Goal: Task Accomplishment & Management: Use online tool/utility

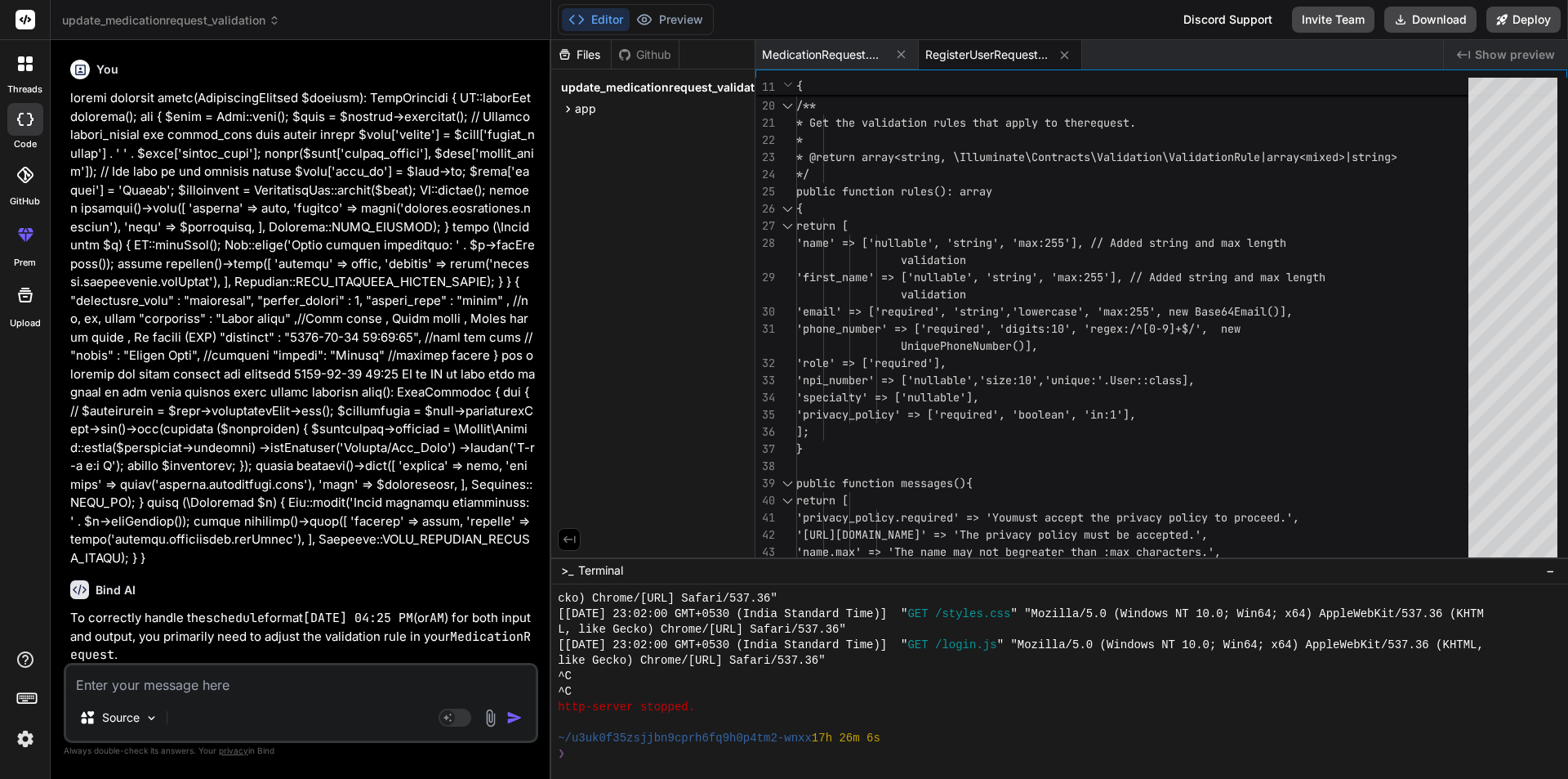
scroll to position [2670, 0]
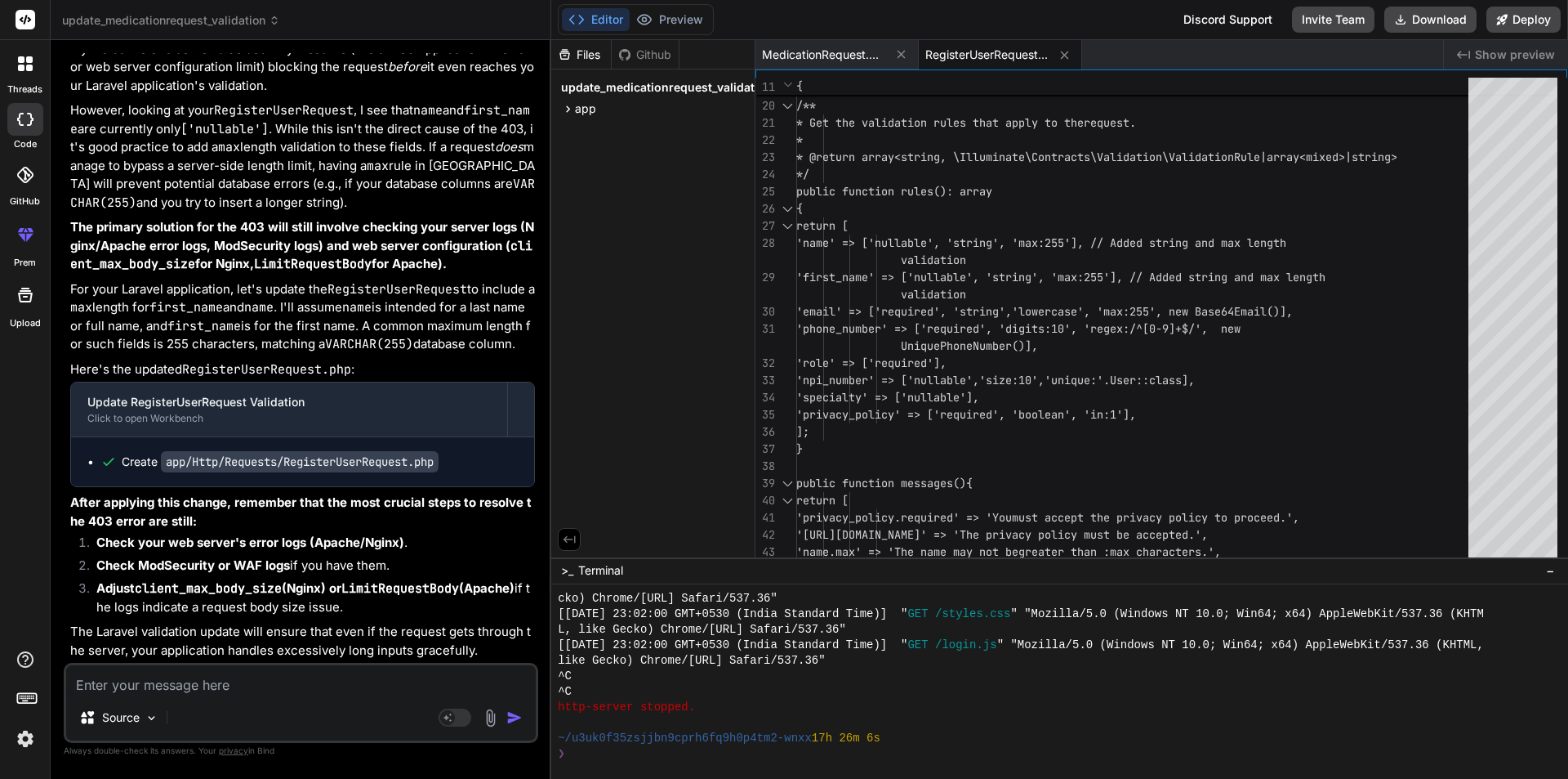
click at [201, 680] on textarea at bounding box center [301, 679] width 469 height 30
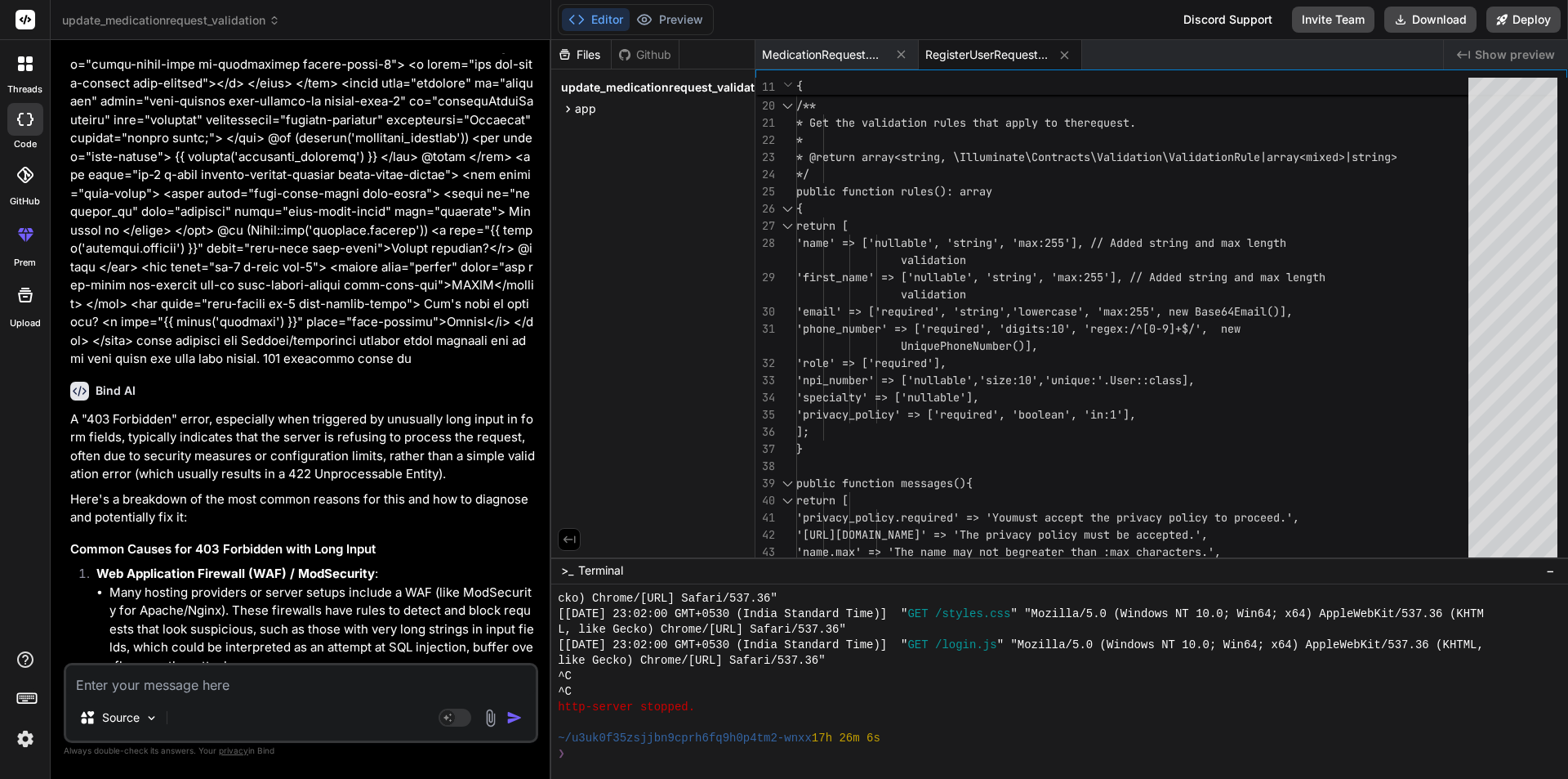
scroll to position [2750, 0]
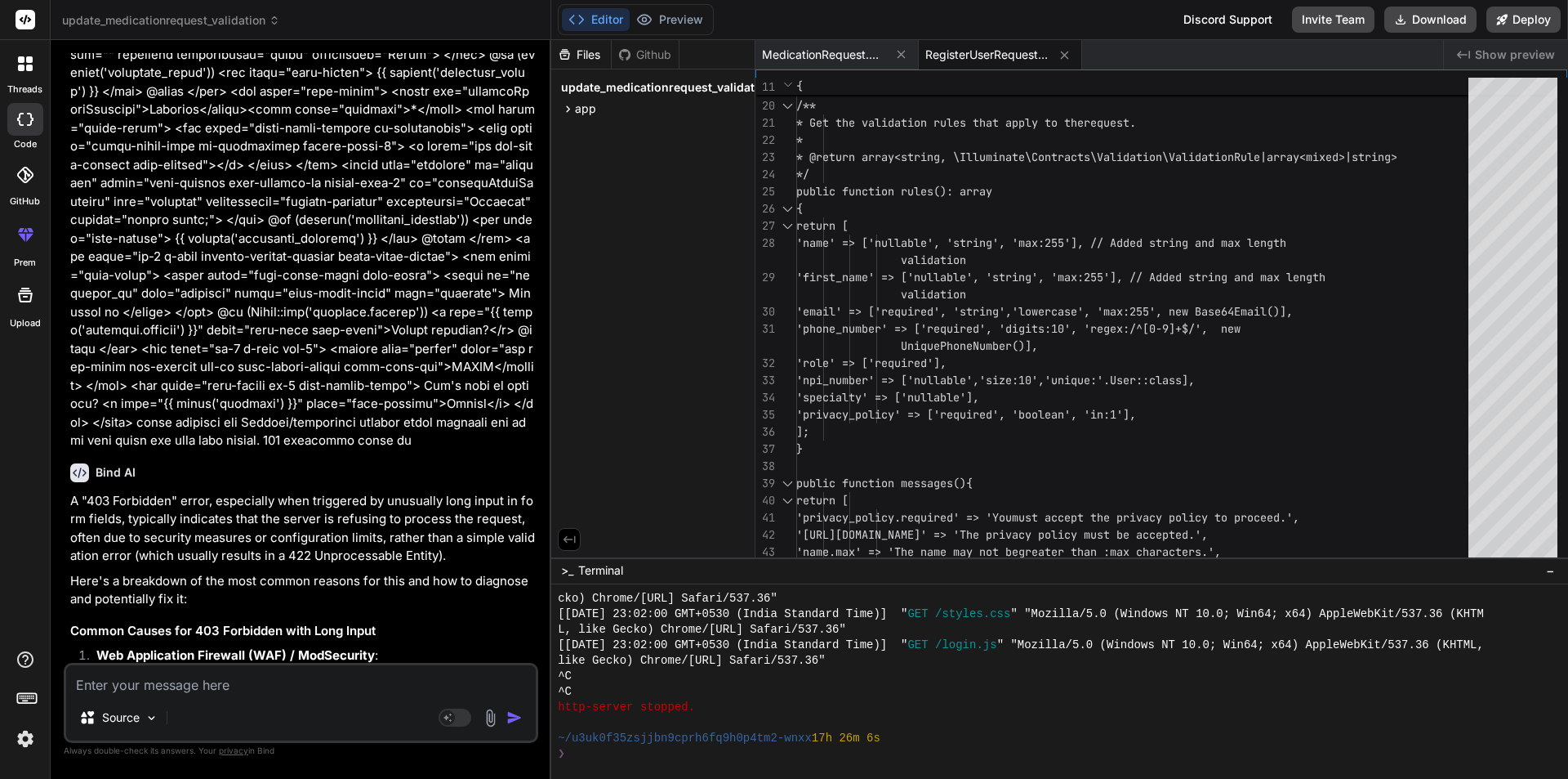
click at [11, 65] on div at bounding box center [26, 64] width 34 height 34
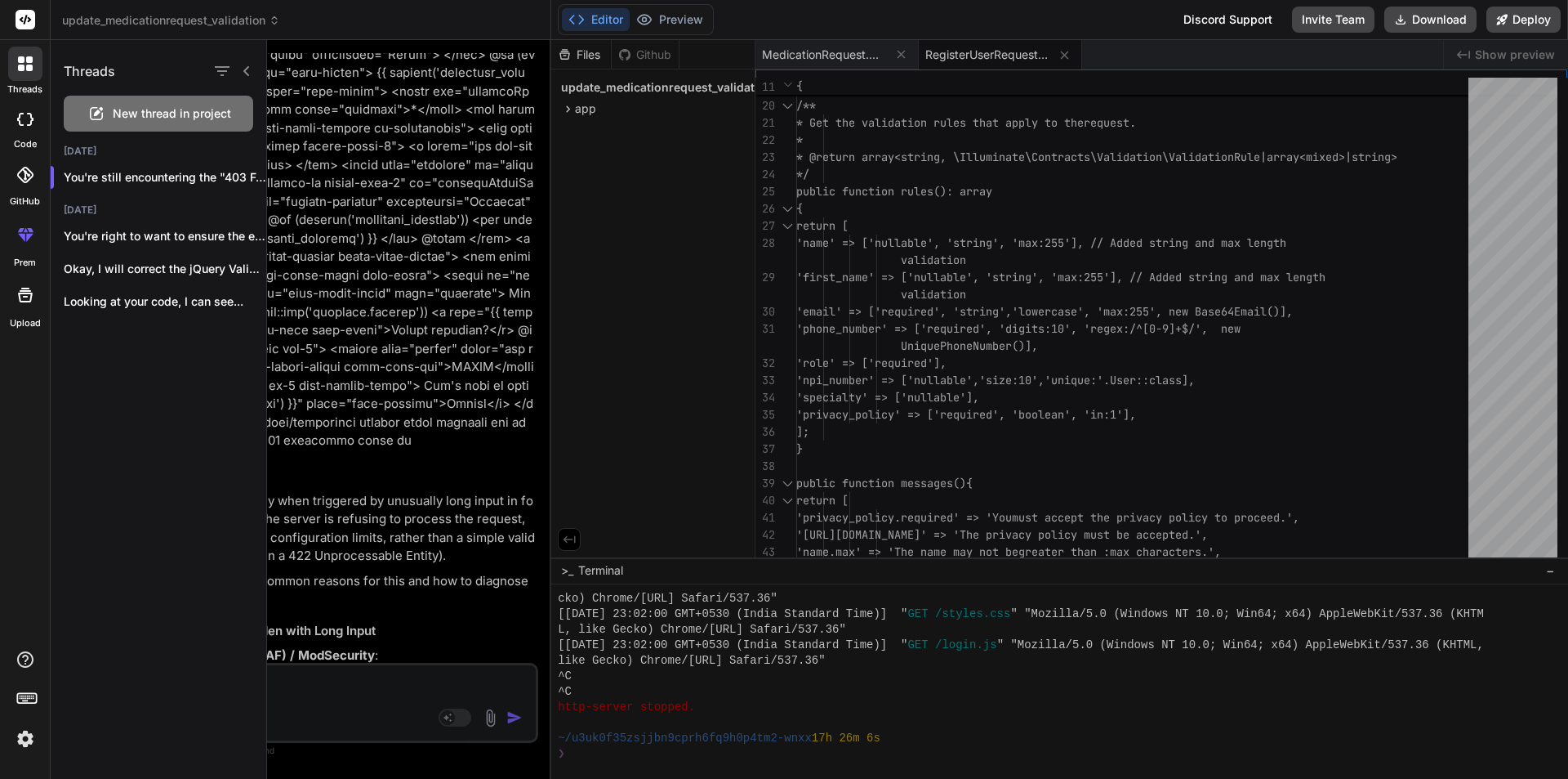
click at [139, 119] on span "New thread in project" at bounding box center [172, 113] width 119 height 16
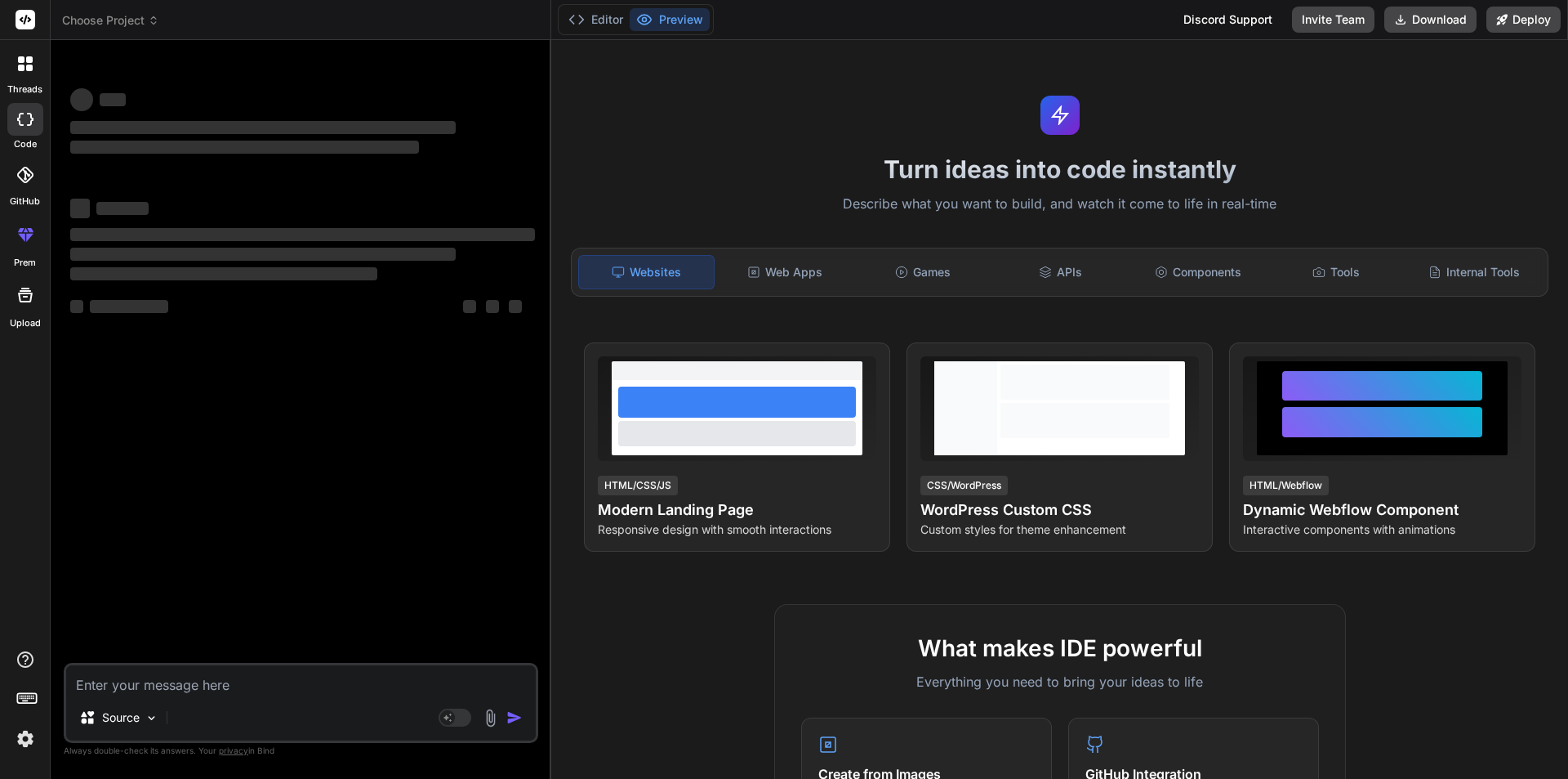
scroll to position [2686, 0]
click at [302, 685] on textarea at bounding box center [301, 679] width 469 height 30
type textarea "x"
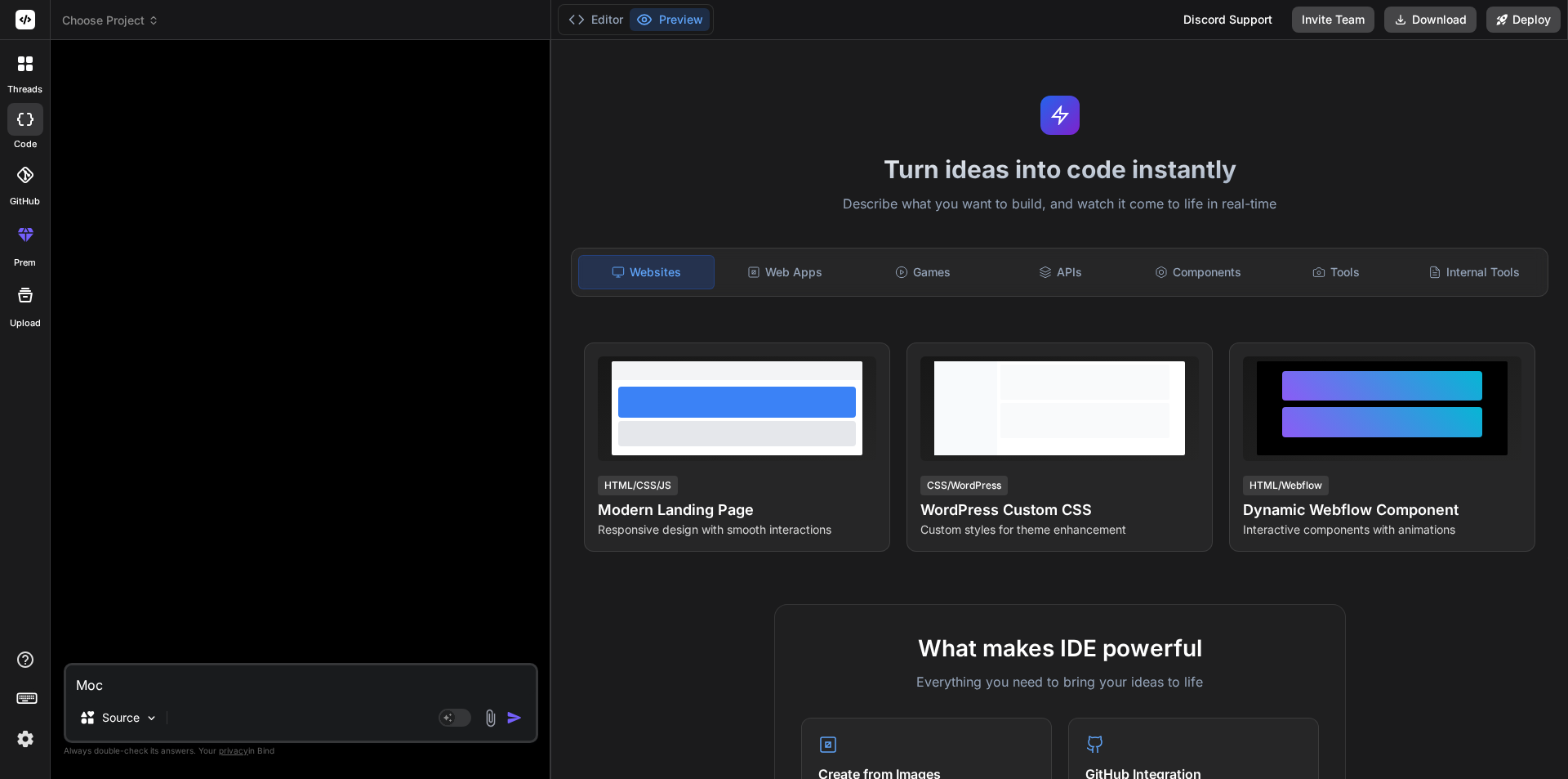
type textarea "Mocu"
type textarea "x"
type textarea "Mocuk"
type textarea "x"
type textarea "Mocuk"
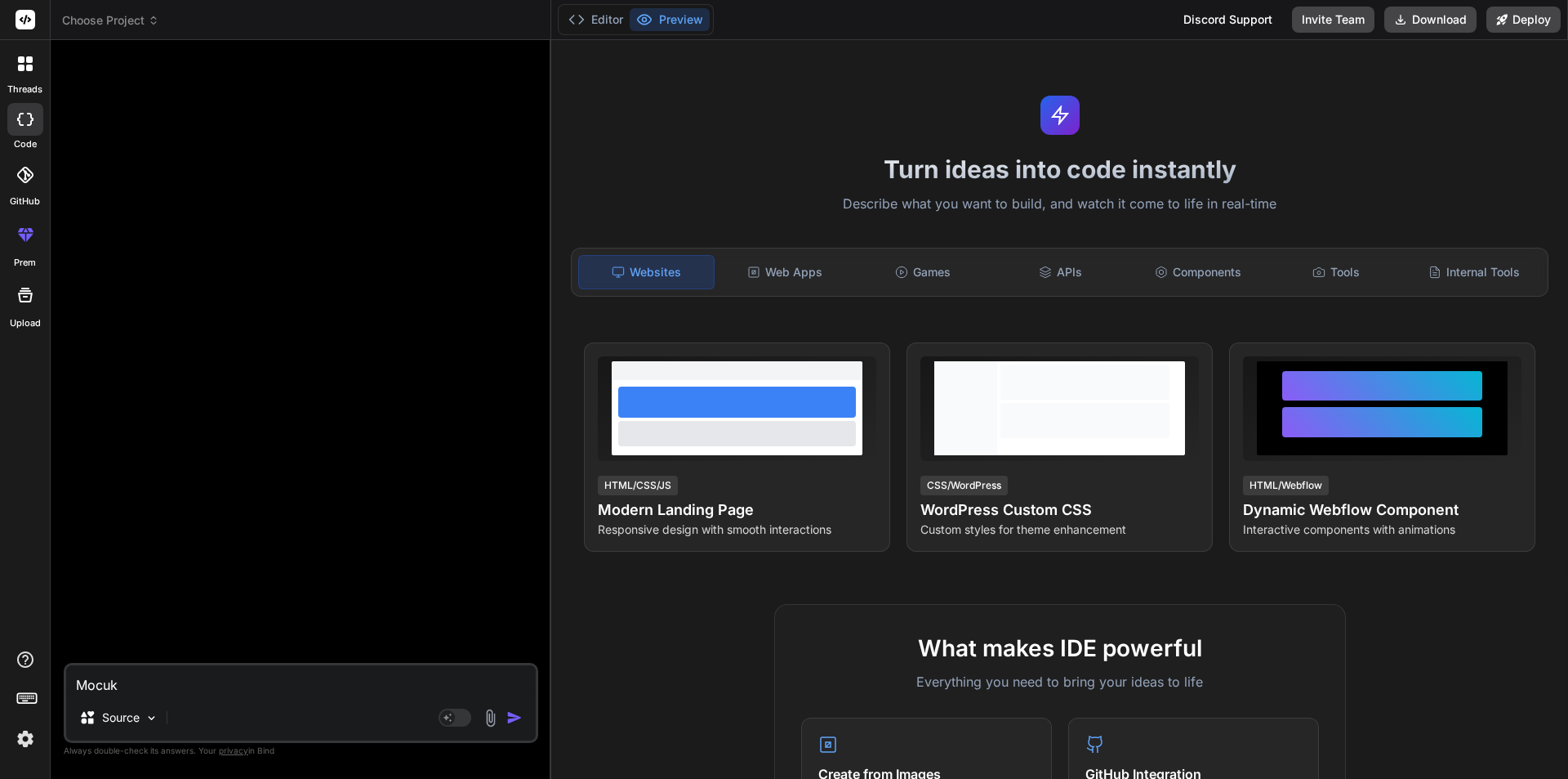
type textarea "x"
type textarea "Mocuk"
type textarea "x"
type textarea "Mocu"
type textarea "x"
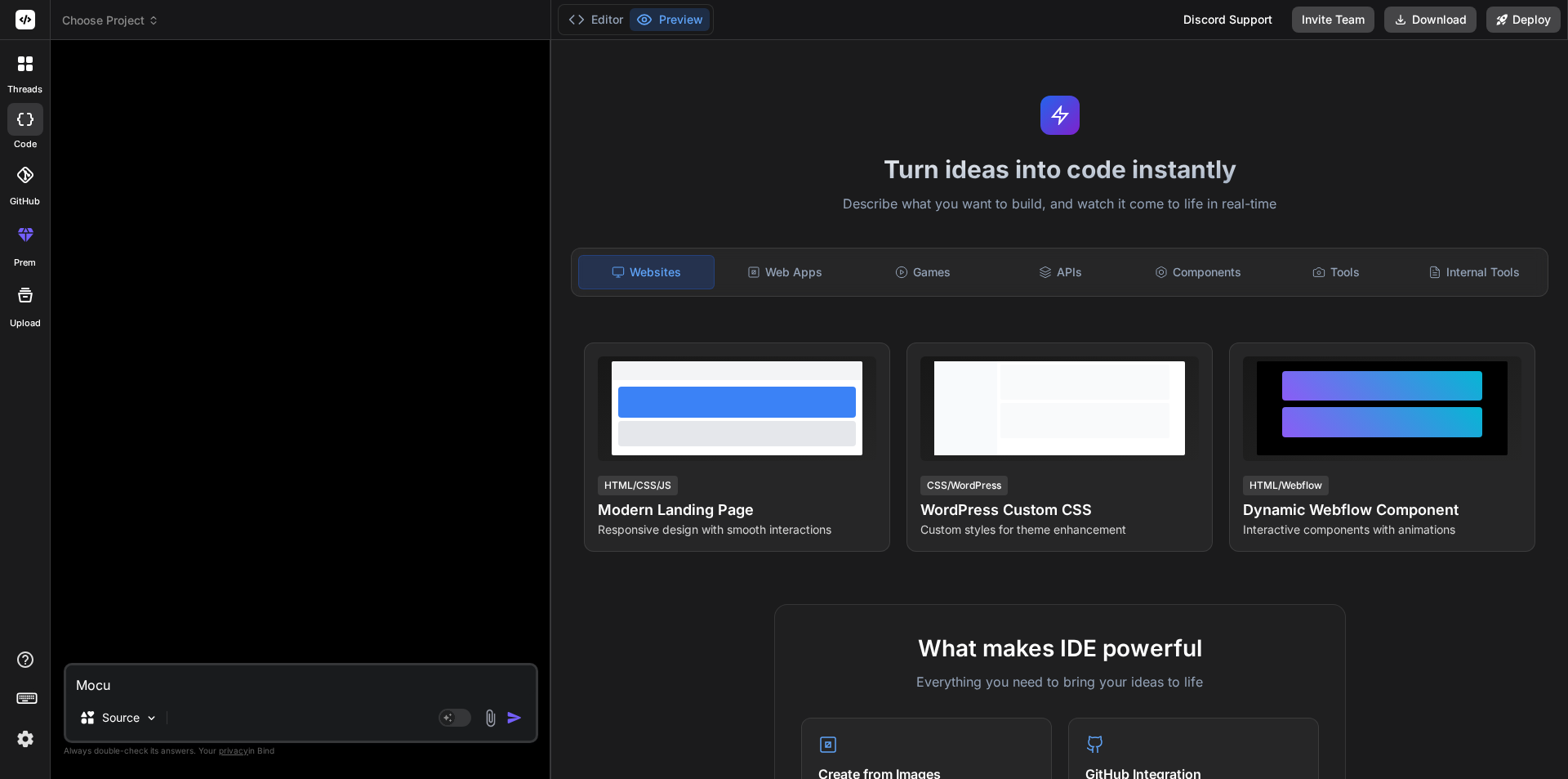
type textarea "Moc"
type textarea "x"
type textarea "Mock"
type textarea "x"
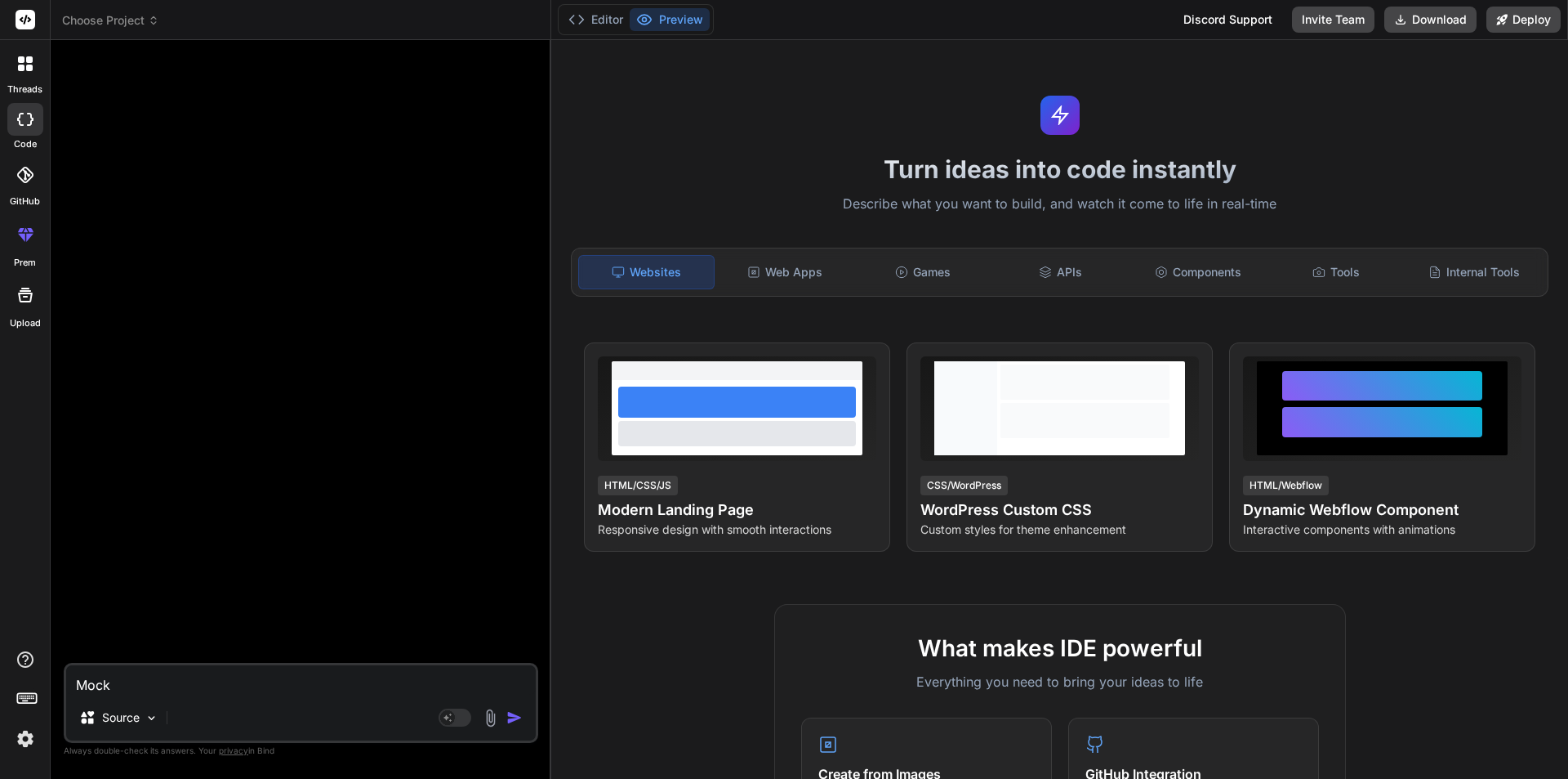
type textarea "Mock"
type textarea "x"
type textarea "Mock u"
type textarea "x"
type textarea "Mock up"
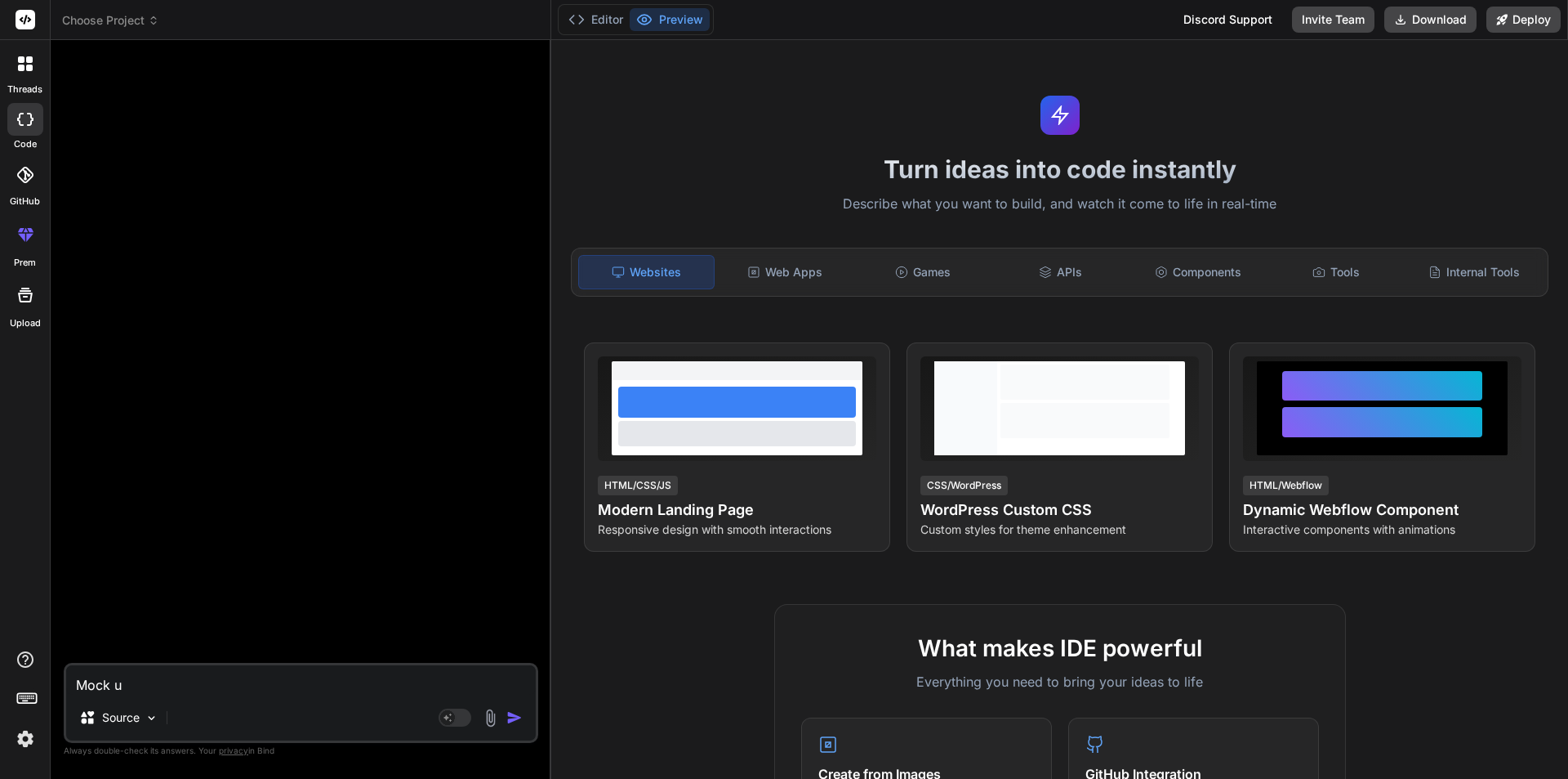
type textarea "x"
type textarea "Mock up"
type textarea "x"
type textarea "Mock up f"
type textarea "x"
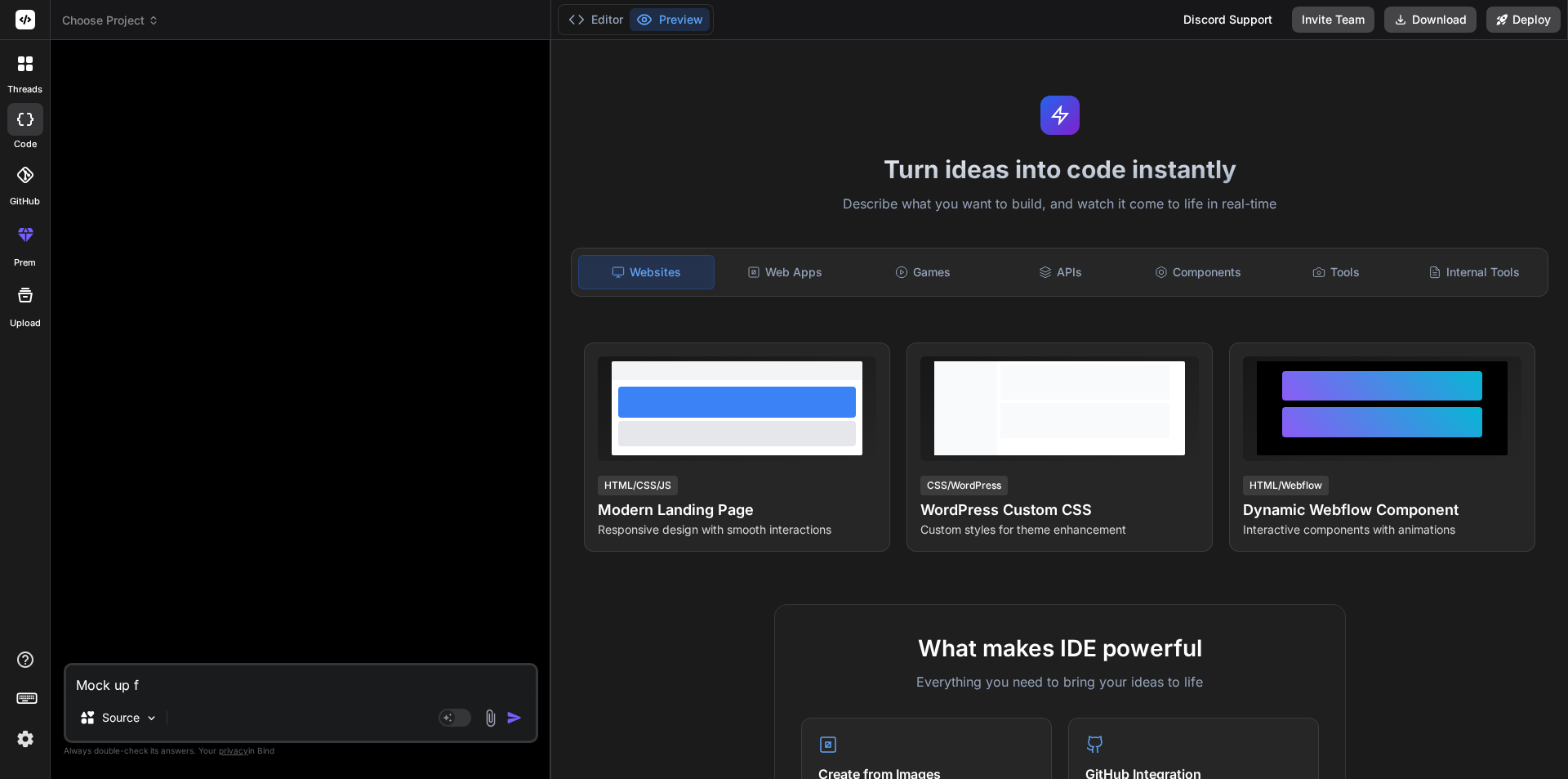
type textarea "Mock up fo"
type textarea "x"
type textarea "Mock up for"
type textarea "x"
type textarea "Mock up for"
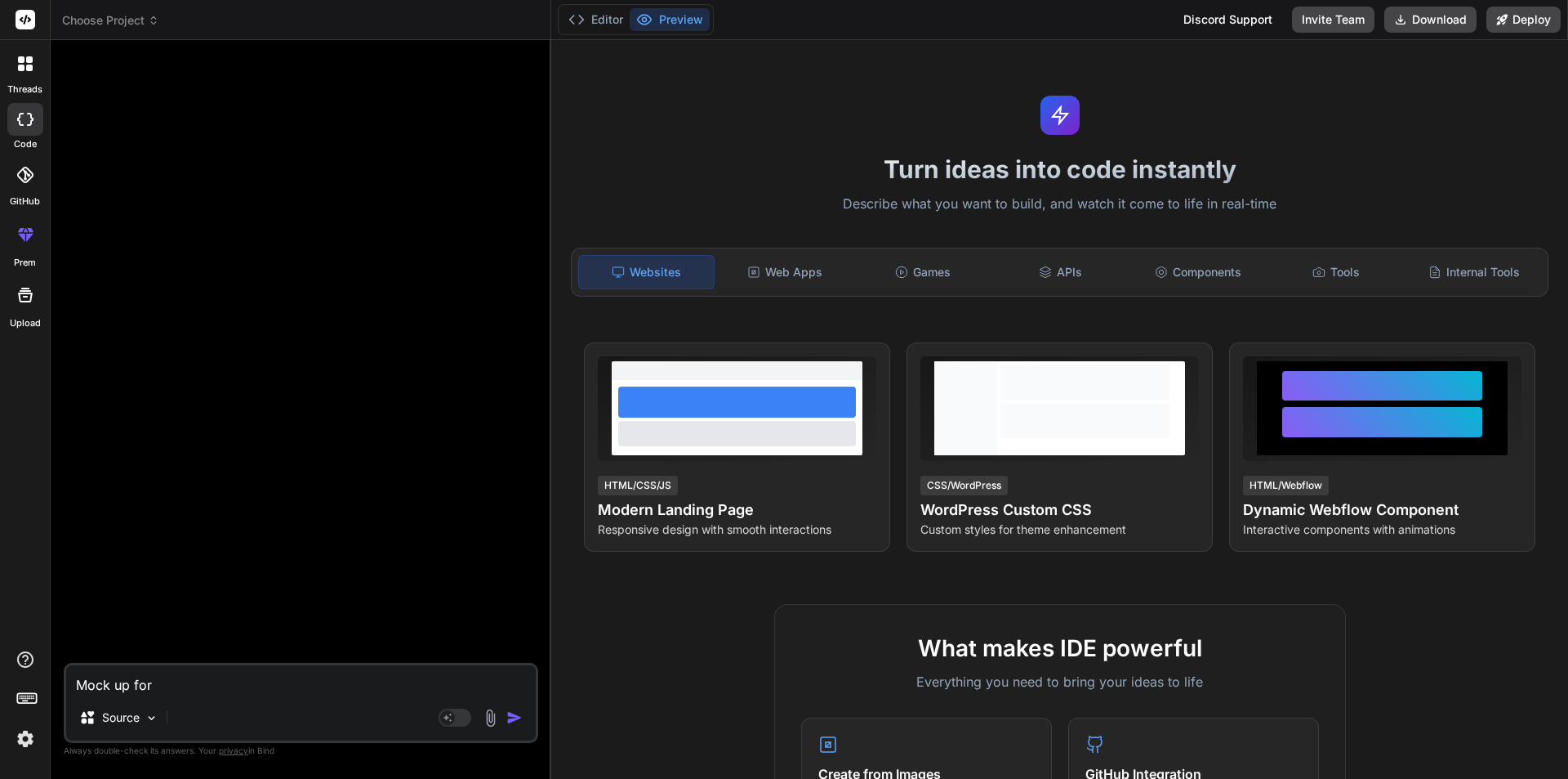
type textarea "x"
type textarea "Mock up for b"
type textarea "x"
type textarea "Mock up for bo"
type textarea "x"
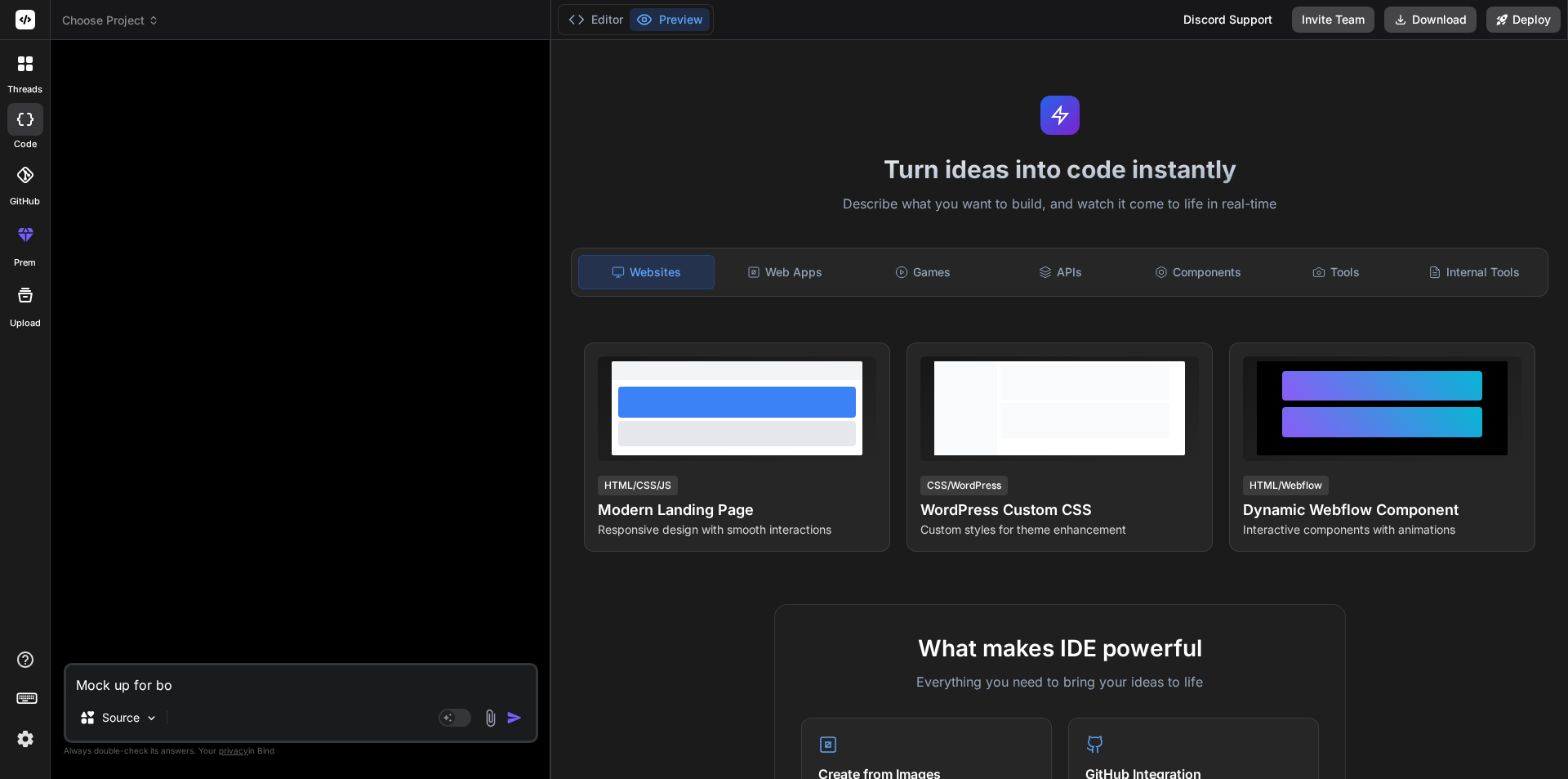
type textarea "Mock up for boo"
type textarea "x"
type textarea "Mock up for book"
type textarea "x"
type textarea "Mock up for book"
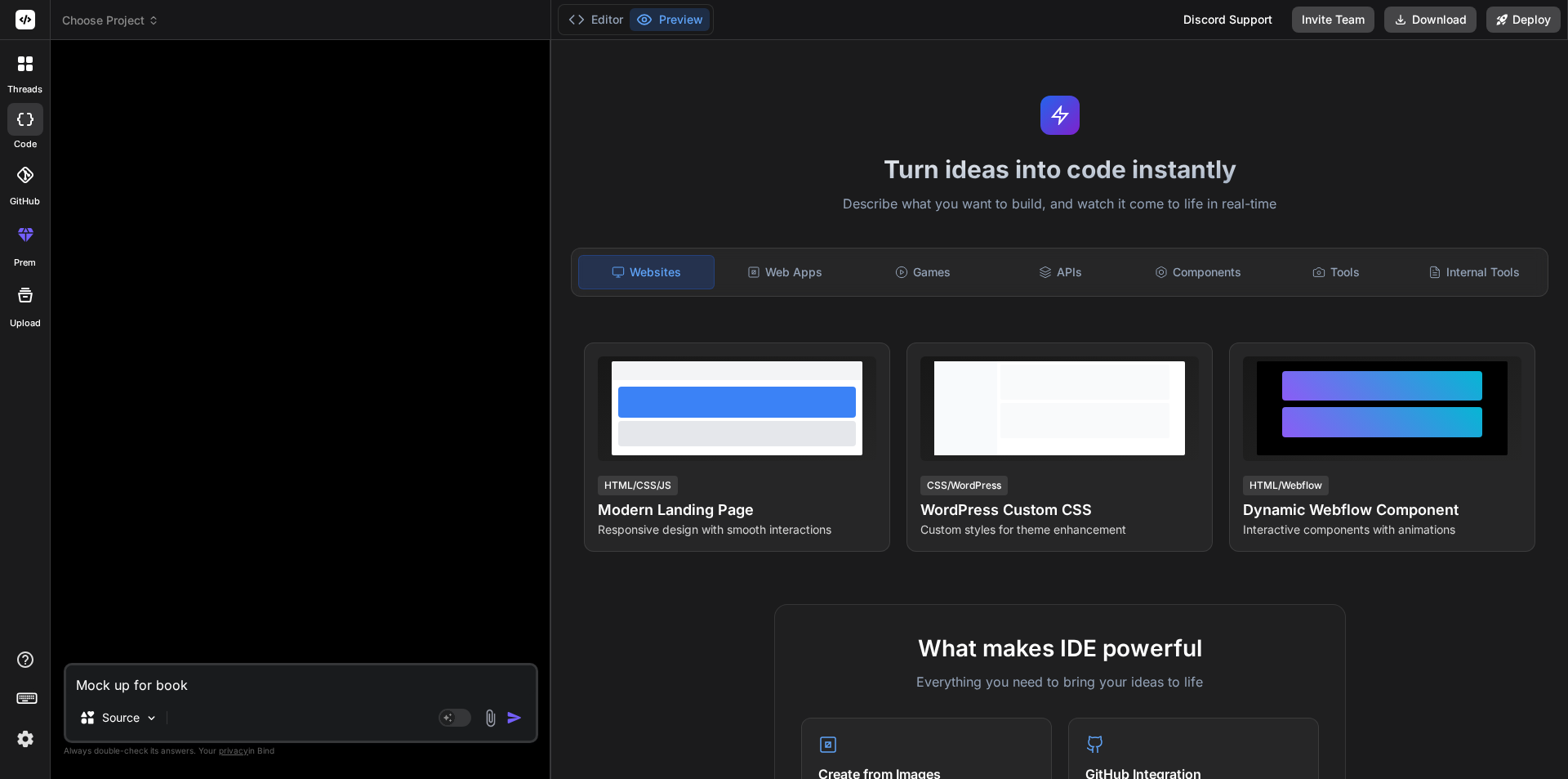
type textarea "x"
type textarea "Mock up for book t"
type textarea "x"
type textarea "Mock up for book th"
type textarea "x"
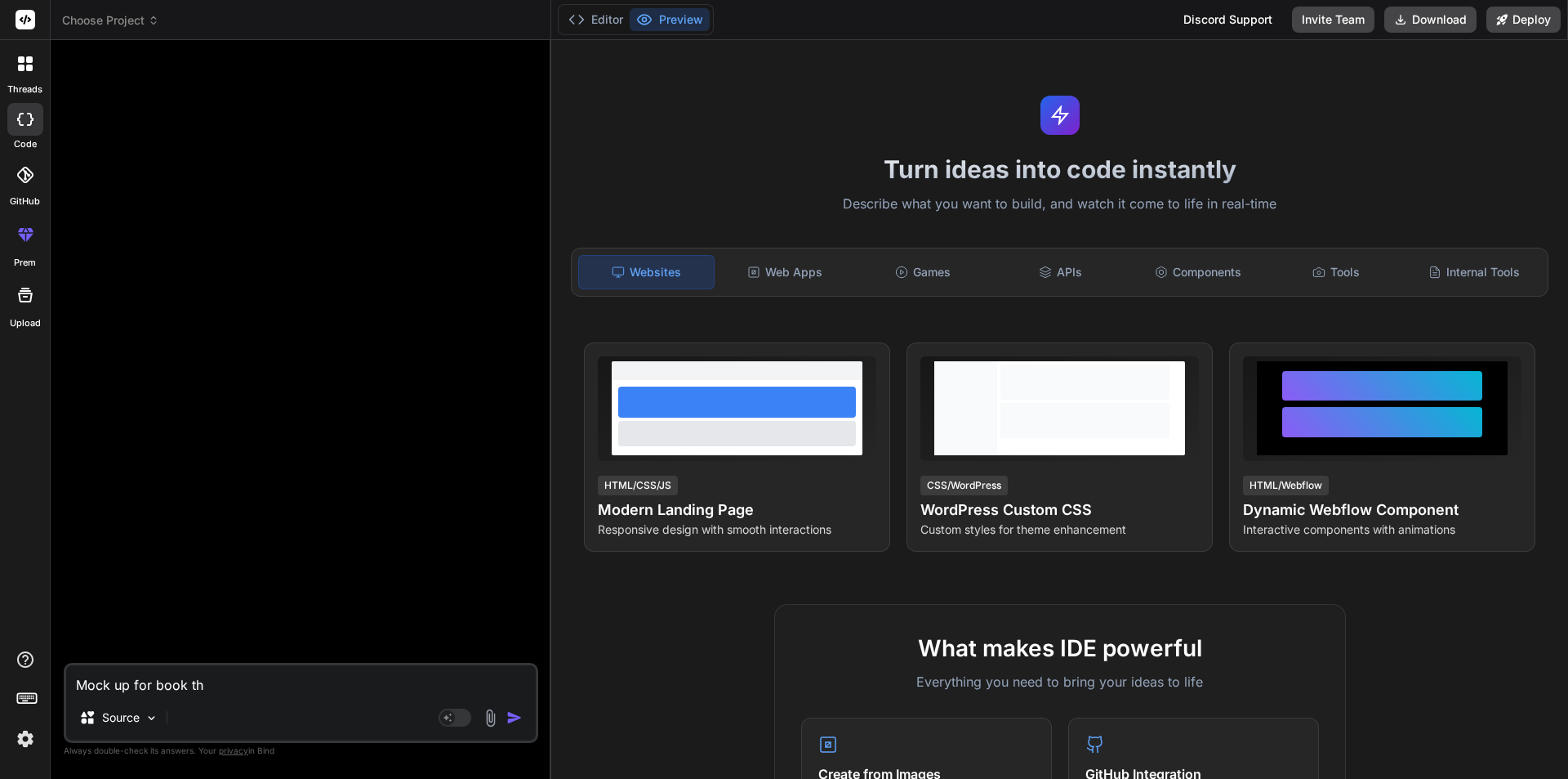
type textarea "Mock up for book the"
type textarea "x"
type textarea "Mock up for book the"
type textarea "x"
type textarea "Mock up for book the"
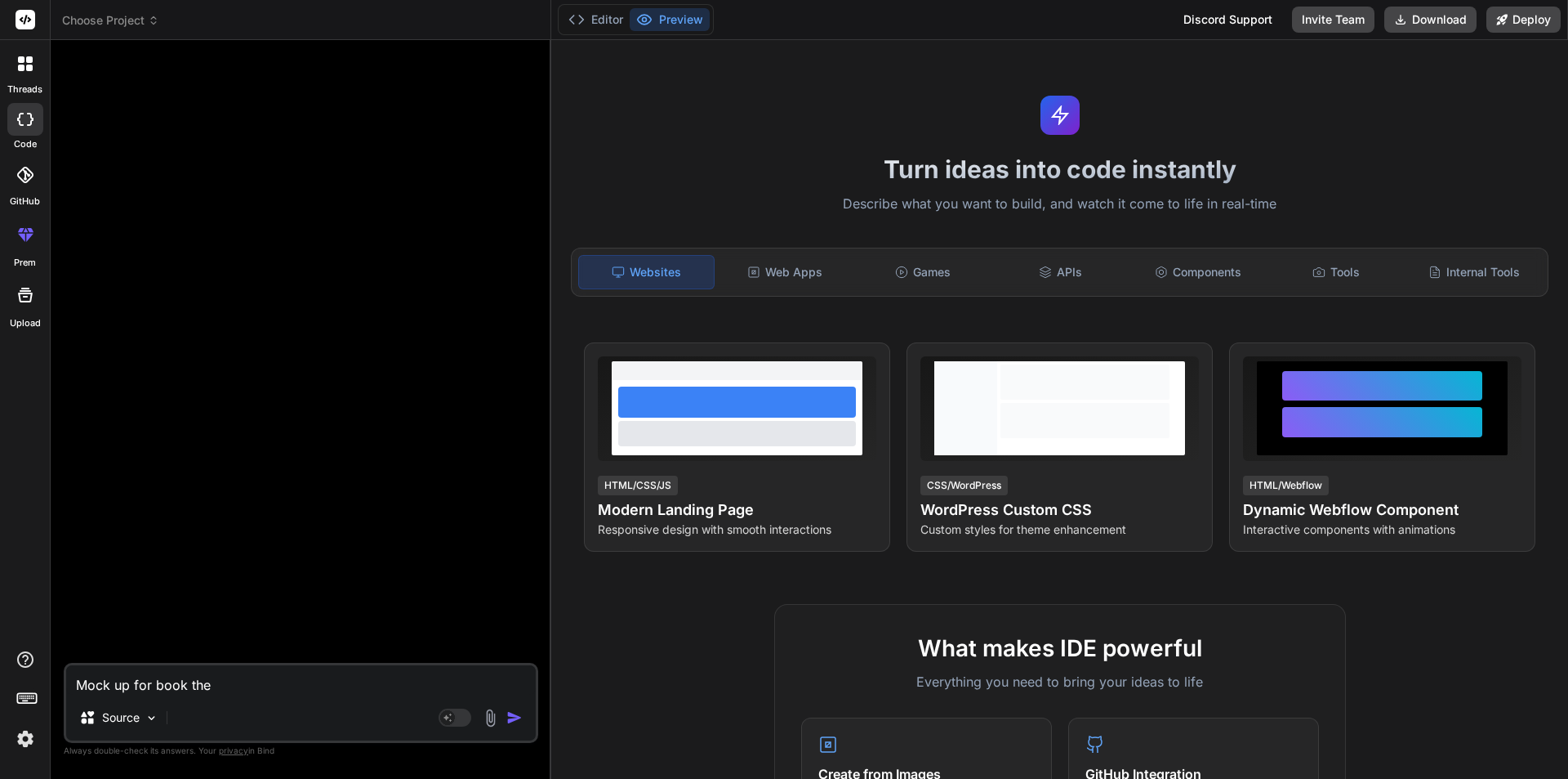
type textarea "x"
type textarea "Mock up for book th"
type textarea "x"
type textarea "Mock up for book t"
type textarea "x"
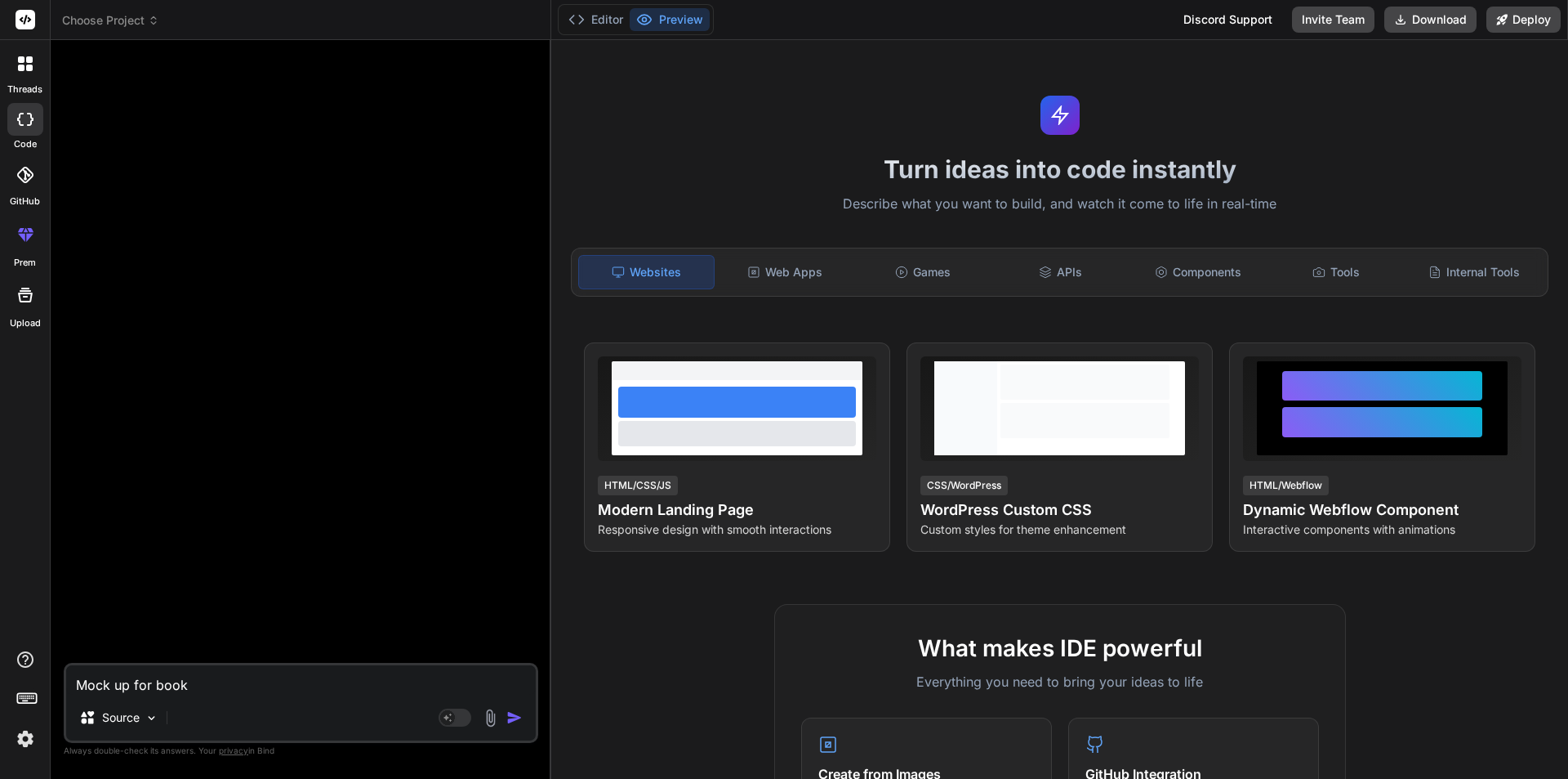
type textarea "Mock up for book"
type textarea "x"
type textarea "Mock up for boo"
type textarea "x"
type textarea "Mock up for bo"
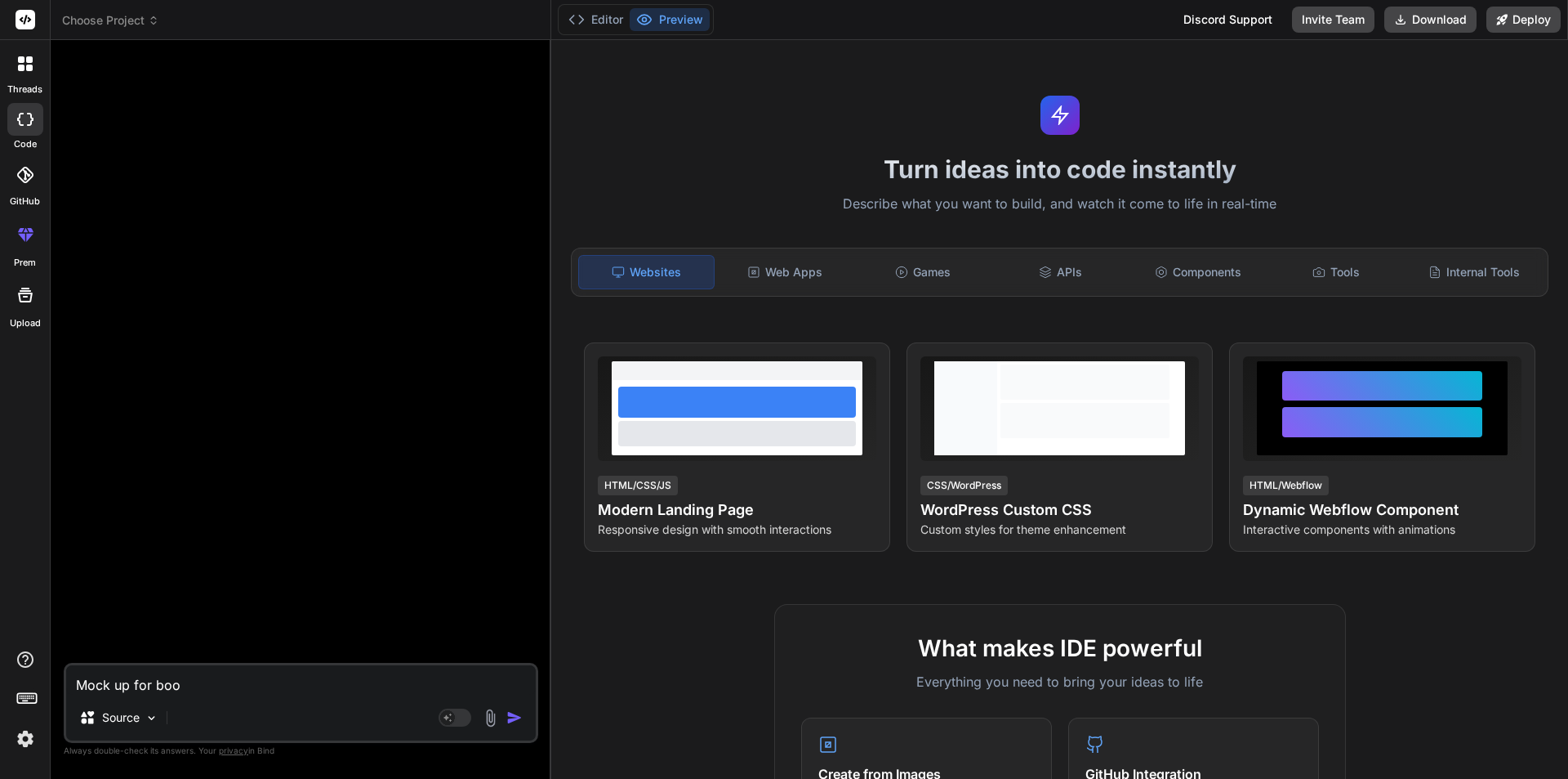
type textarea "x"
type textarea "Mock up for b"
type textarea "x"
type textarea "Mock up for"
type textarea "x"
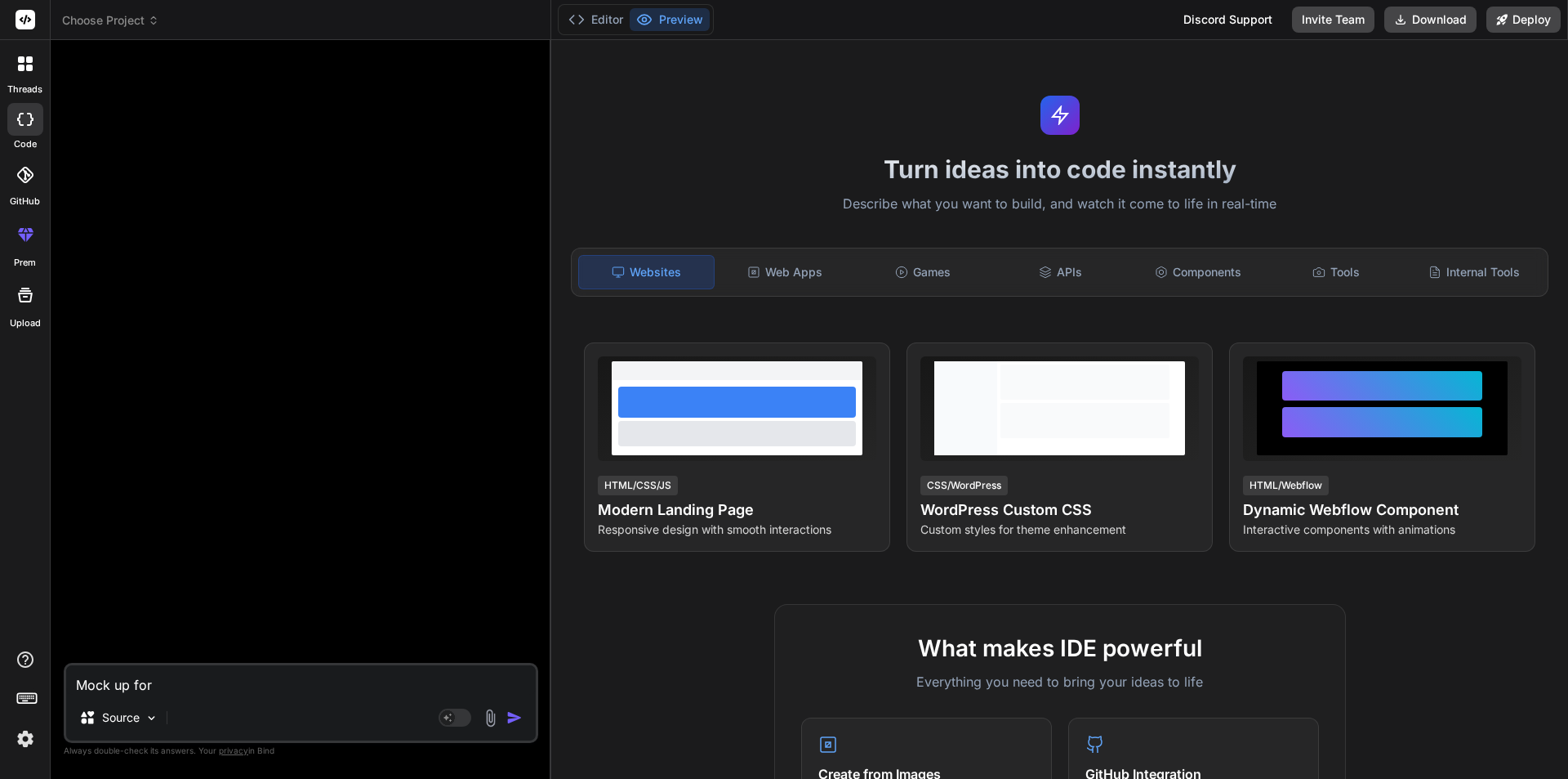
type textarea "Mock up for s"
type textarea "x"
type textarea "Mock up for sh"
type textarea "x"
type textarea "Mock up for s"
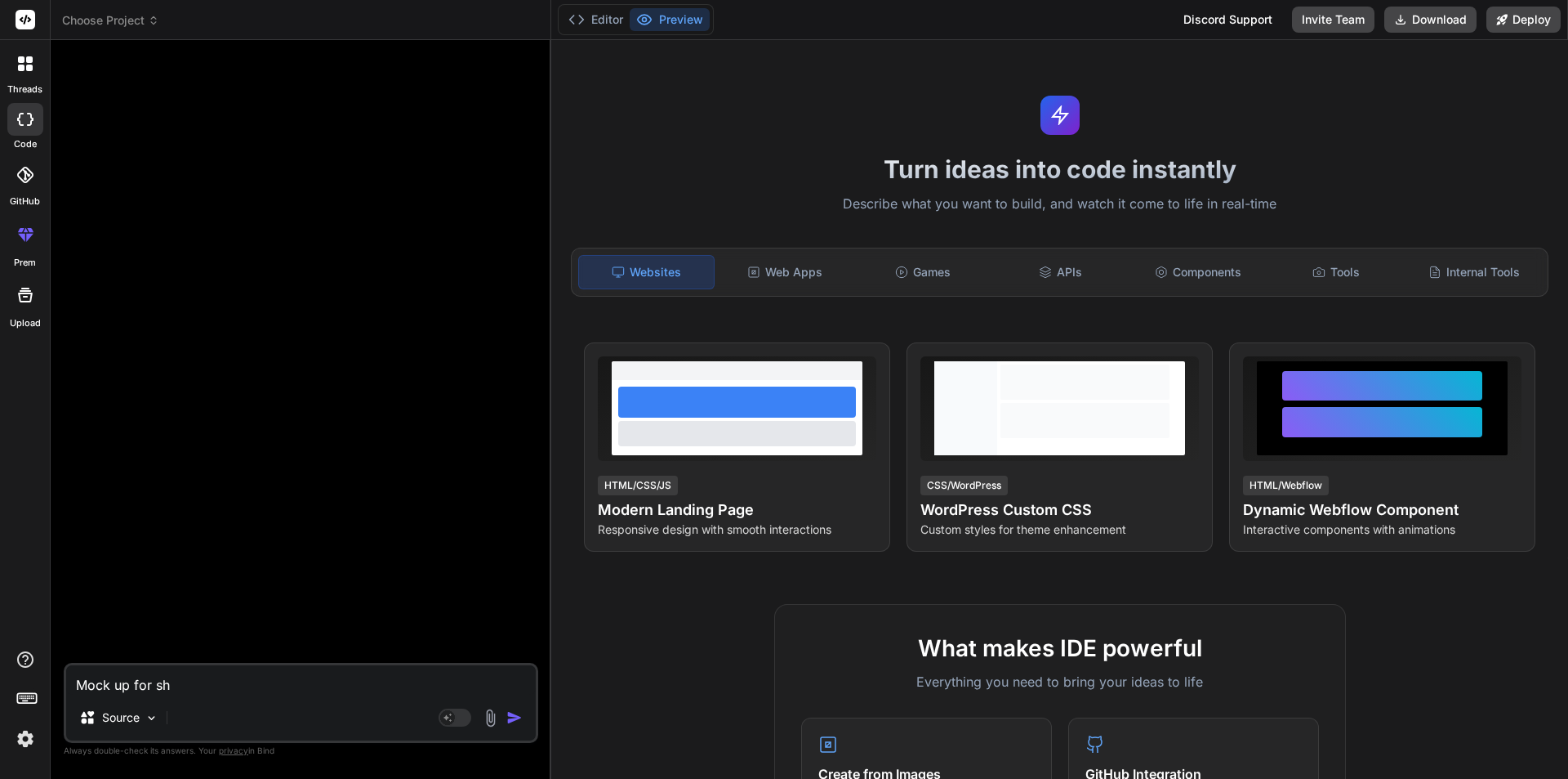
type textarea "x"
type textarea "Mock up for sc"
type textarea "x"
type textarea "Mock up for sch"
type textarea "x"
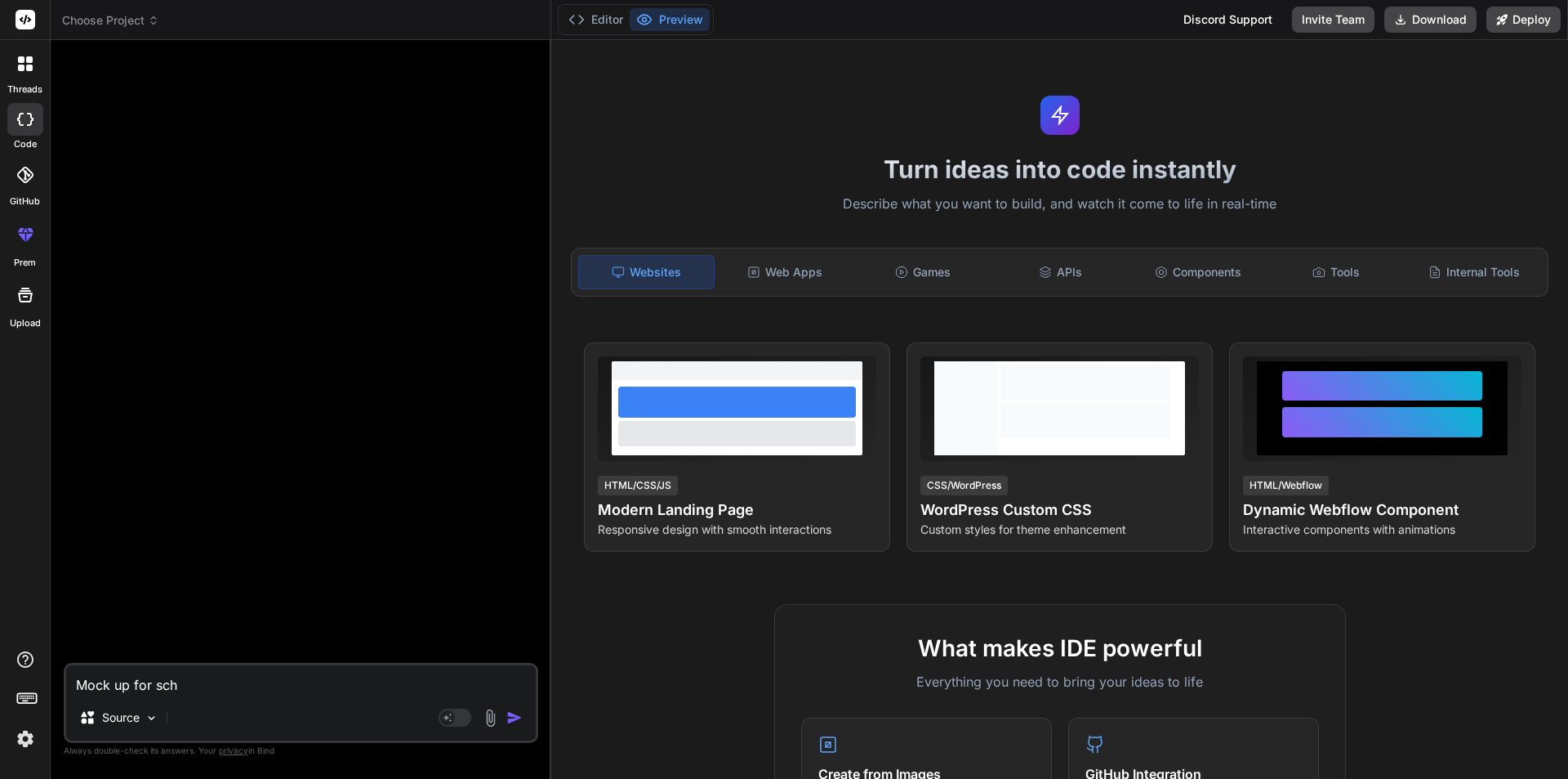
type textarea "Mock up for sche"
type textarea "x"
type textarea "Mock up for sched"
type textarea "x"
type textarea "Mock up for schedu"
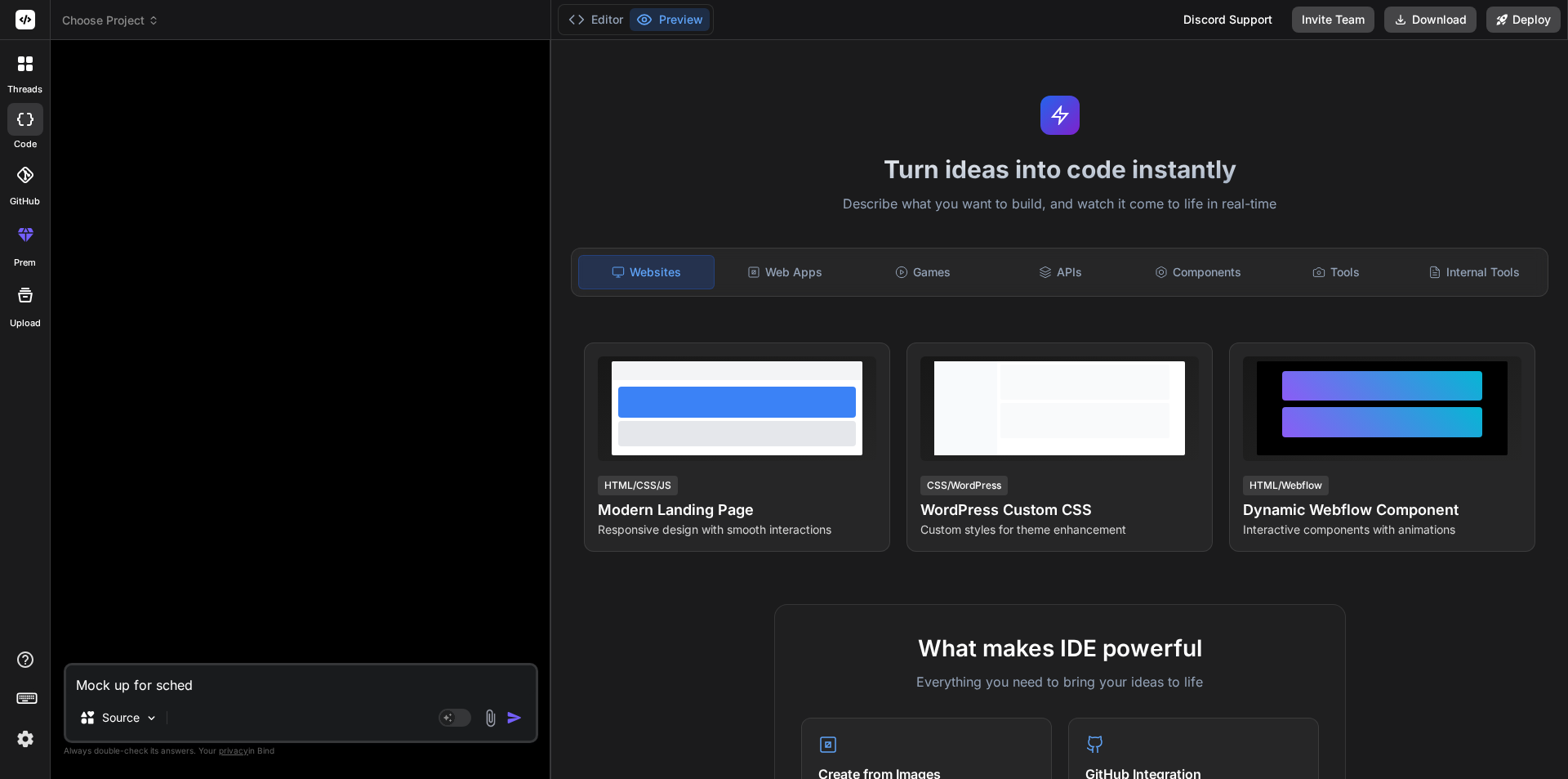
type textarea "x"
type textarea "Mock up for schedul"
type textarea "x"
type textarea "Mock up for schedule"
type textarea "x"
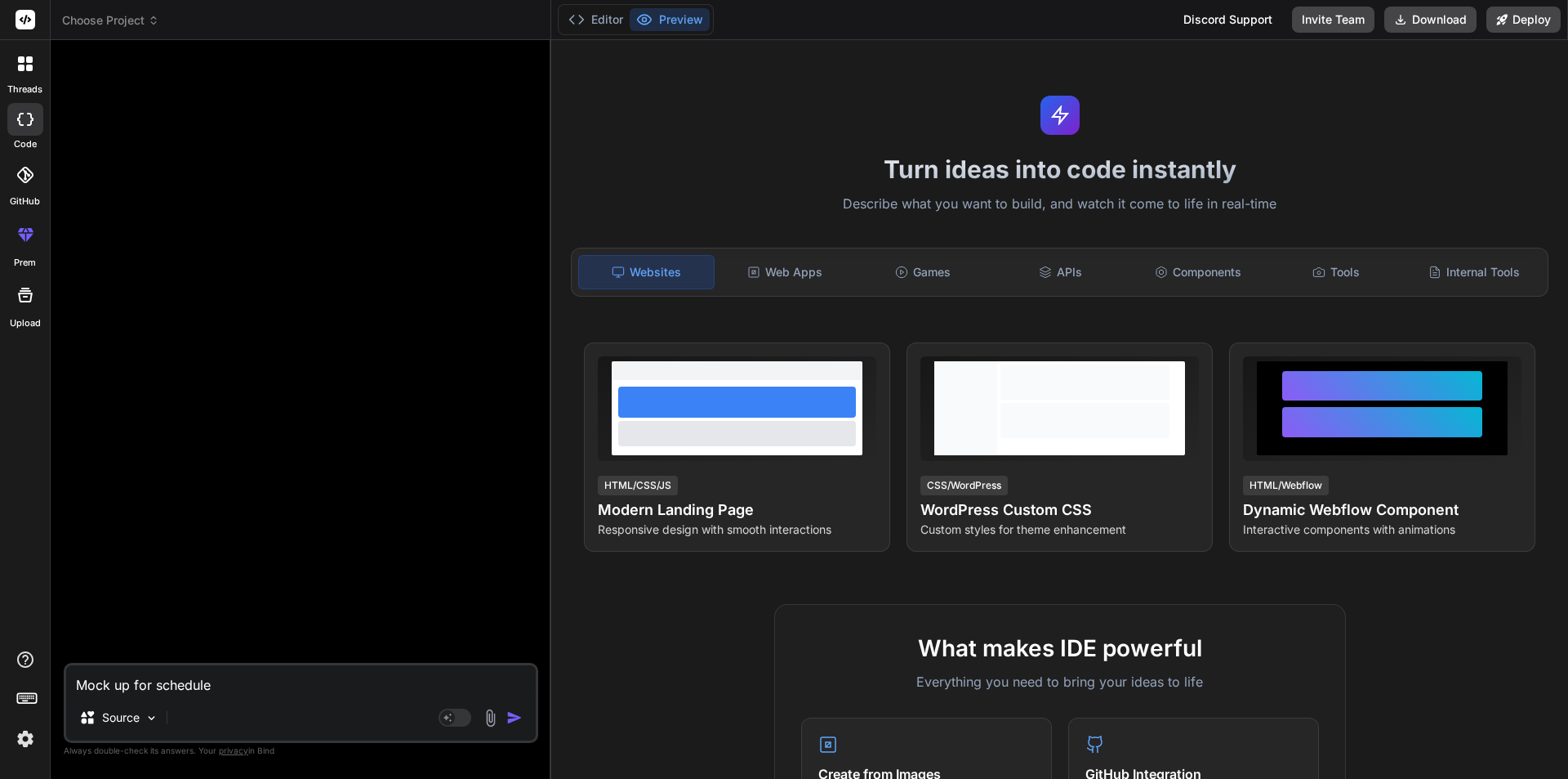
type textarea "Mock up for schedule"
type textarea "x"
type textarea "Mock up for schedule a"
type textarea "x"
type textarea "Mock up for schedule ap"
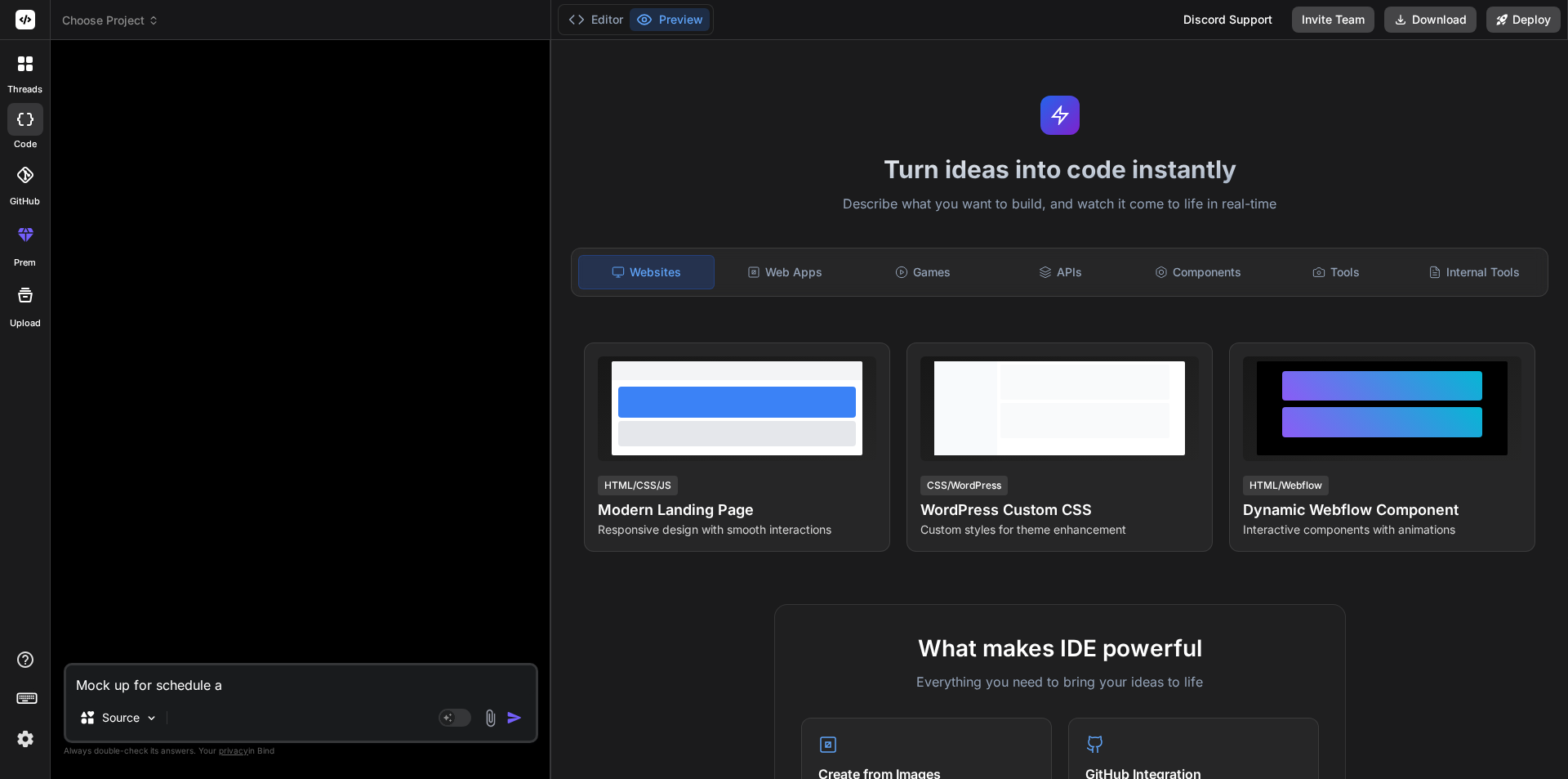
type textarea "x"
type textarea "Mock up for schedule app"
type textarea "x"
type textarea "Mock up for schedule appo"
type textarea "x"
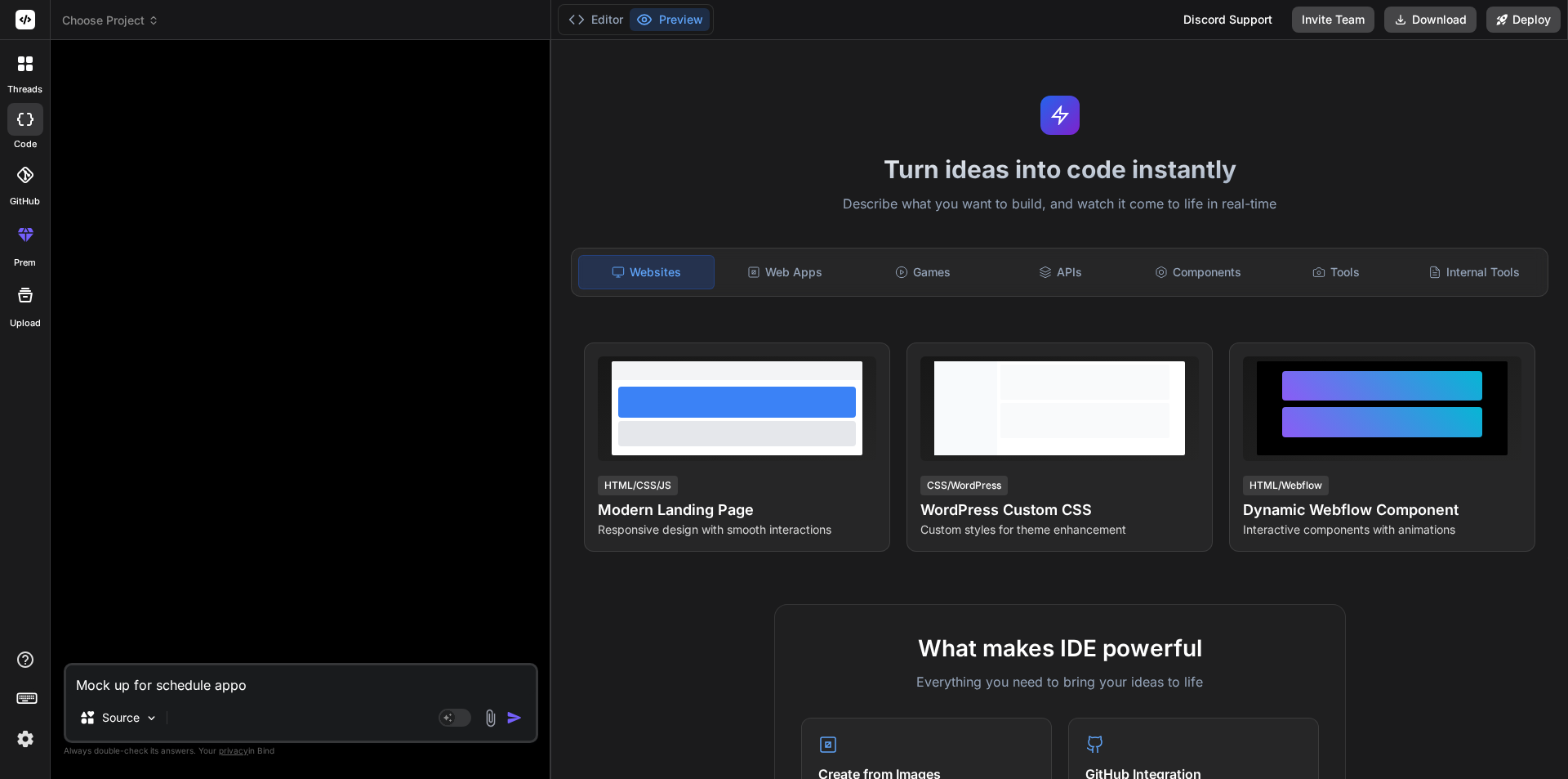
type textarea "Mock up for schedule appoi"
type textarea "x"
type textarea "Mock up for schedule appoin"
type textarea "x"
type textarea "Mock up for schedule appoint"
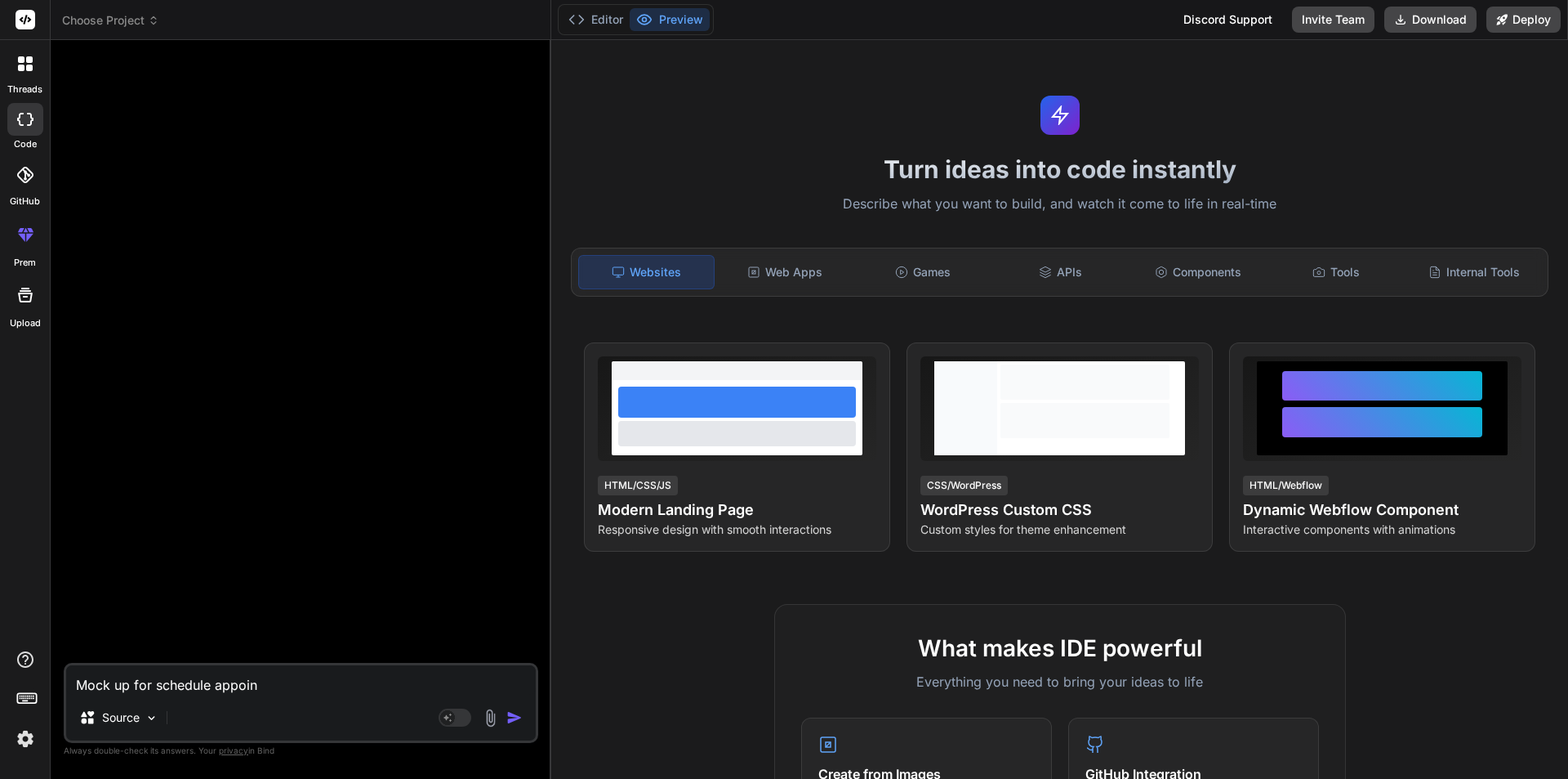
type textarea "x"
type textarea "Mock up for schedule appointm"
type textarea "x"
type textarea "Mock up for schedule appointme"
type textarea "x"
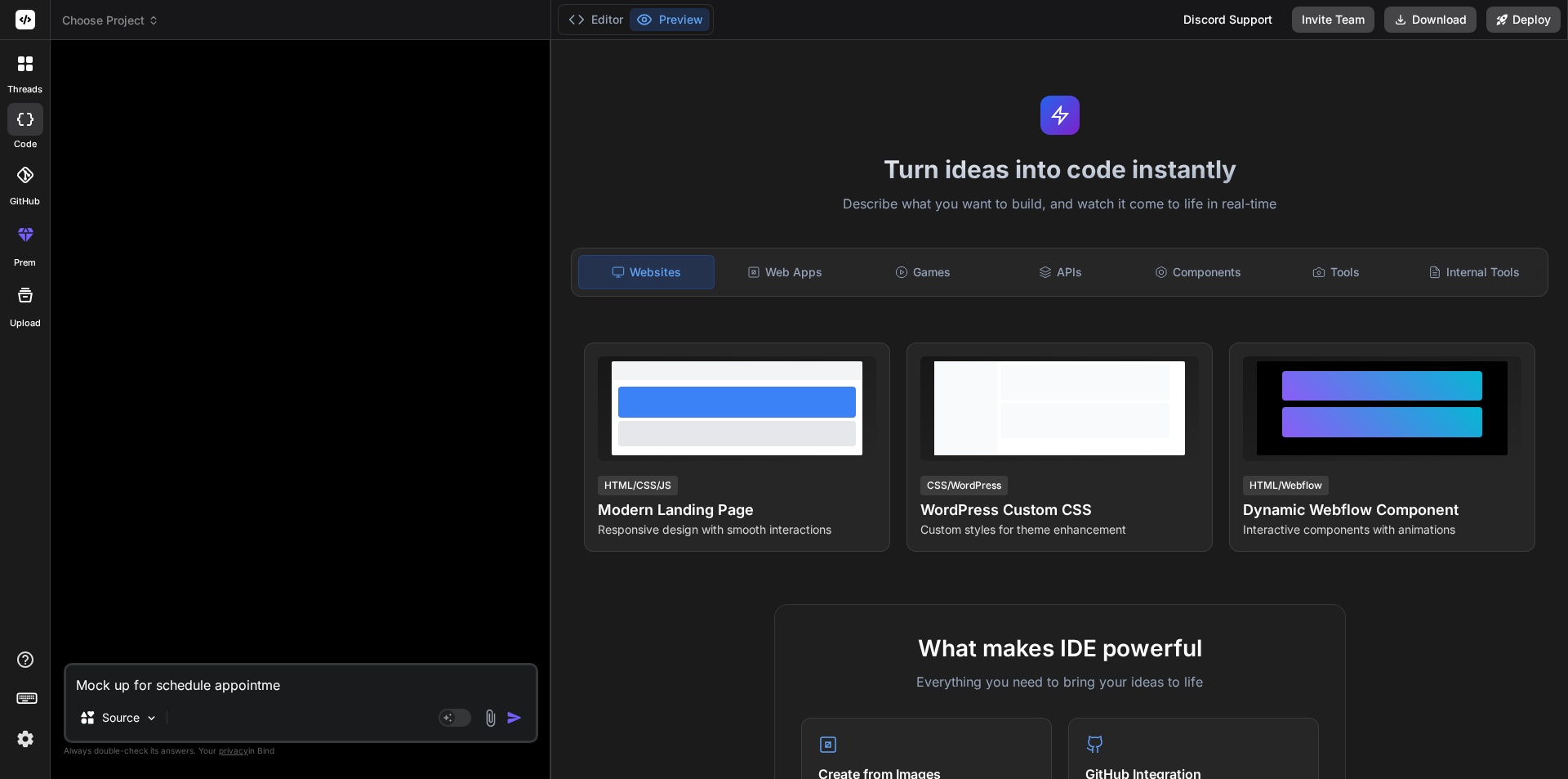
type textarea "Mock up for schedule appointmen"
type textarea "x"
type textarea "Mock up for schedule appointment"
type textarea "x"
type textarea "Mock up for schedule appointment"
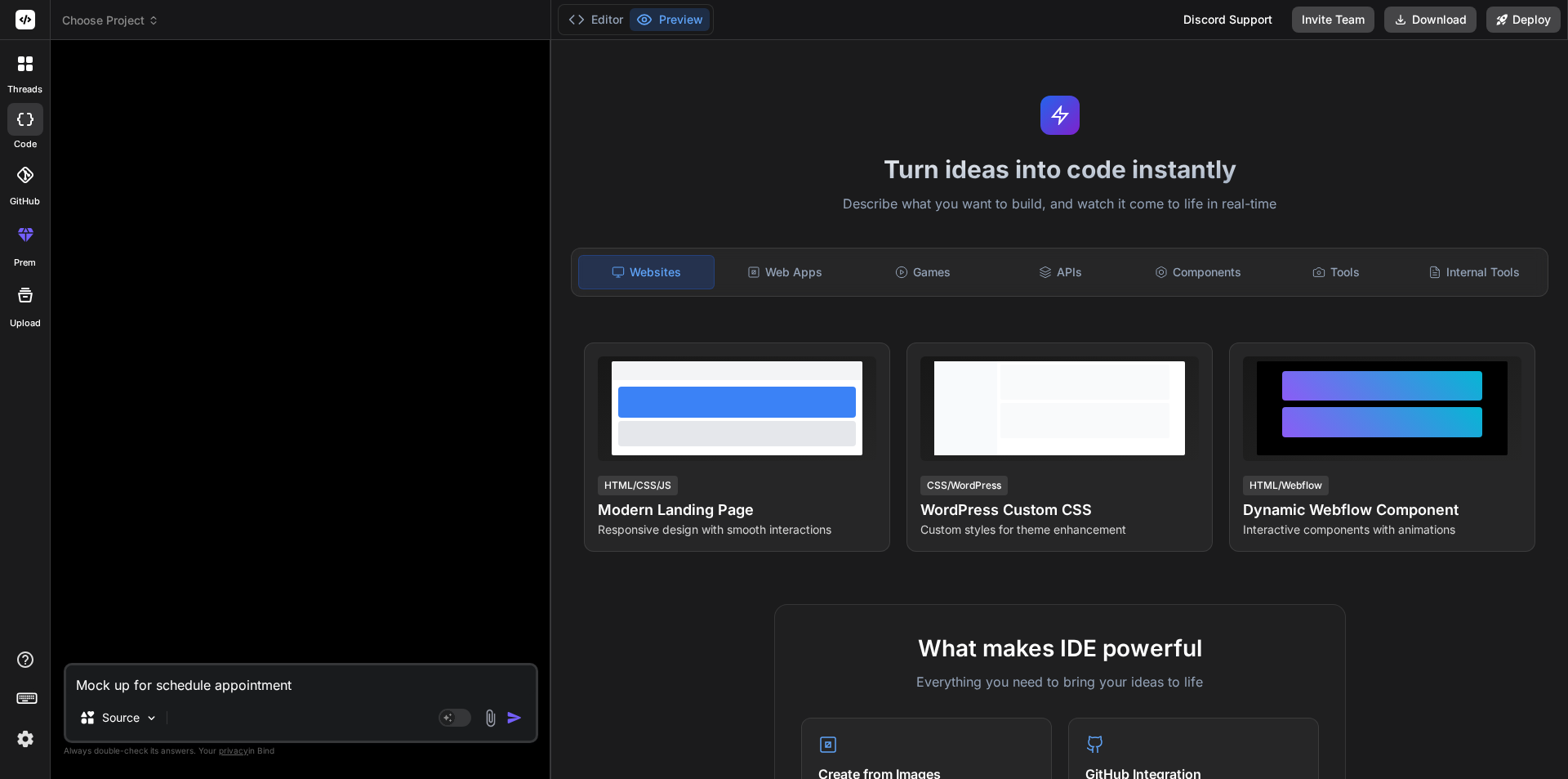
type textarea "x"
type textarea "Mock up for schedule appointment b"
type textarea "x"
type textarea "Mock up for schedule appointment by"
type textarea "x"
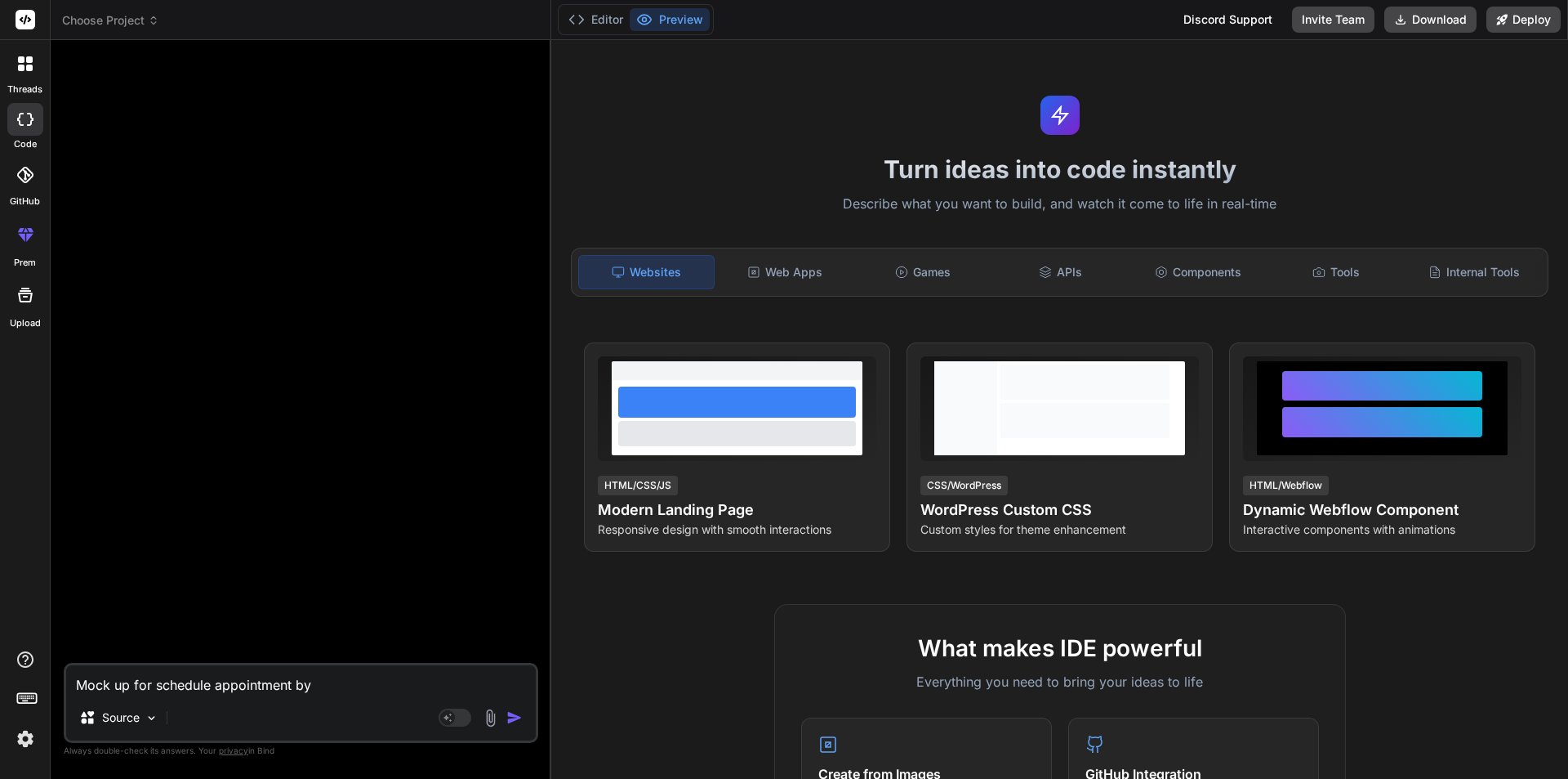
type textarea "Mock up for schedule appointment by"
type textarea "x"
type textarea "Mock up for schedule appointment by t"
type textarea "x"
type textarea "Mock up for schedule appointment by th"
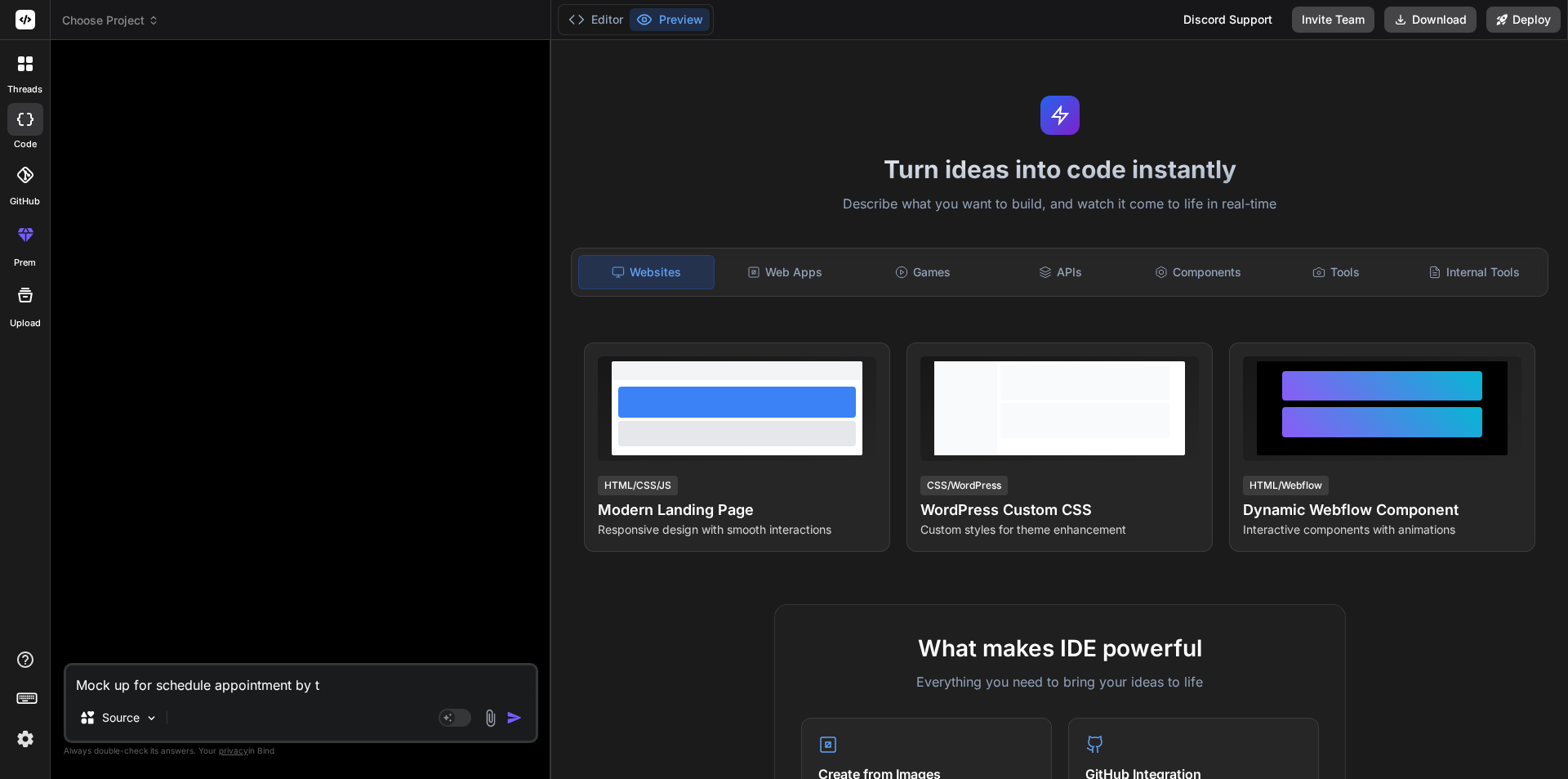
type textarea "x"
type textarea "Mock up for schedule appointment by the"
type textarea "x"
type textarea "Mock up for schedule appointment by the"
type textarea "x"
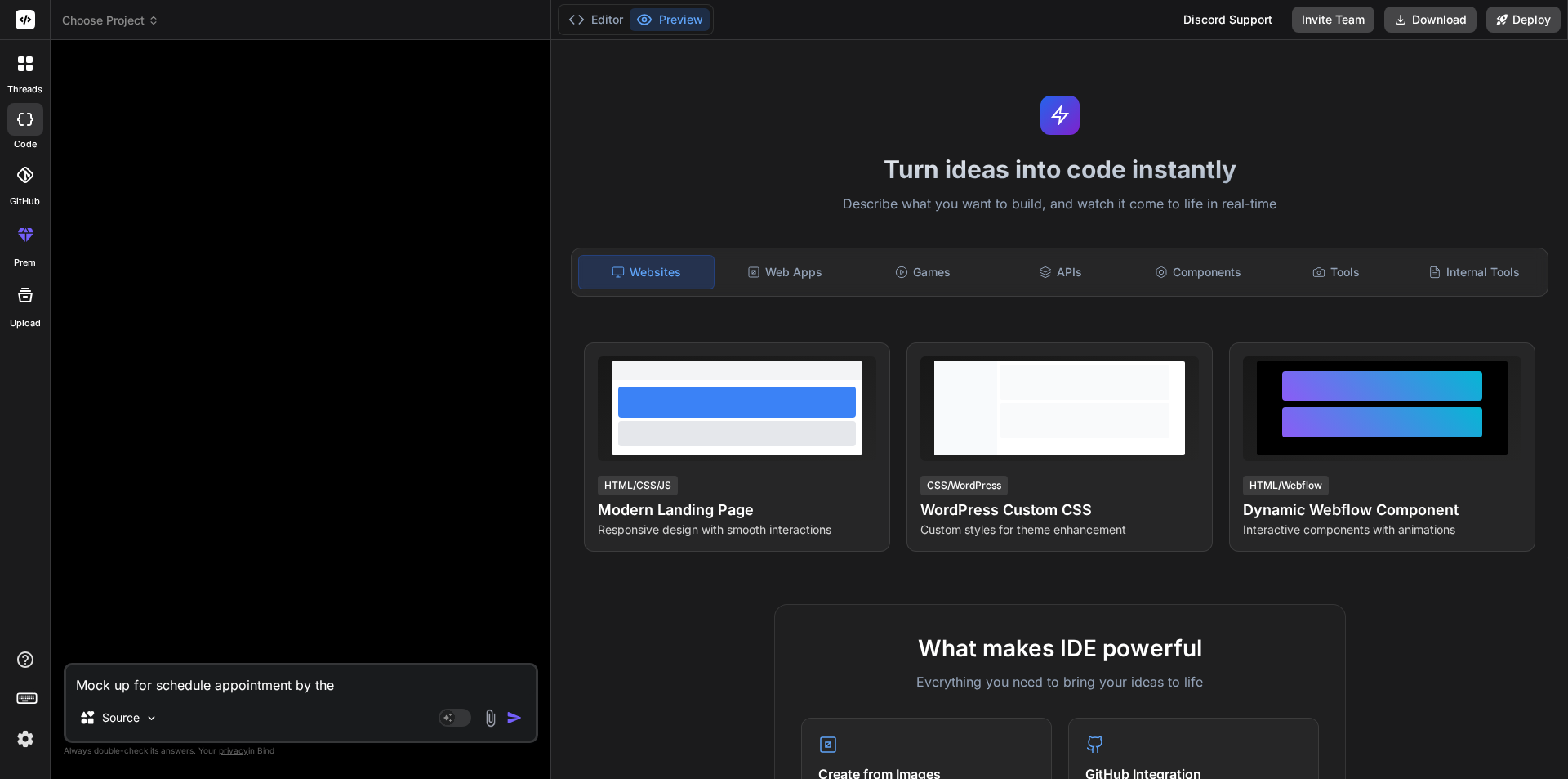
type textarea "Mock up for schedule appointment by the d"
type textarea "x"
type textarea "Mock up for schedule appointment by the do"
type textarea "x"
type textarea "Mock up for schedule appointment by the doc"
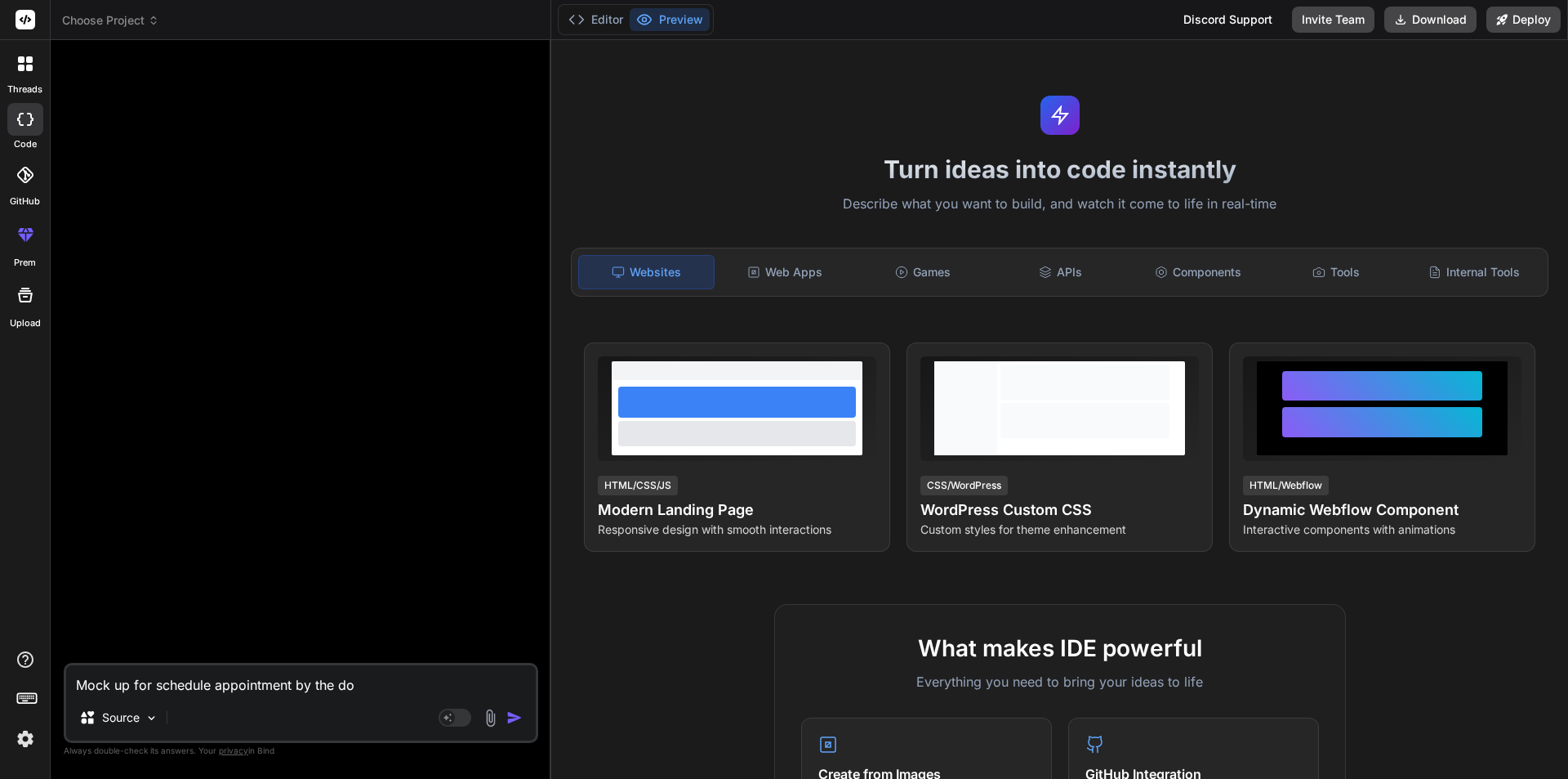
type textarea "x"
type textarea "Mock up for schedule appointment by the docu"
type textarea "x"
type textarea "Mock up for schedule appointment by the docut"
type textarea "x"
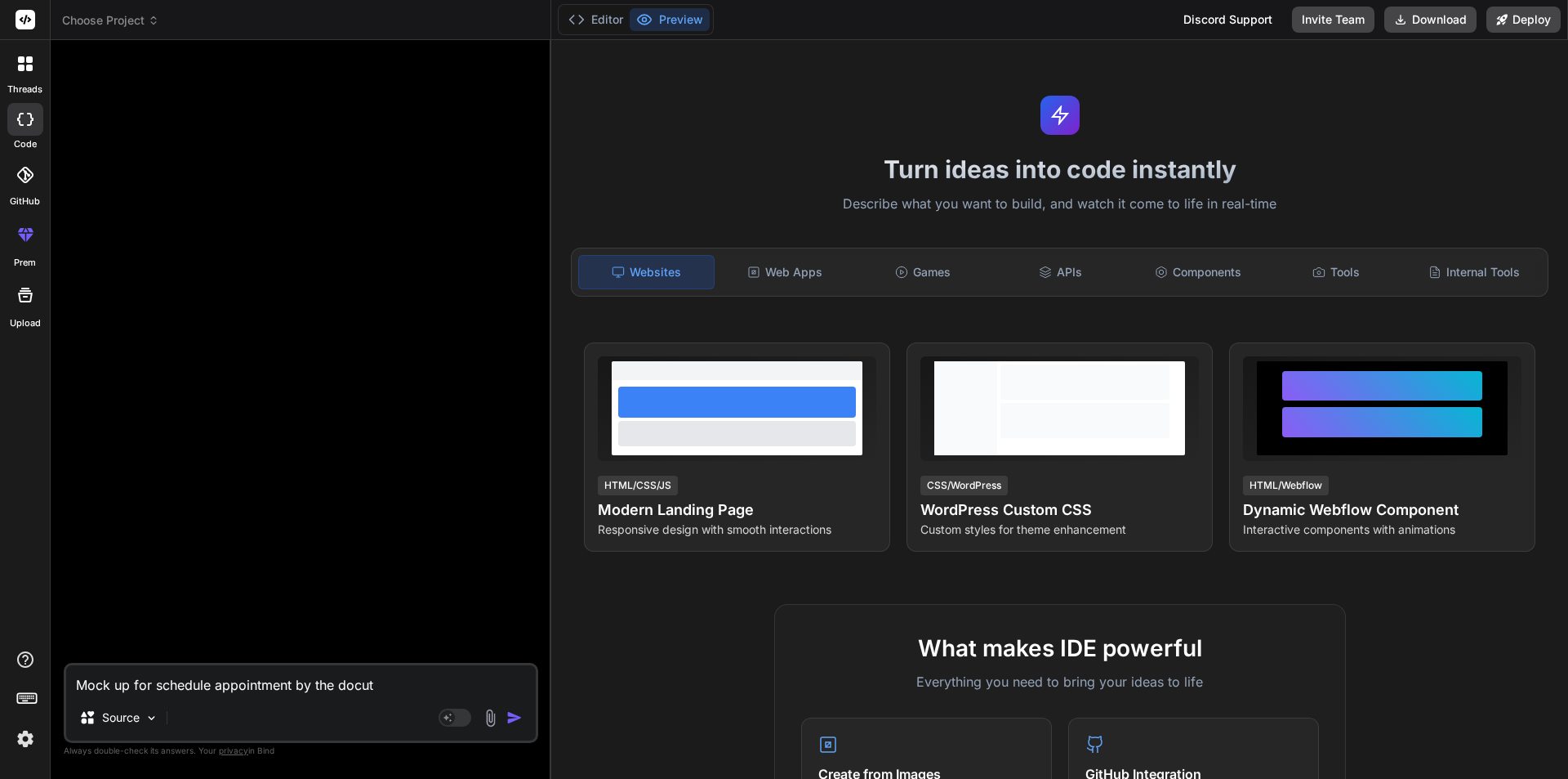
type textarea "Mock up for schedule appointment by the docu"
type textarea "x"
type textarea "Mock up for schedule appointment by the doc"
type textarea "x"
type textarea "Mock up for schedule appointment by the do"
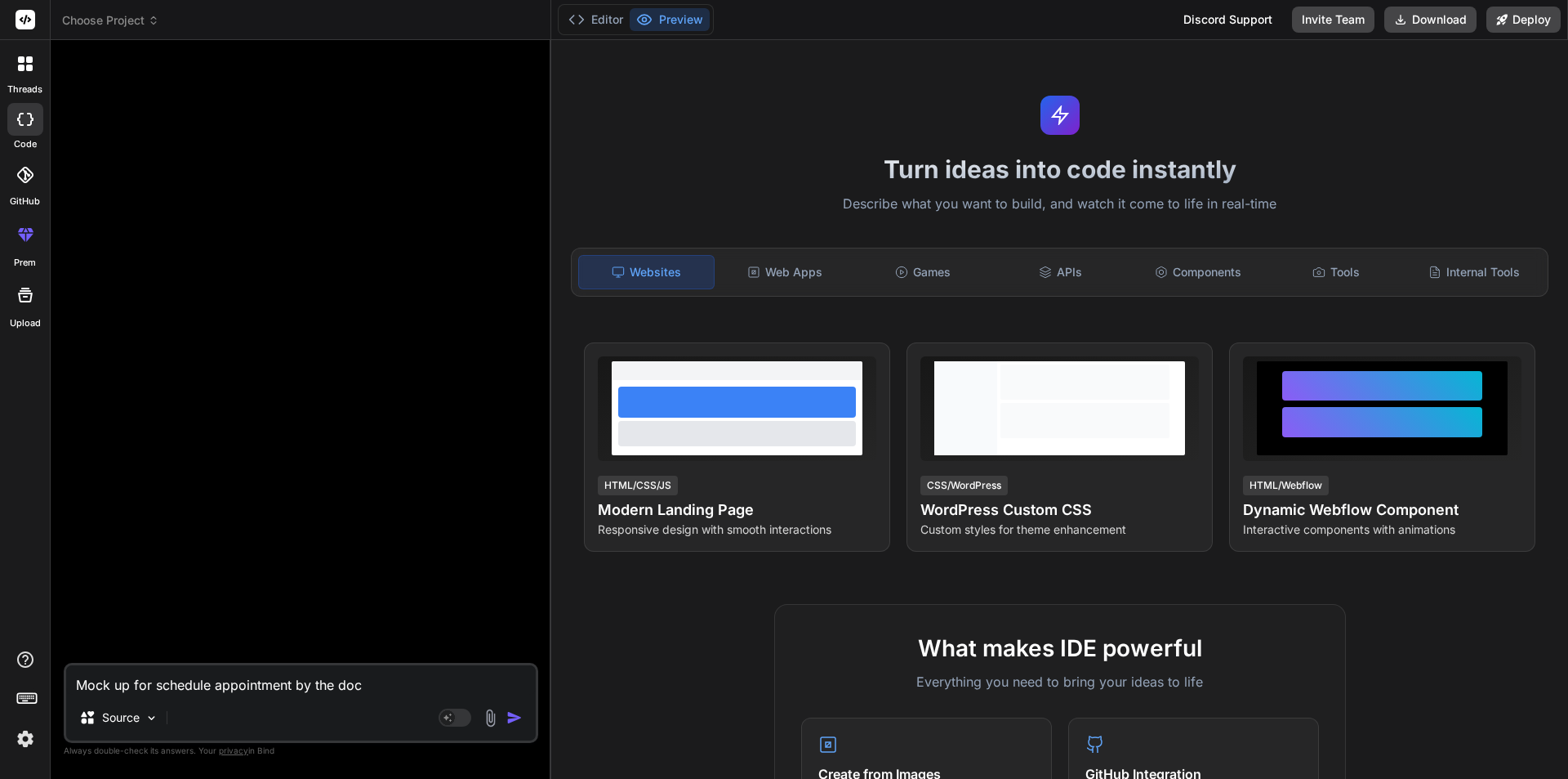
type textarea "x"
type textarea "Mock up for schedule appointment by the doc"
type textarea "x"
type textarea "Mock up for schedule appointment by the doct"
type textarea "x"
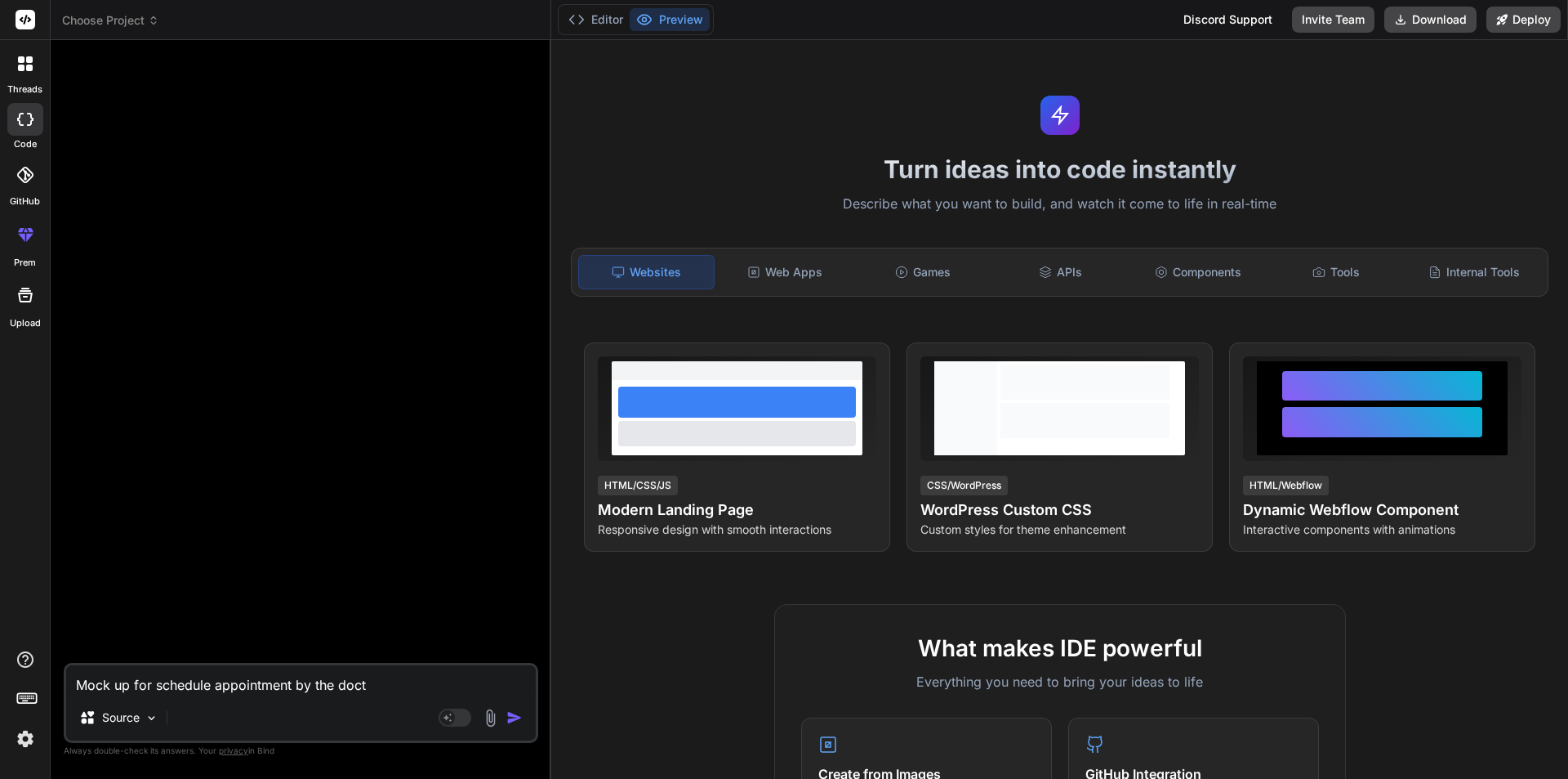
type textarea "Mock up for schedule appointment by the docto"
type textarea "x"
type textarea "Mock up for schedule appointment by the doctor"
type textarea "x"
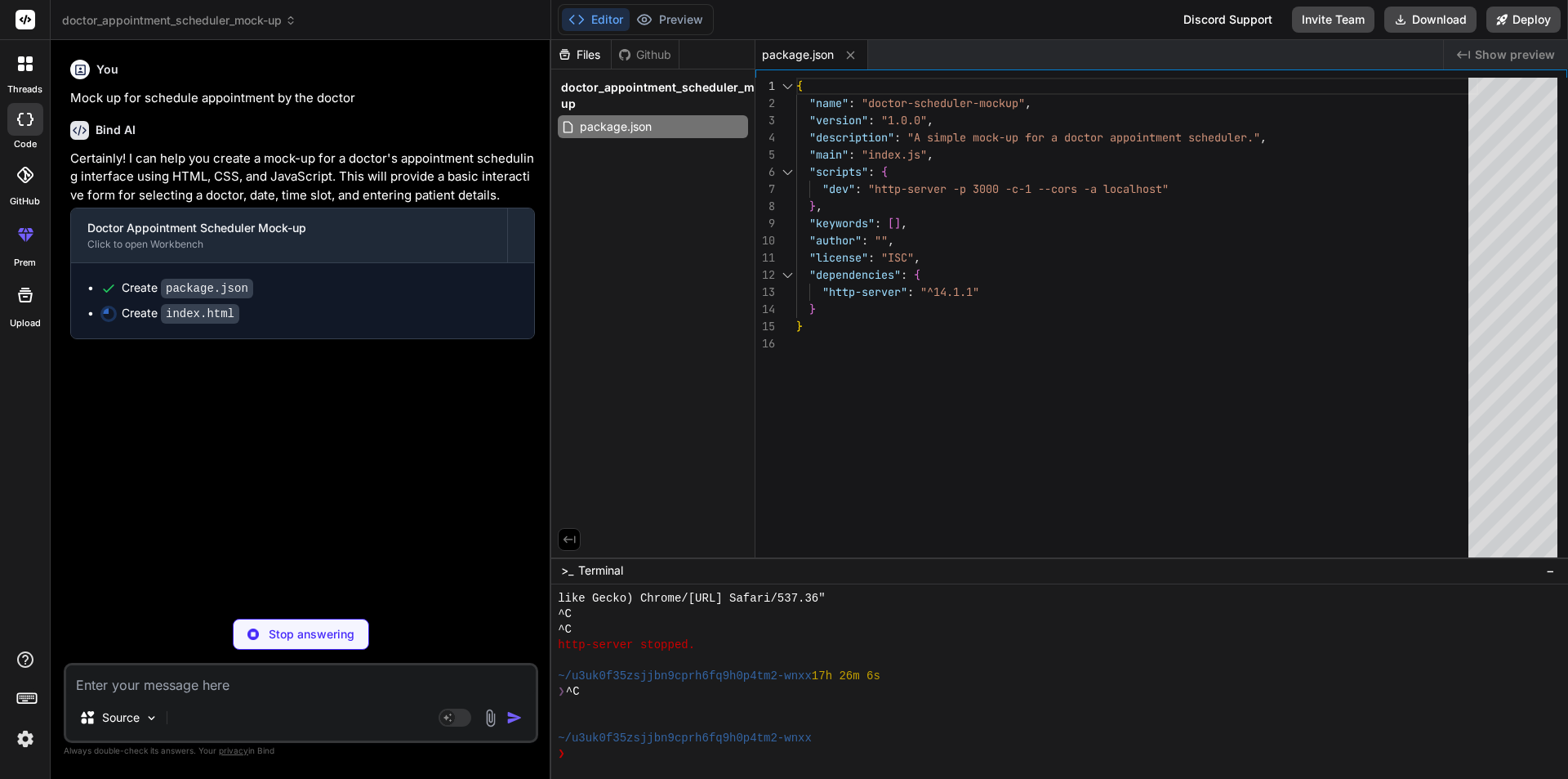
type textarea "x"
type textarea "<script src="script.js"></script> </body> </html>"
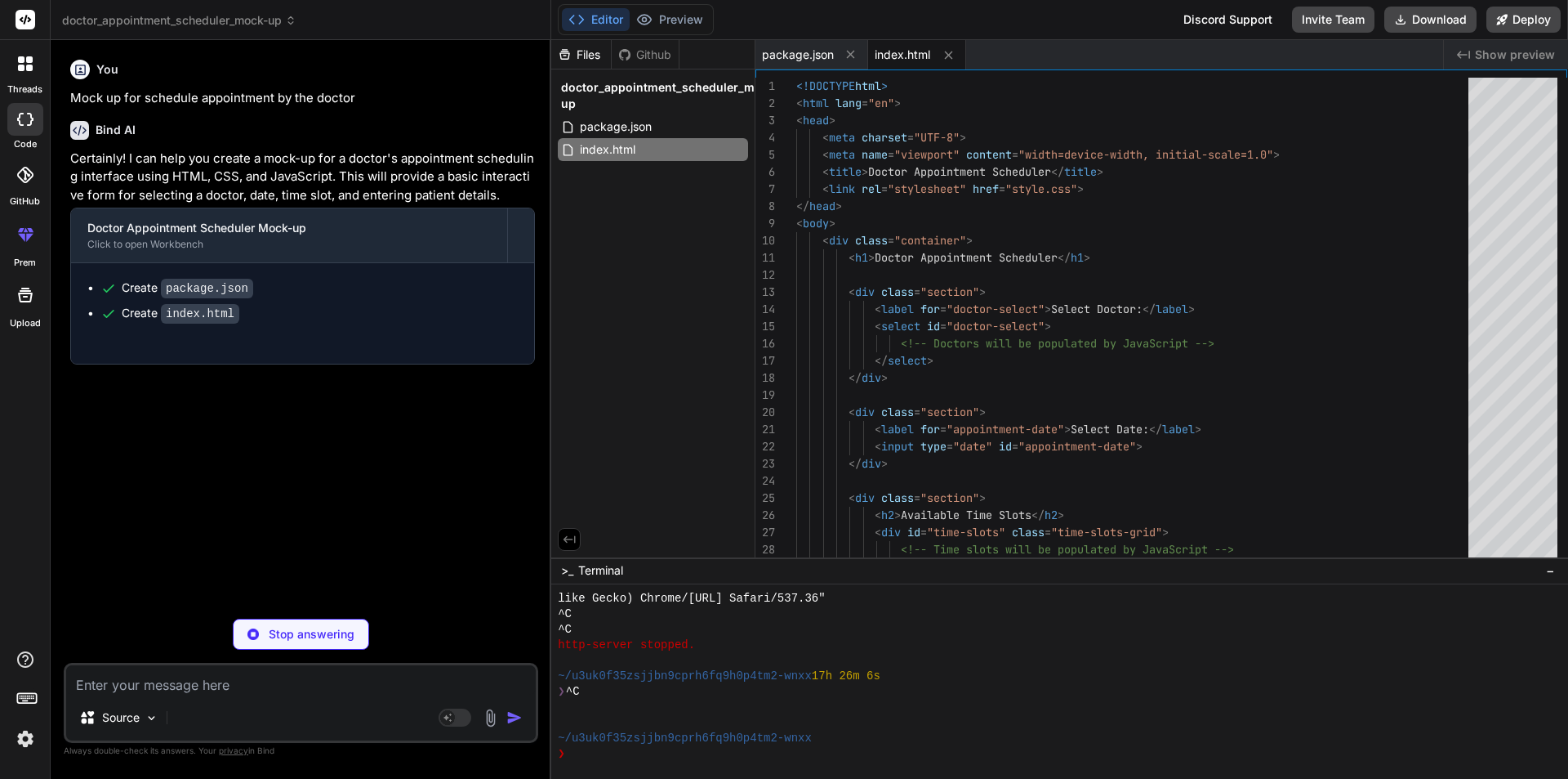
type textarea "x"
type textarea "}"
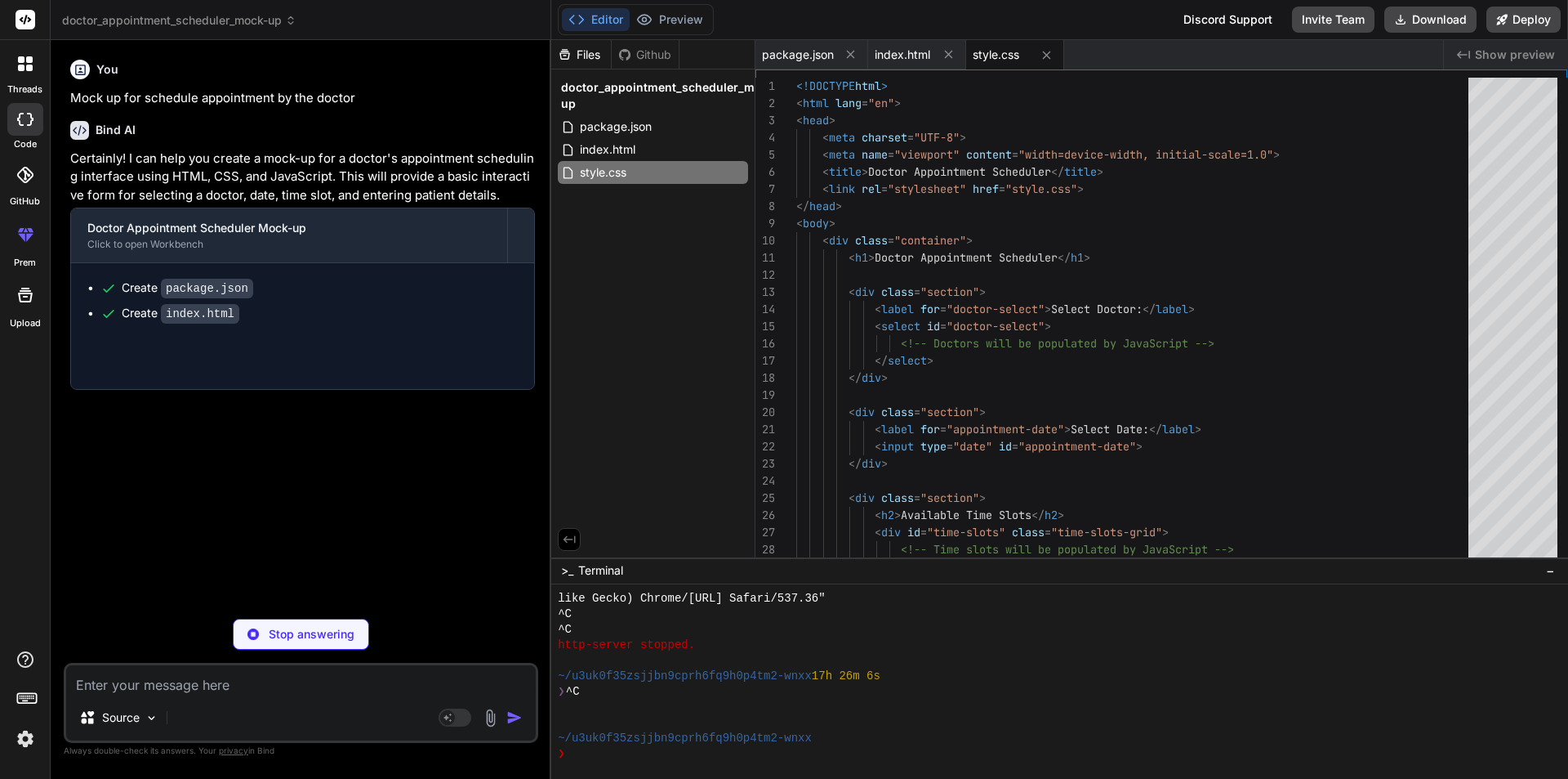
type textarea "x"
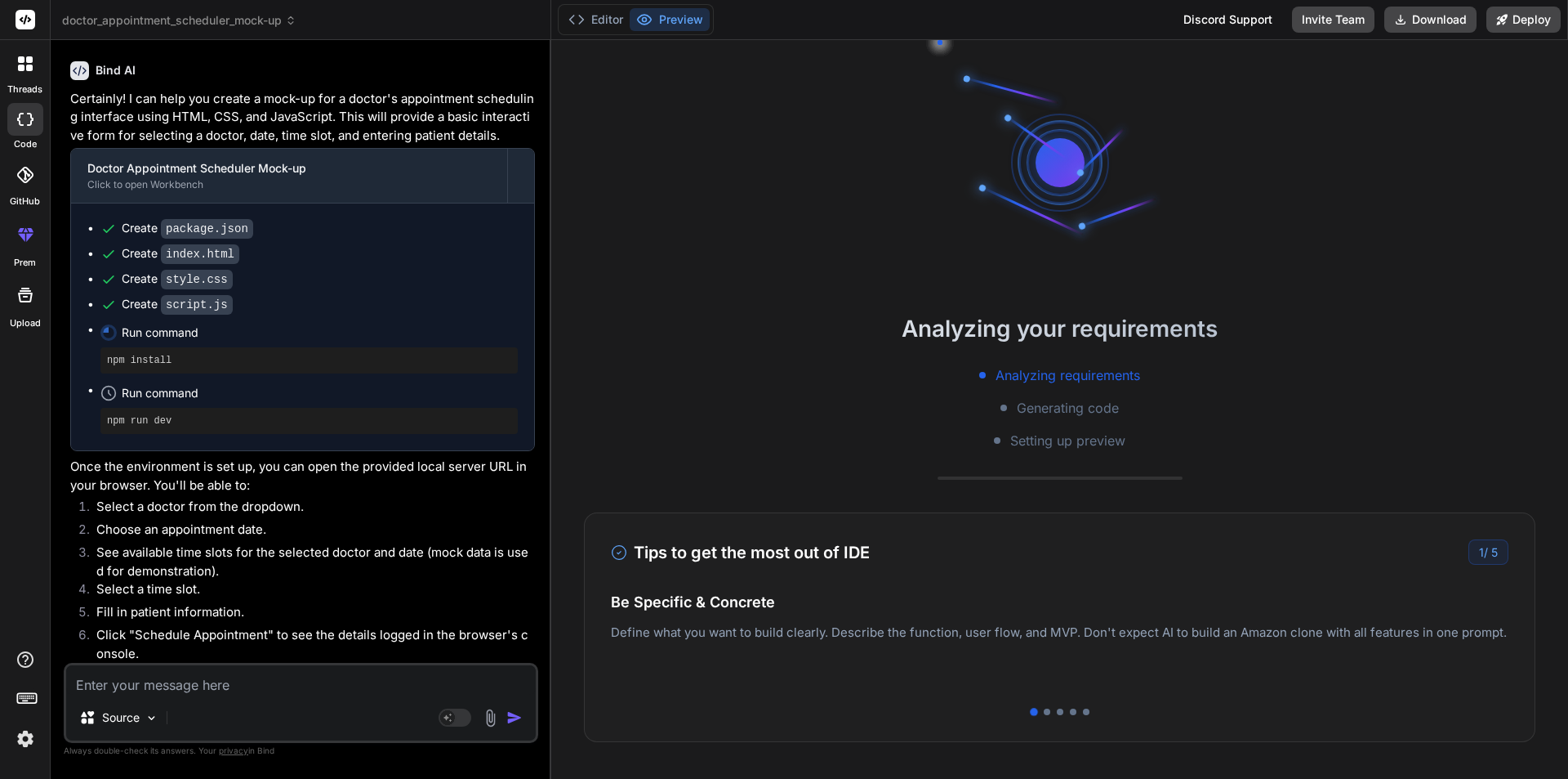
scroll to position [2919, 0]
type textarea "x"
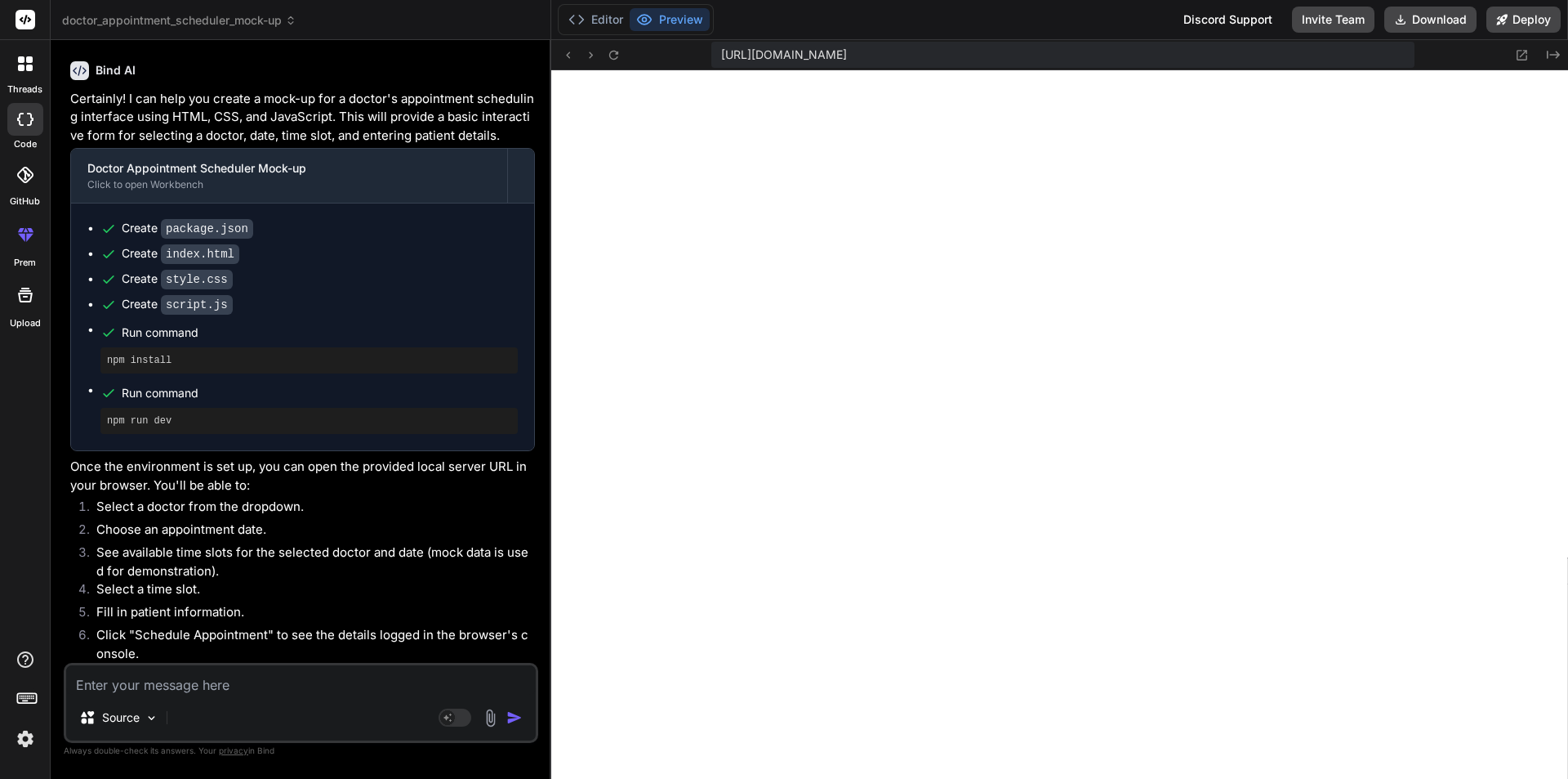
scroll to position [3555, 0]
click at [398, 709] on div "Source" at bounding box center [301, 721] width 469 height 39
click at [391, 690] on textarea at bounding box center [301, 679] width 469 height 30
type textarea "i"
type textarea "x"
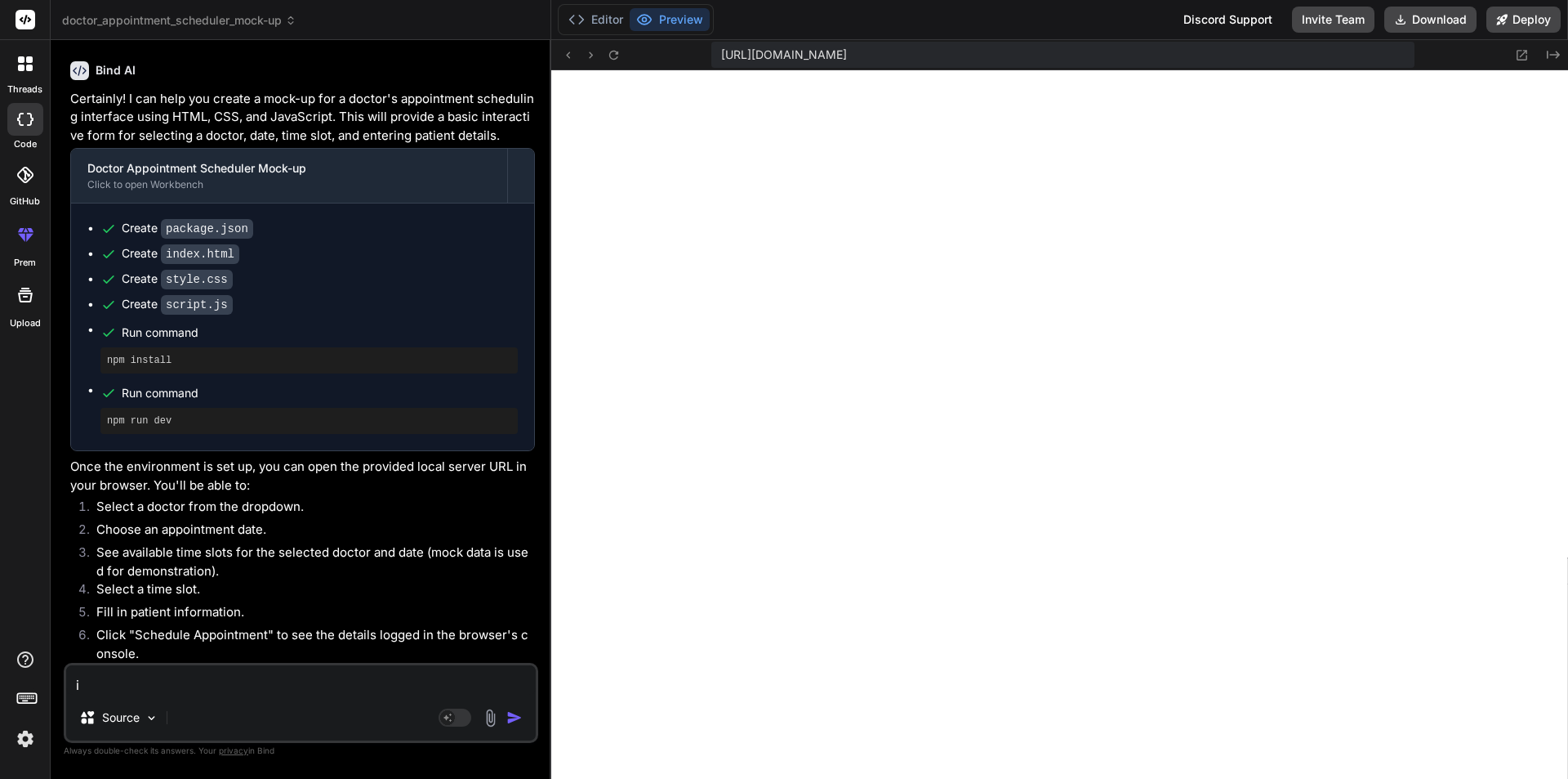
type textarea "i"
type textarea "x"
type textarea "i w"
type textarea "x"
type textarea "i wa"
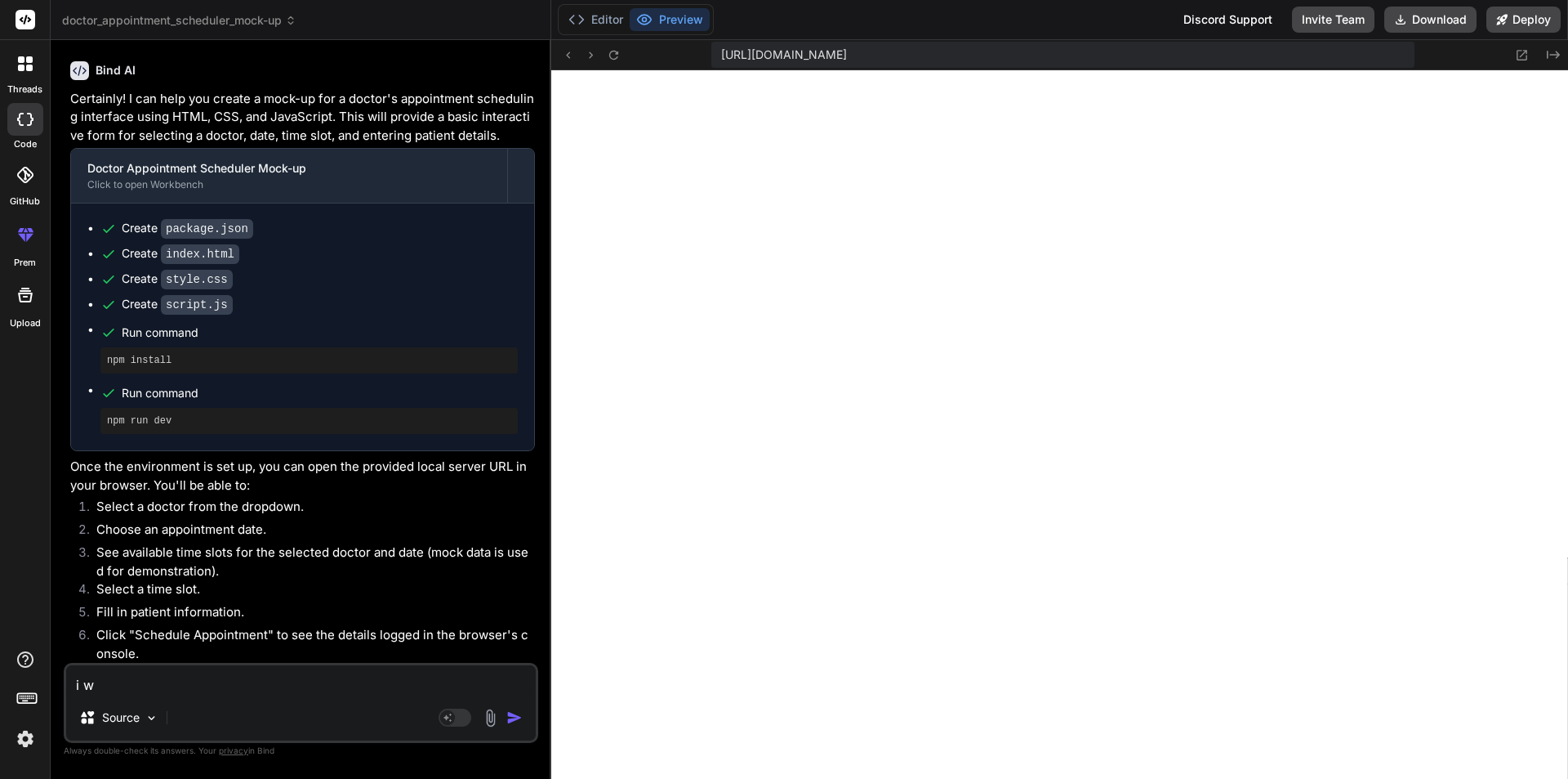
type textarea "x"
type textarea "i wan"
type textarea "x"
type textarea "i want"
type textarea "x"
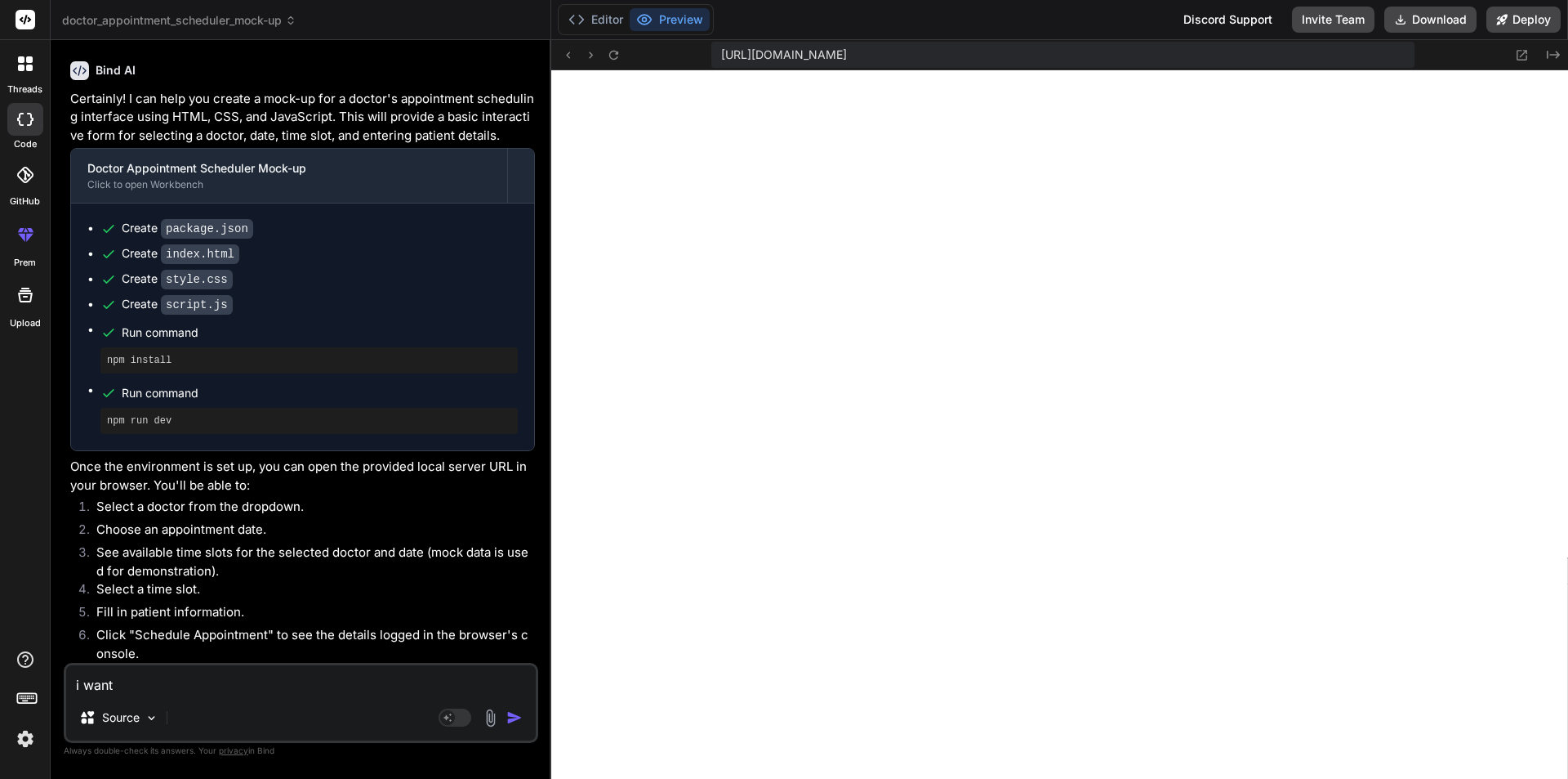
type textarea "i want"
type textarea "x"
type textarea "i want t"
type textarea "x"
type textarea "i want th"
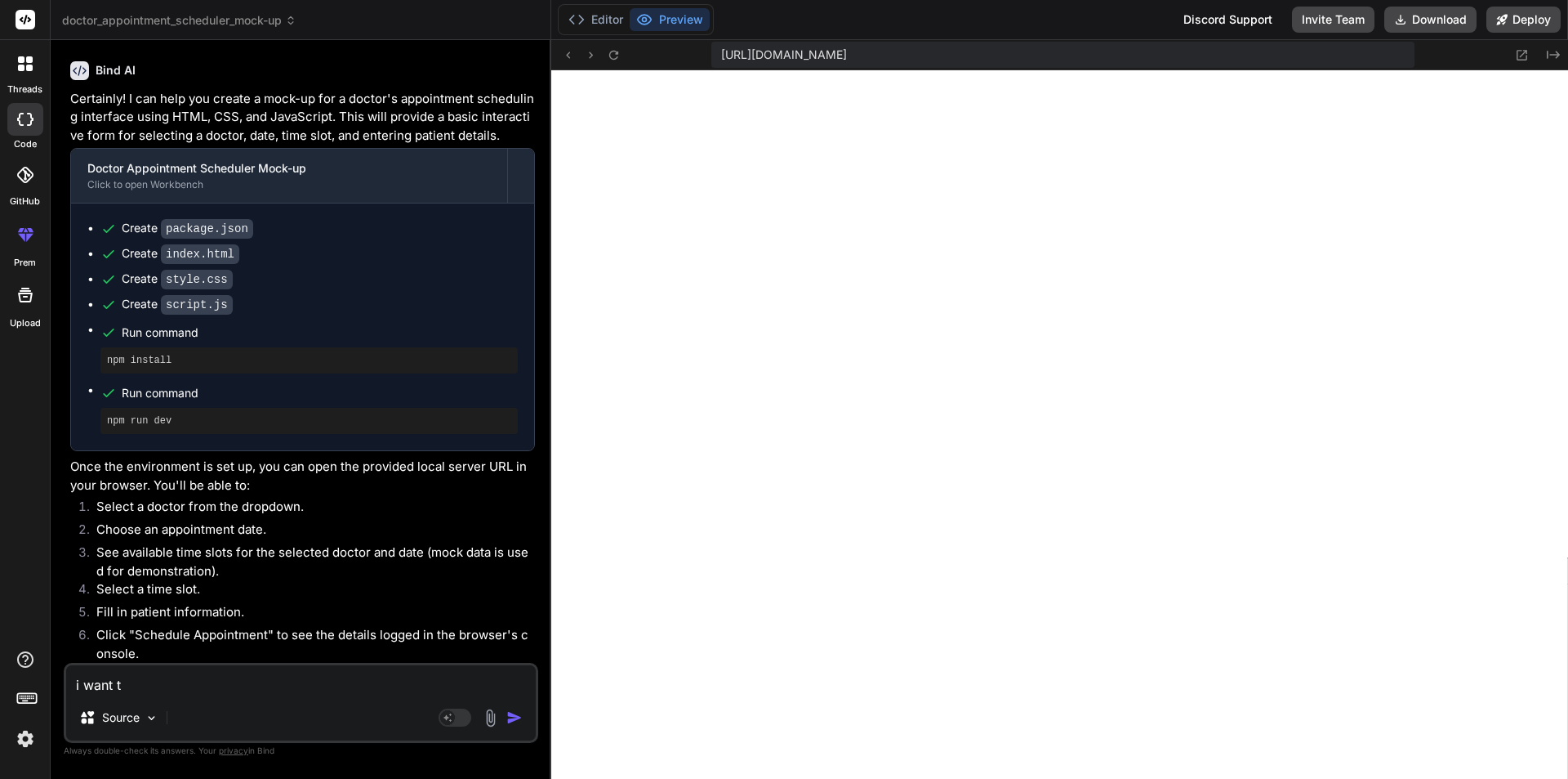
type textarea "x"
type textarea "i want tha"
type textarea "x"
type textarea "i want that"
type textarea "x"
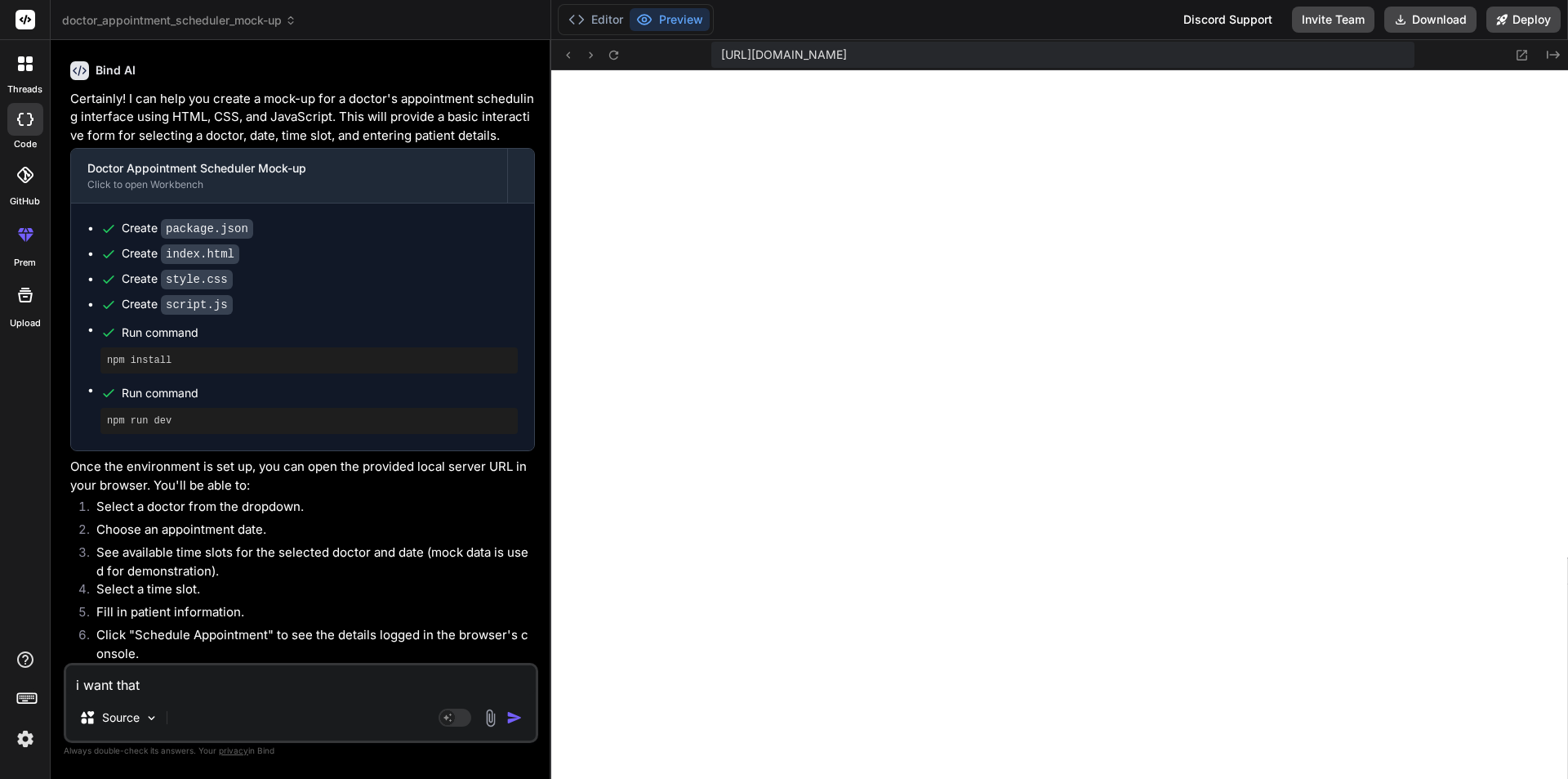
type textarea "i want that"
type textarea "x"
type textarea "i want that i"
type textarea "x"
type textarea "i want that is"
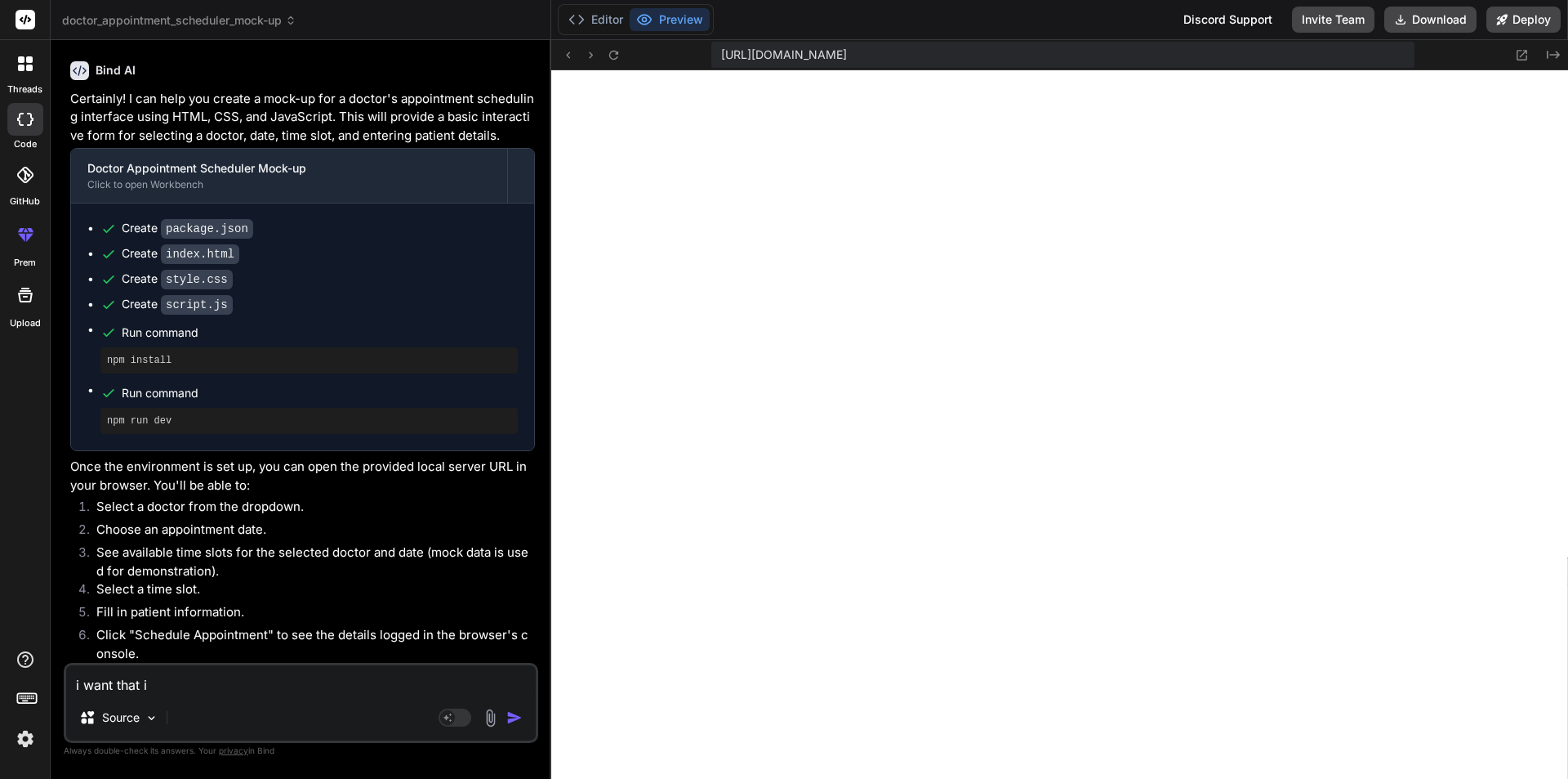
type textarea "x"
type textarea "i want that is"
type textarea "x"
type textarea "i want that is d"
type textarea "x"
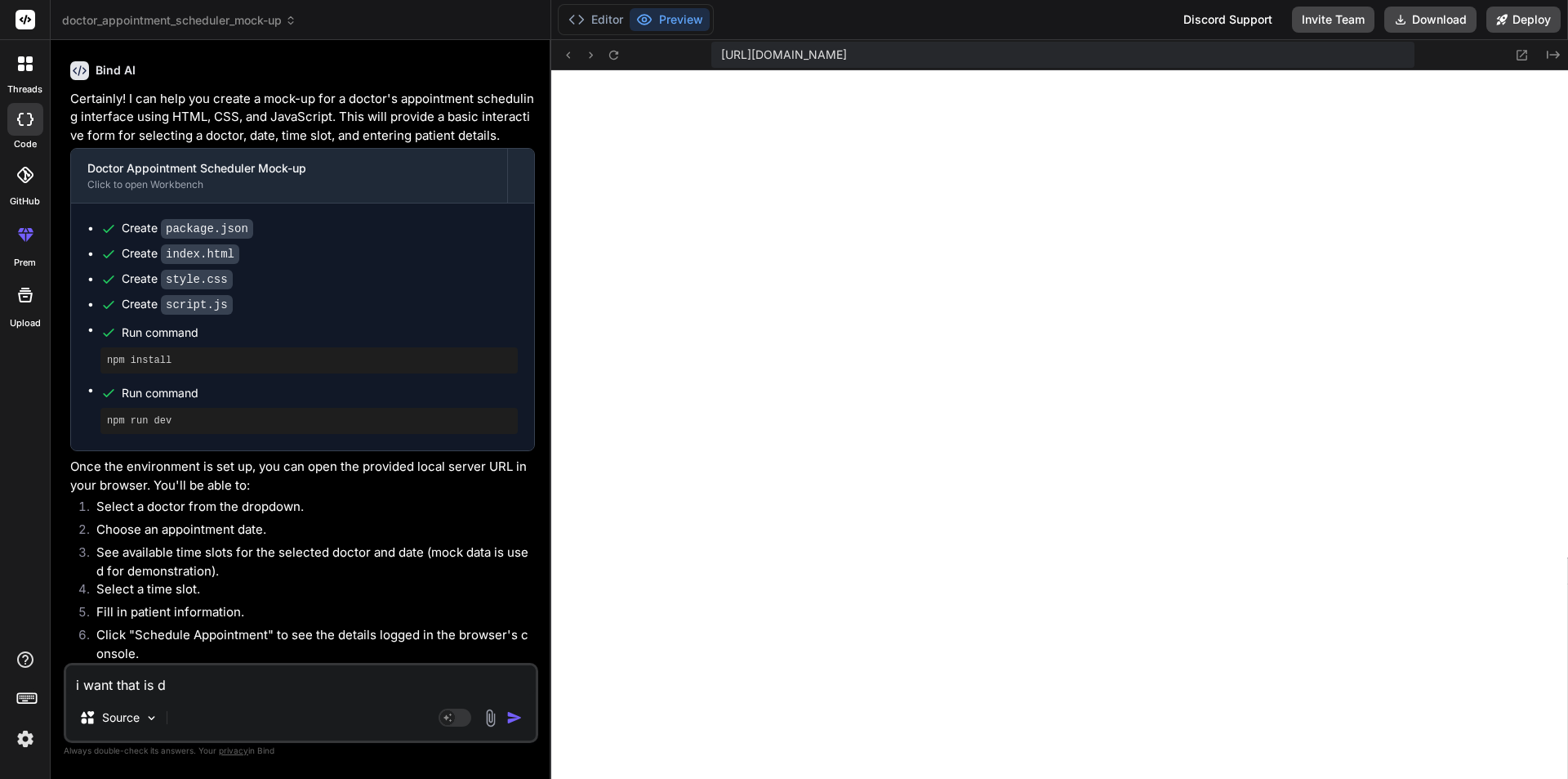
type textarea "i want that is do"
type textarea "x"
type textarea "i want that is don"
type textarea "x"
type textarea "i want that is done"
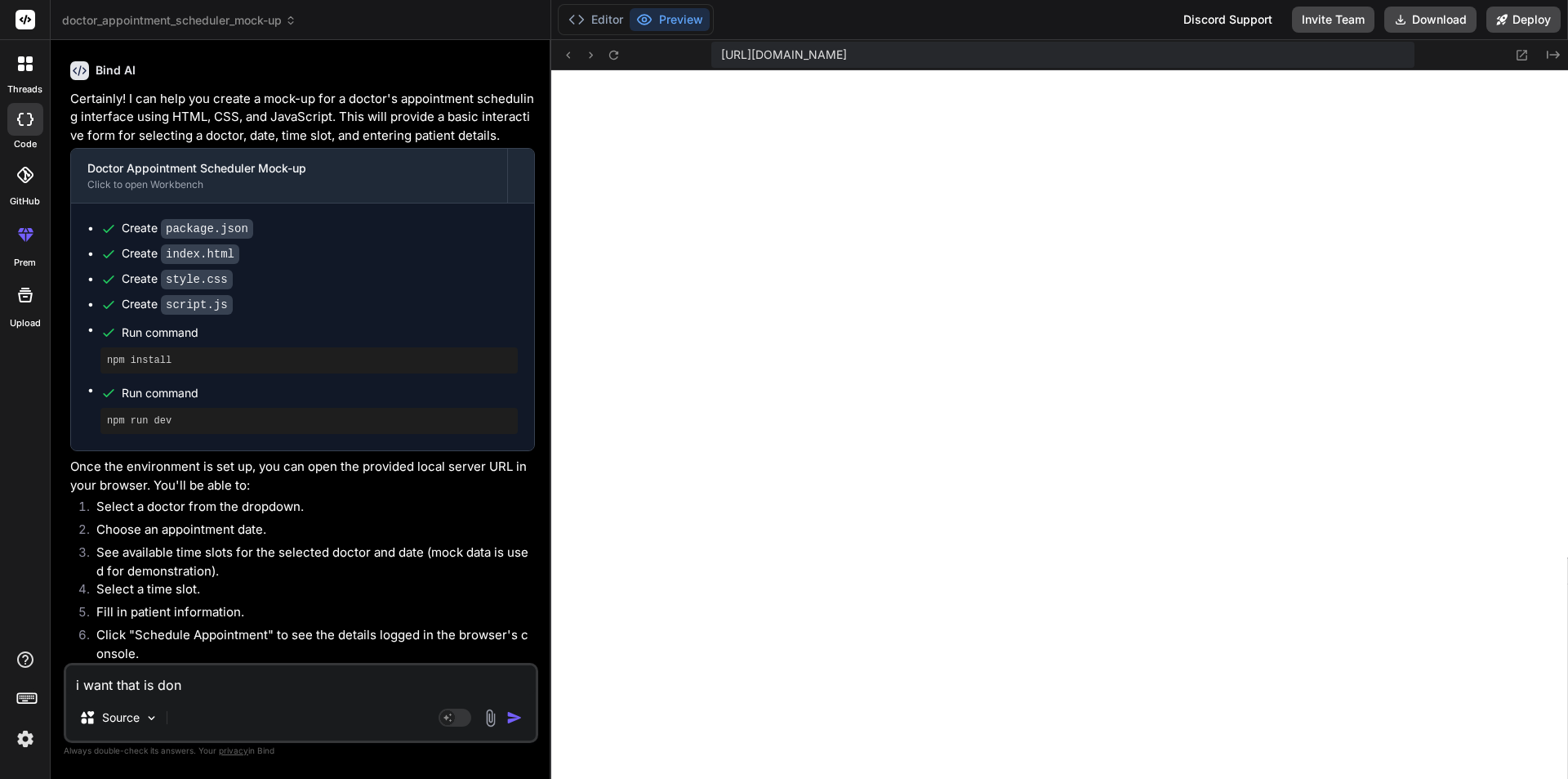
type textarea "x"
type textarea "i want that is done"
type textarea "x"
type textarea "i want that is done"
type textarea "x"
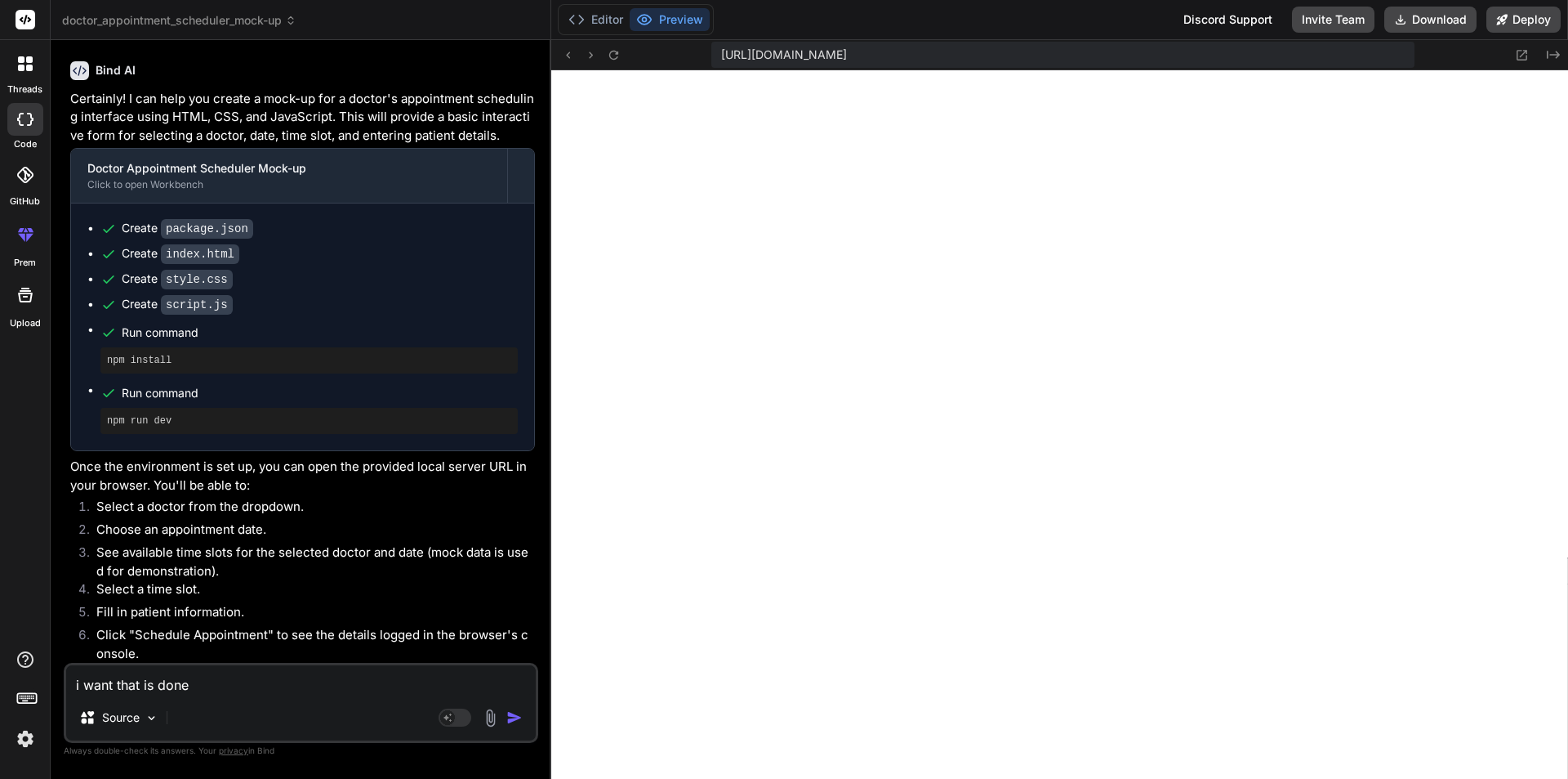
type textarea "i want that is don"
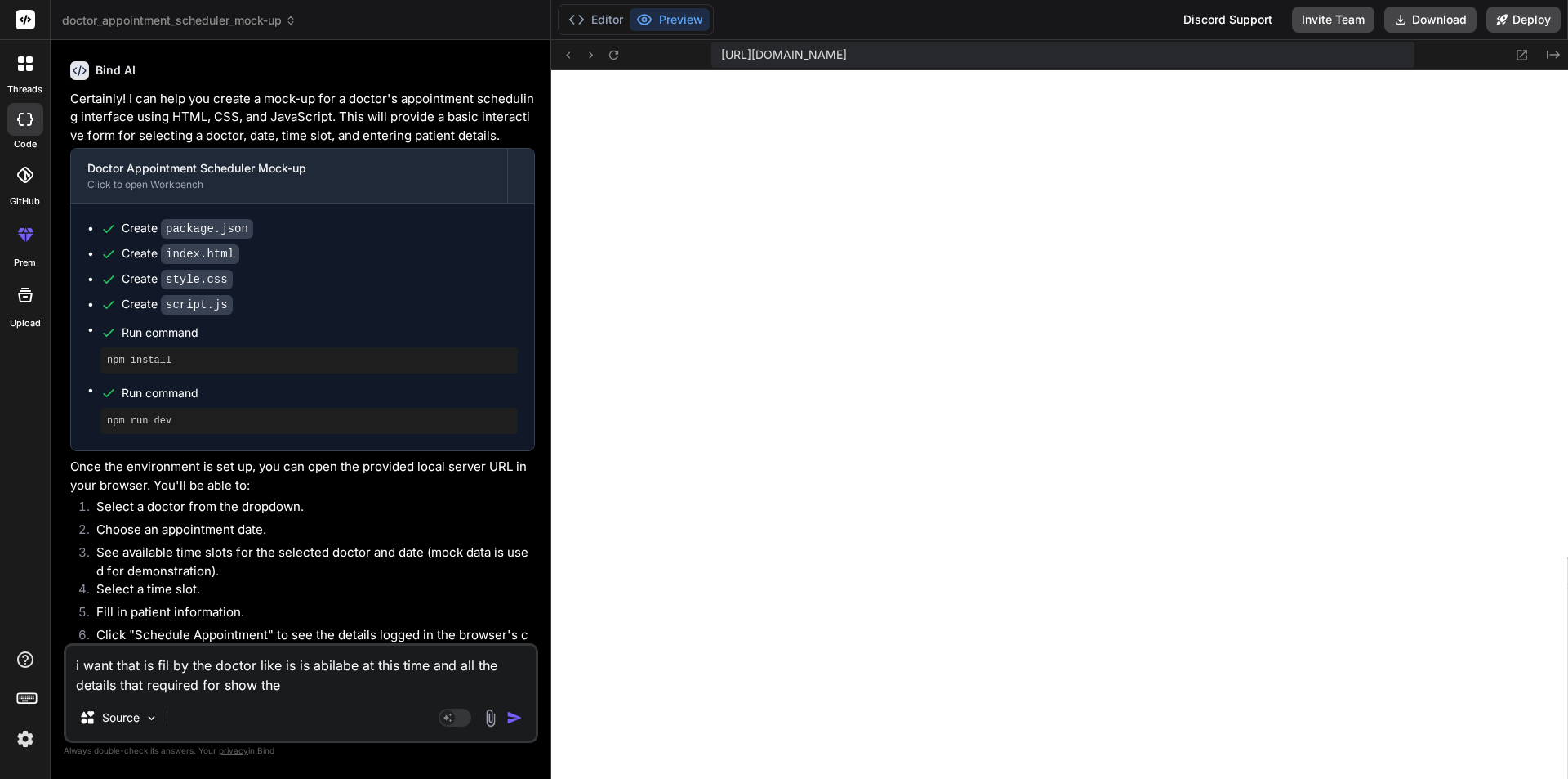
paste textarea "Specialist Availabilty"
click at [514, 707] on div "Source" at bounding box center [301, 721] width 469 height 39
click at [509, 717] on img "button" at bounding box center [514, 717] width 16 height 16
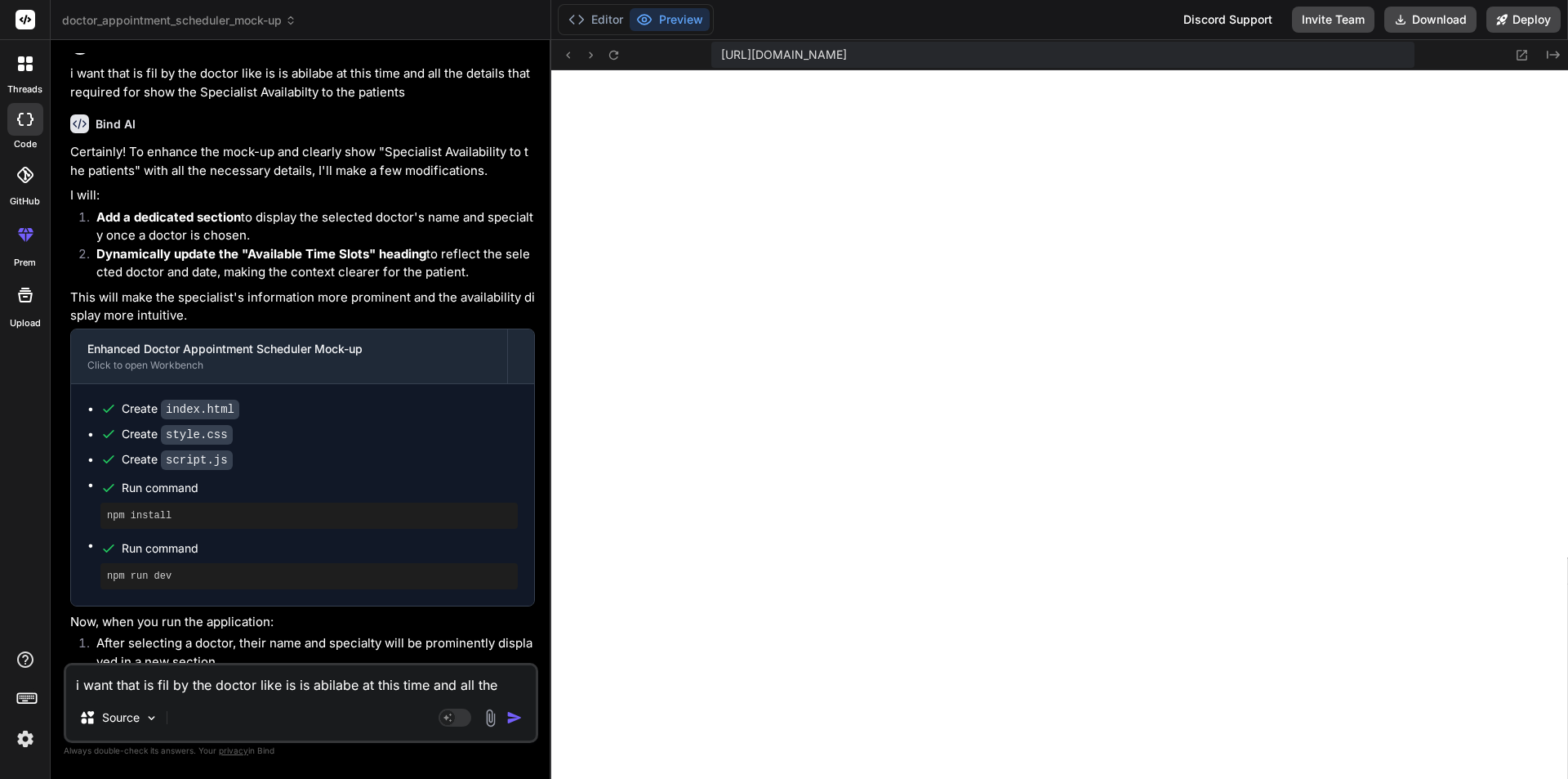
scroll to position [775, 0]
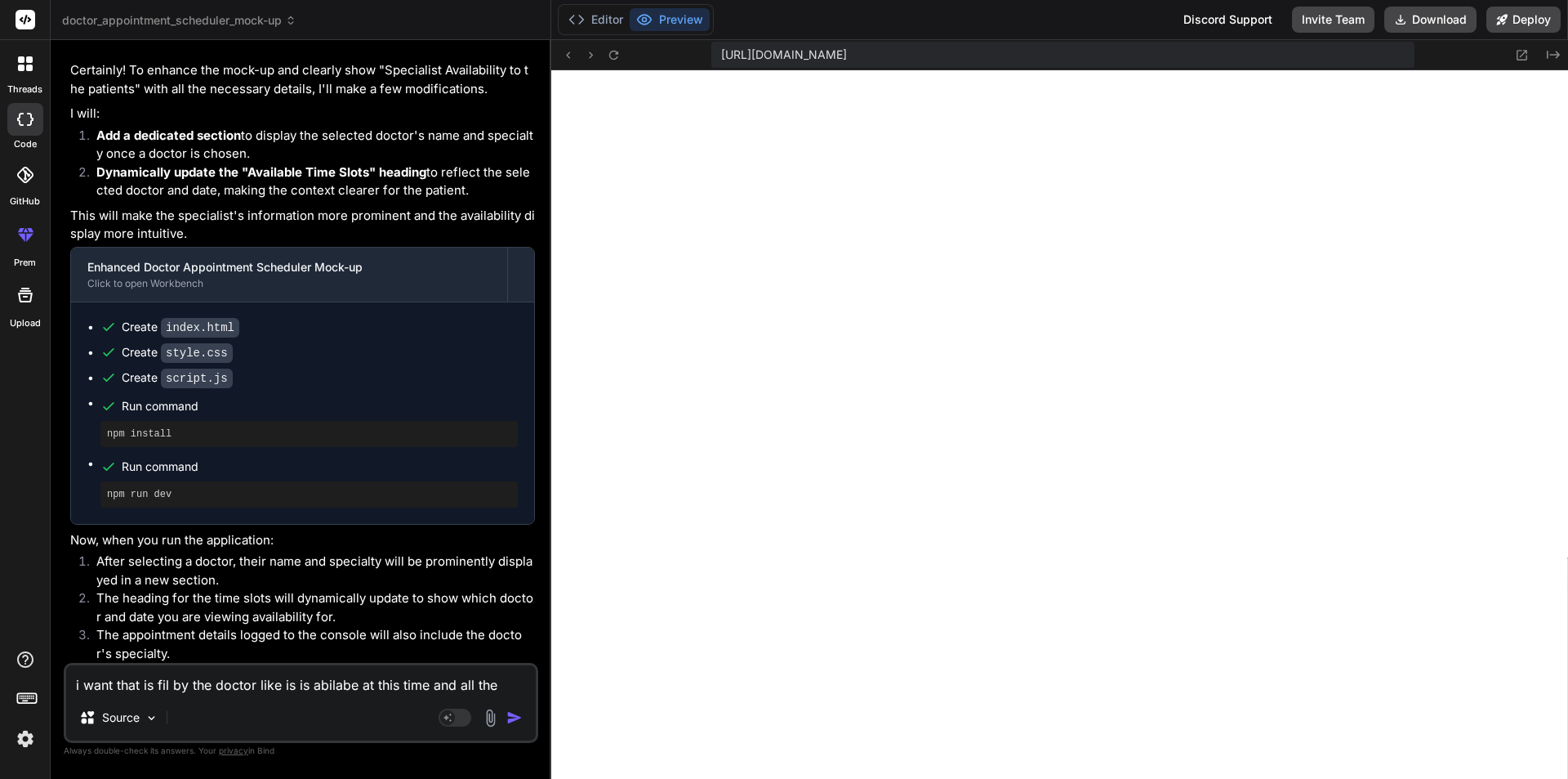
click at [375, 677] on textarea "i want that is fil by the doctor like is is abilabe at this time and all the de…" at bounding box center [301, 679] width 469 height 30
click at [353, 562] on li "After selecting a doctor, their name and specialty will be prominently displaye…" at bounding box center [309, 570] width 452 height 36
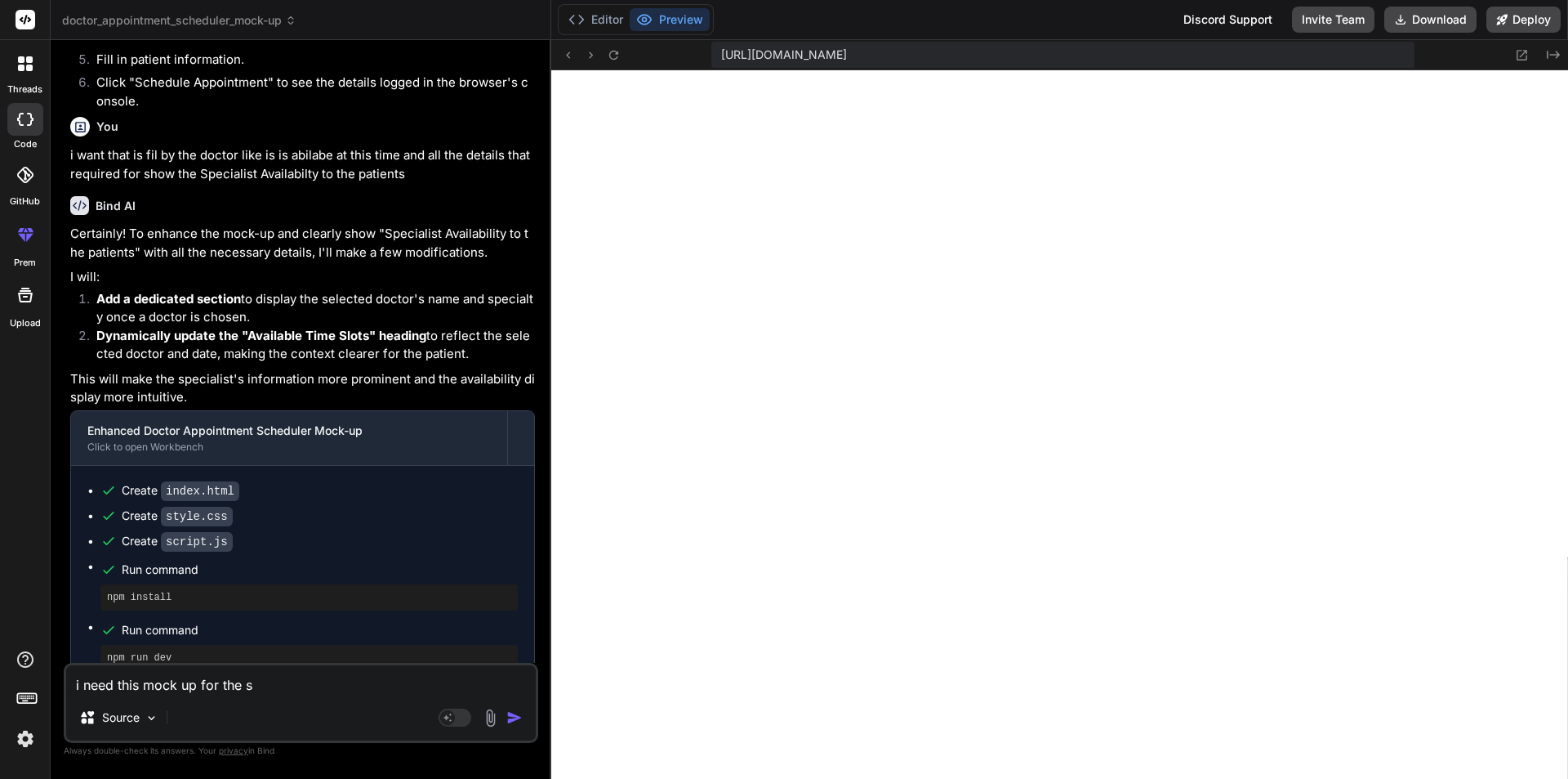
scroll to position [530, 0]
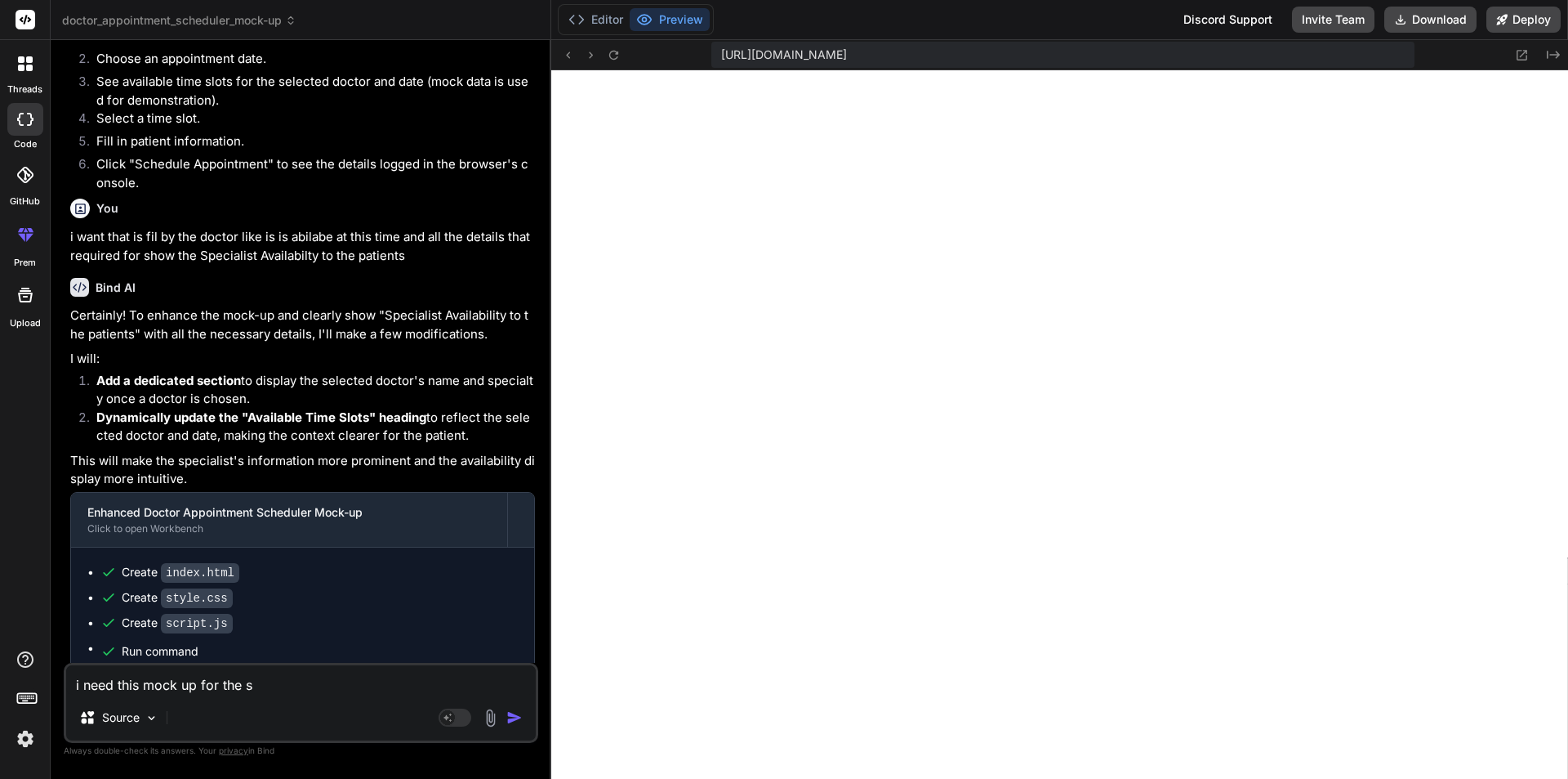
click at [231, 257] on p "i want that is fil by the doctor like is is abilabe at this time and all the de…" at bounding box center [302, 246] width 465 height 36
copy p "Specialist"
click at [263, 678] on textarea "i need this mock up for the s" at bounding box center [301, 679] width 469 height 30
paste textarea "Specialist"
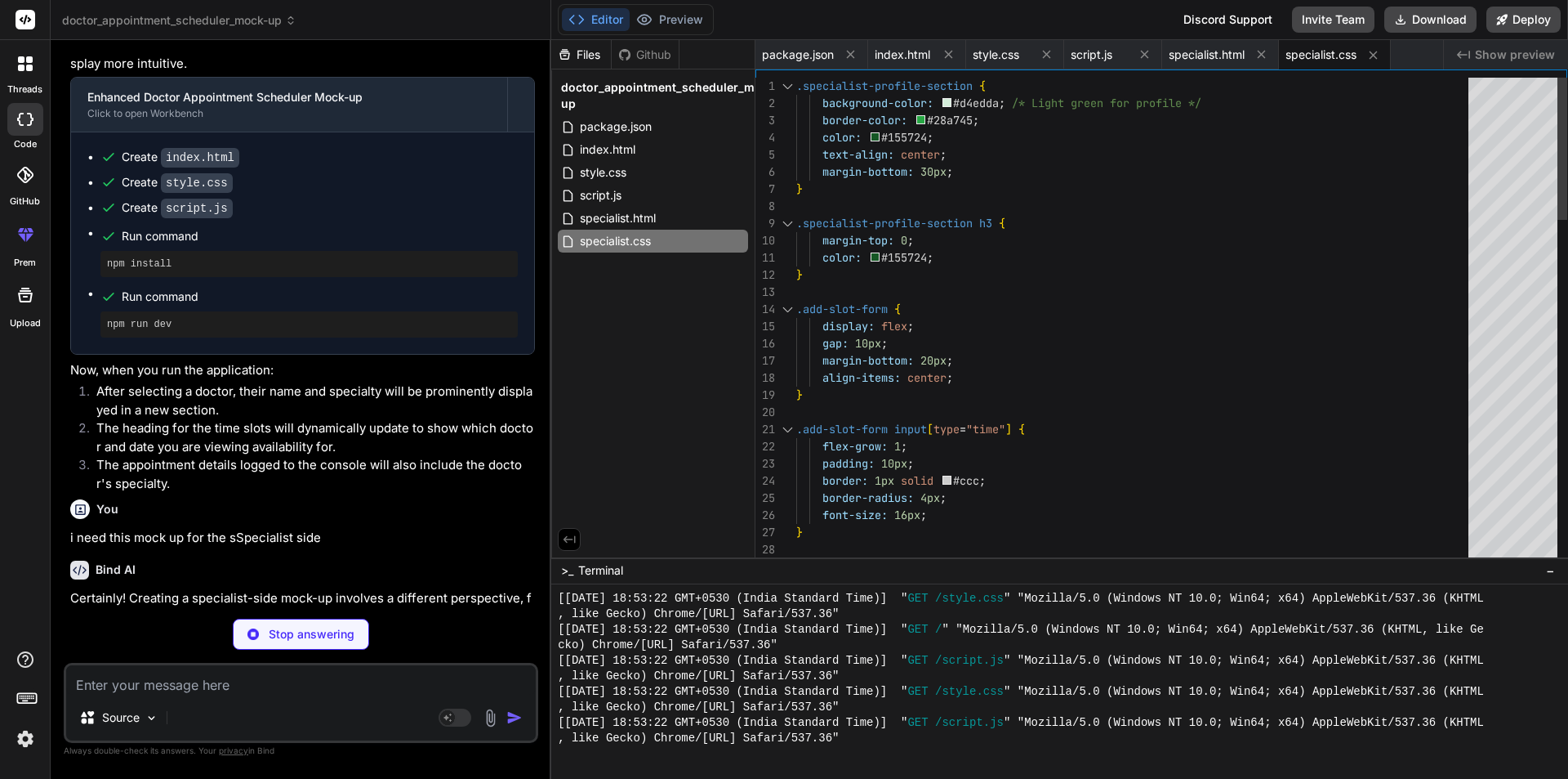
scroll to position [1312, 0]
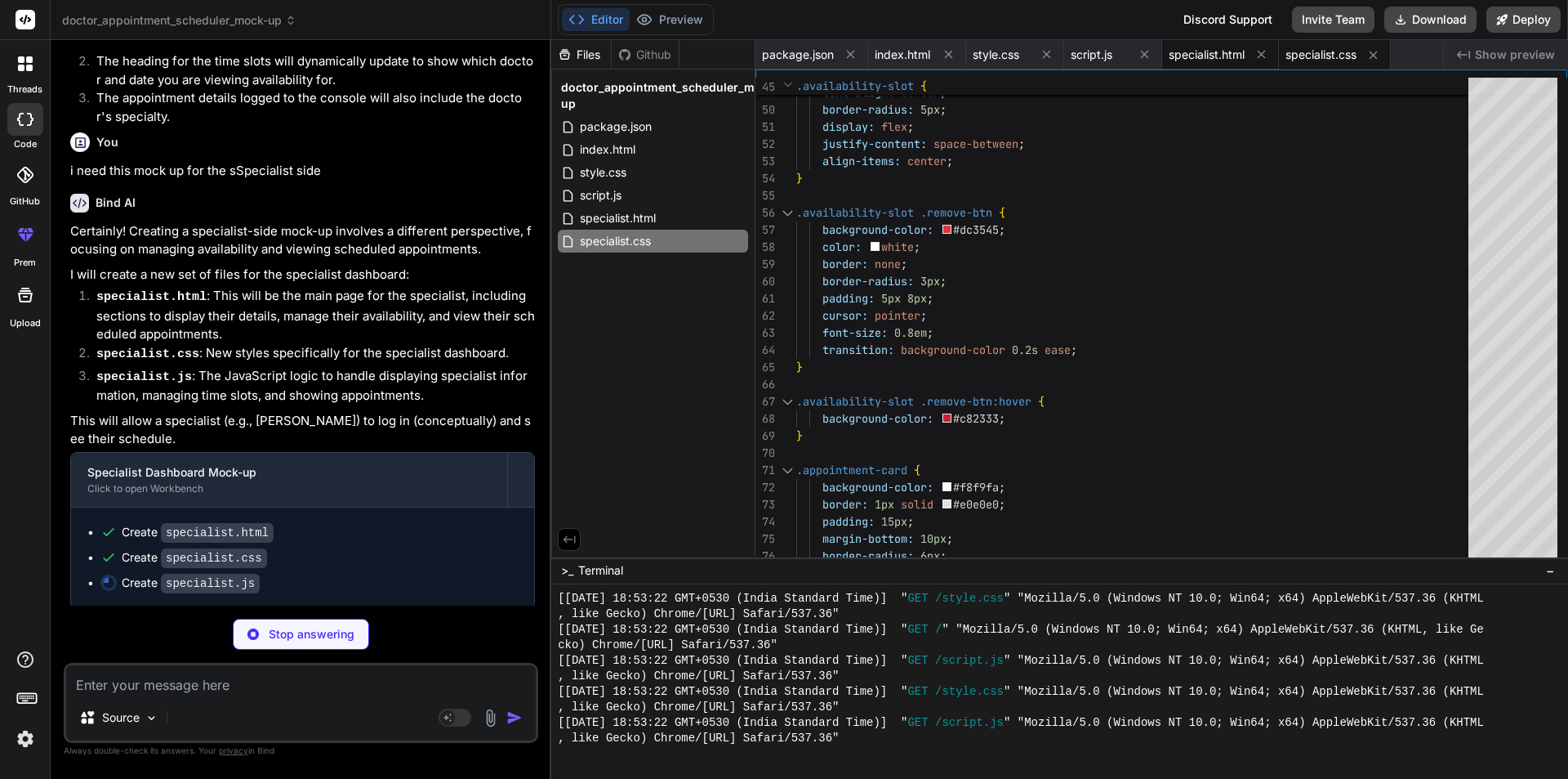
click at [1184, 45] on div "specialist.html" at bounding box center [1220, 55] width 117 height 30
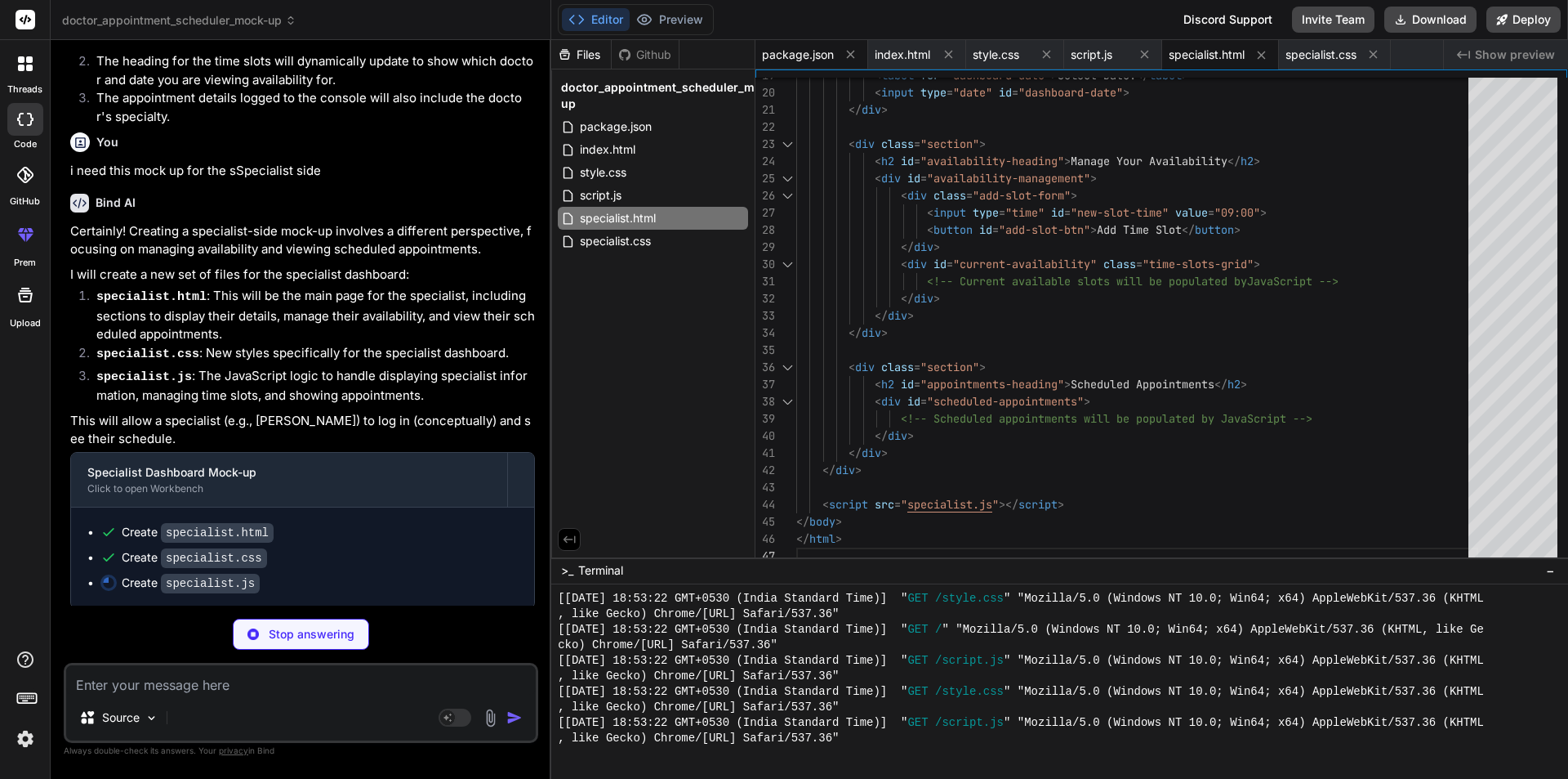
click at [817, 50] on span "package.json" at bounding box center [798, 55] width 72 height 16
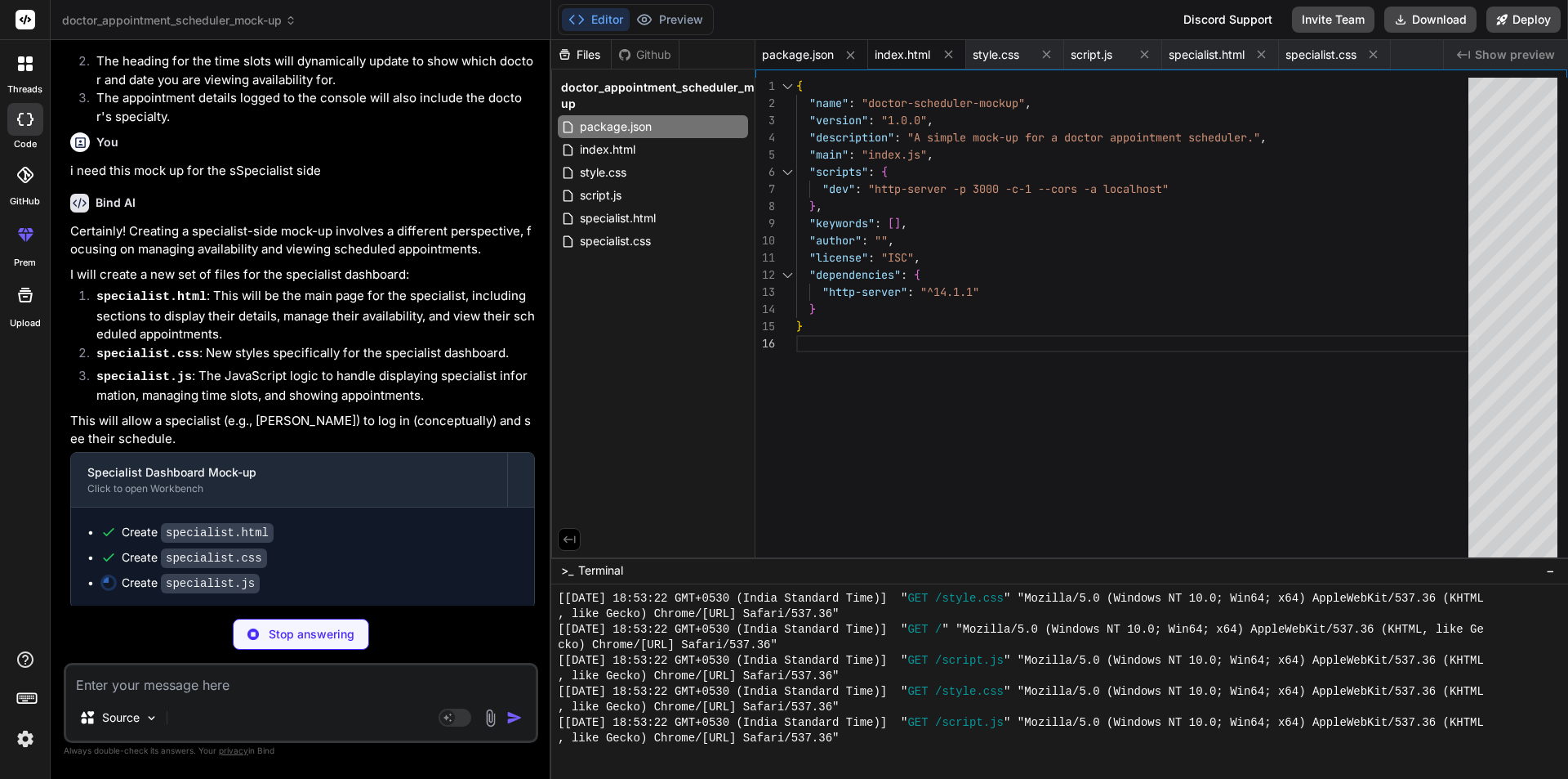
click at [899, 59] on span "index.html" at bounding box center [902, 55] width 56 height 16
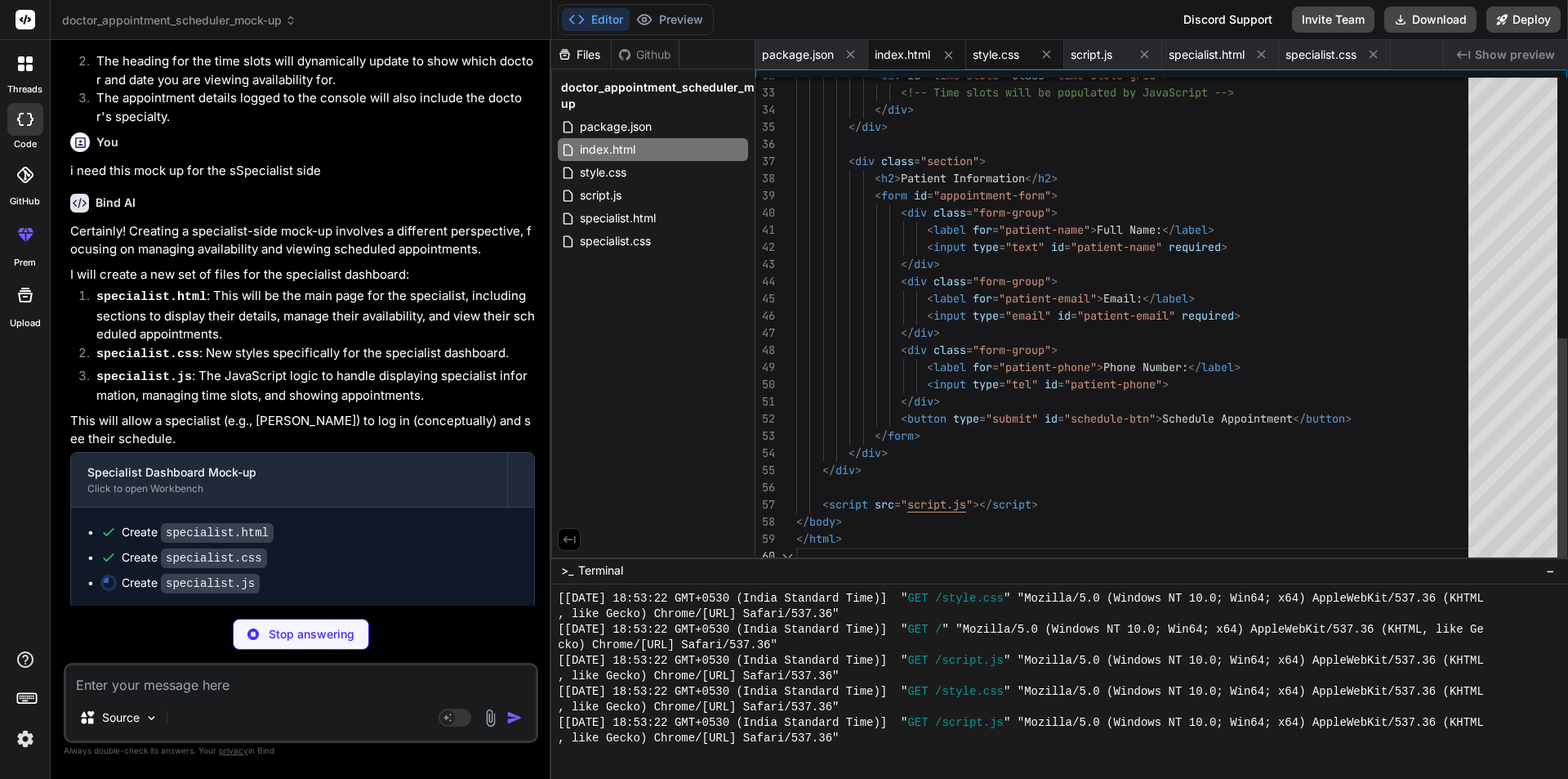
click at [995, 65] on div "style.css" at bounding box center [1015, 55] width 98 height 30
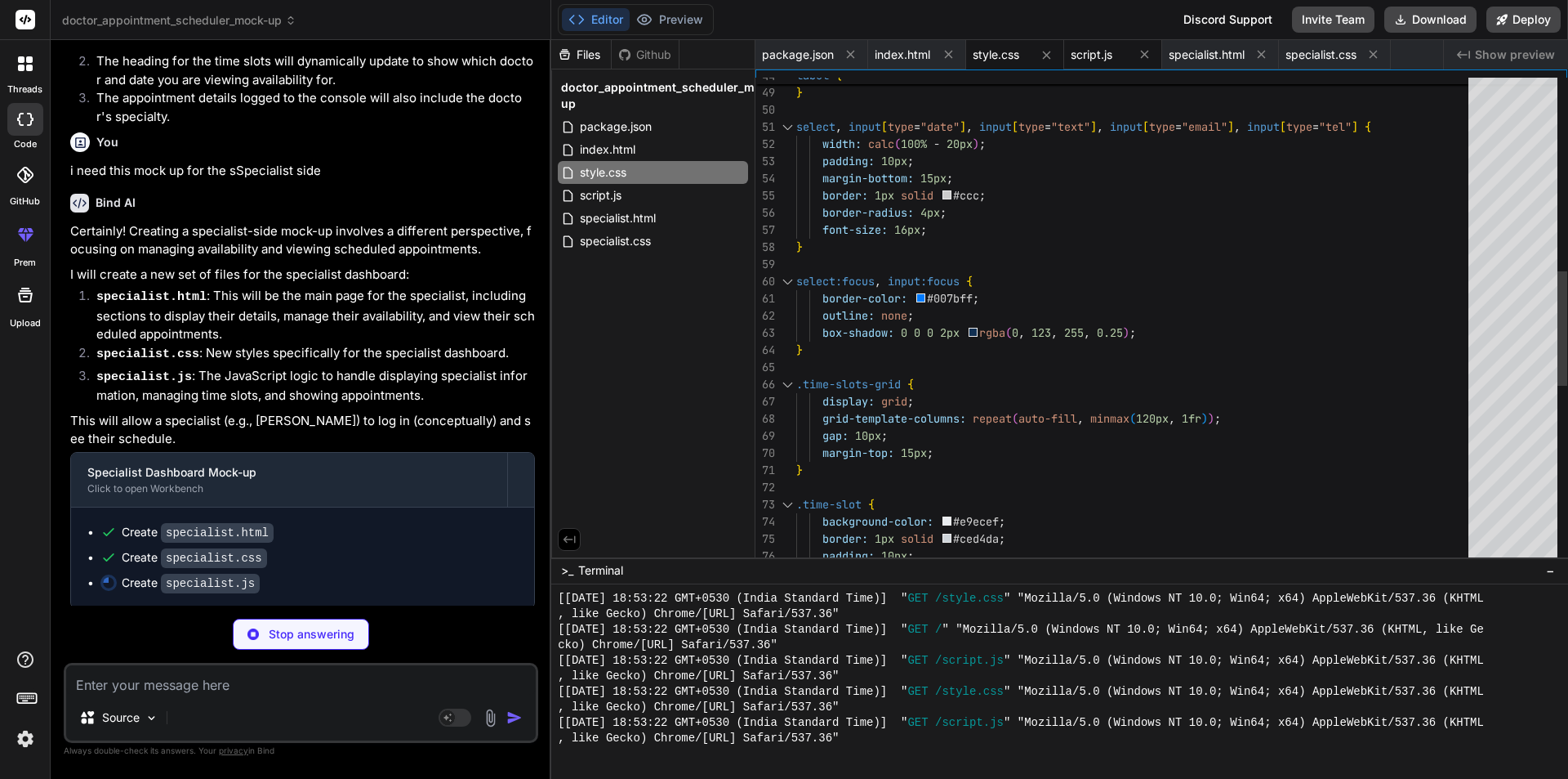
click at [1101, 57] on span "script.js" at bounding box center [1091, 55] width 41 height 16
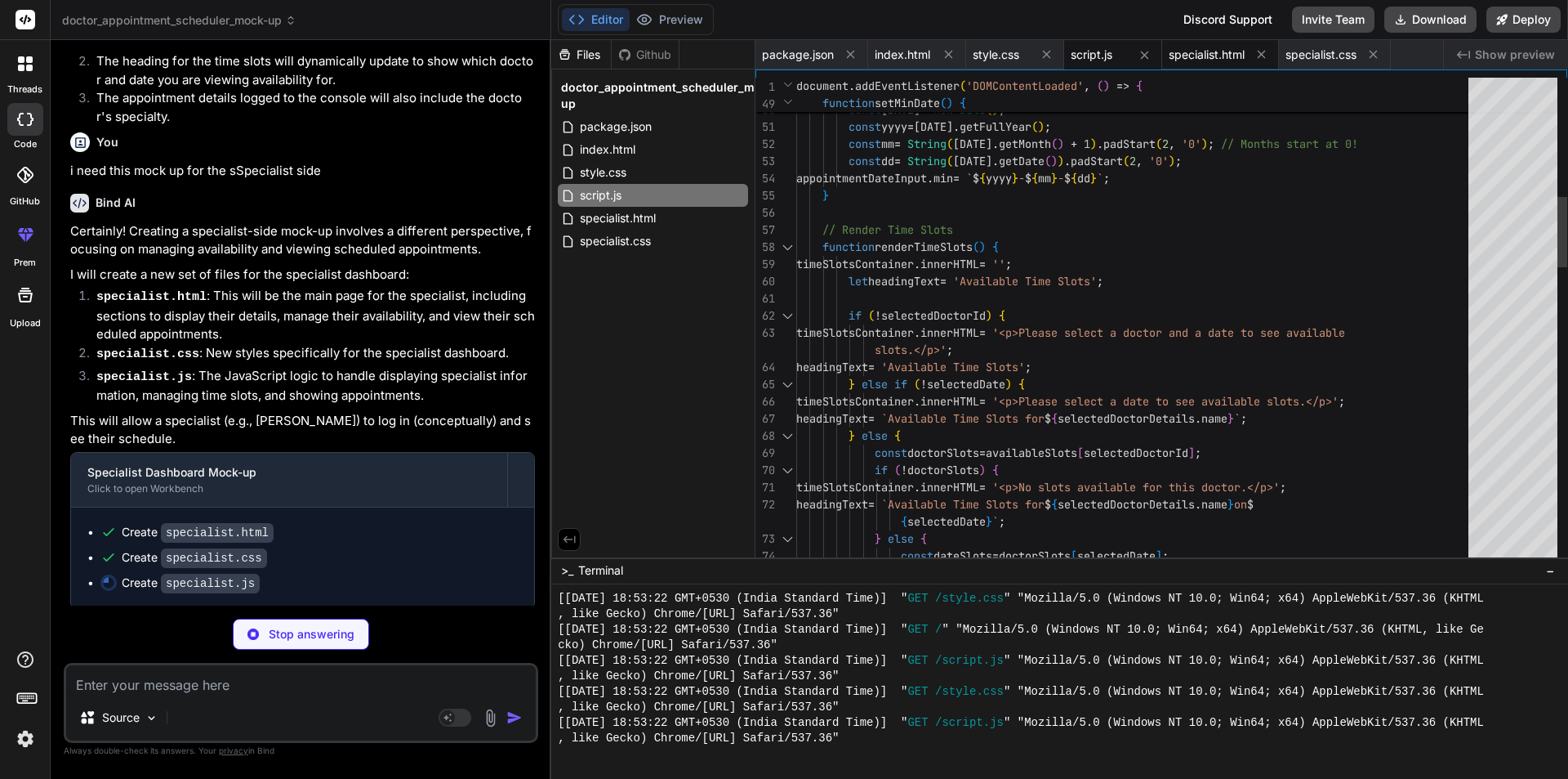
click at [1215, 58] on span "specialist.html" at bounding box center [1206, 55] width 76 height 16
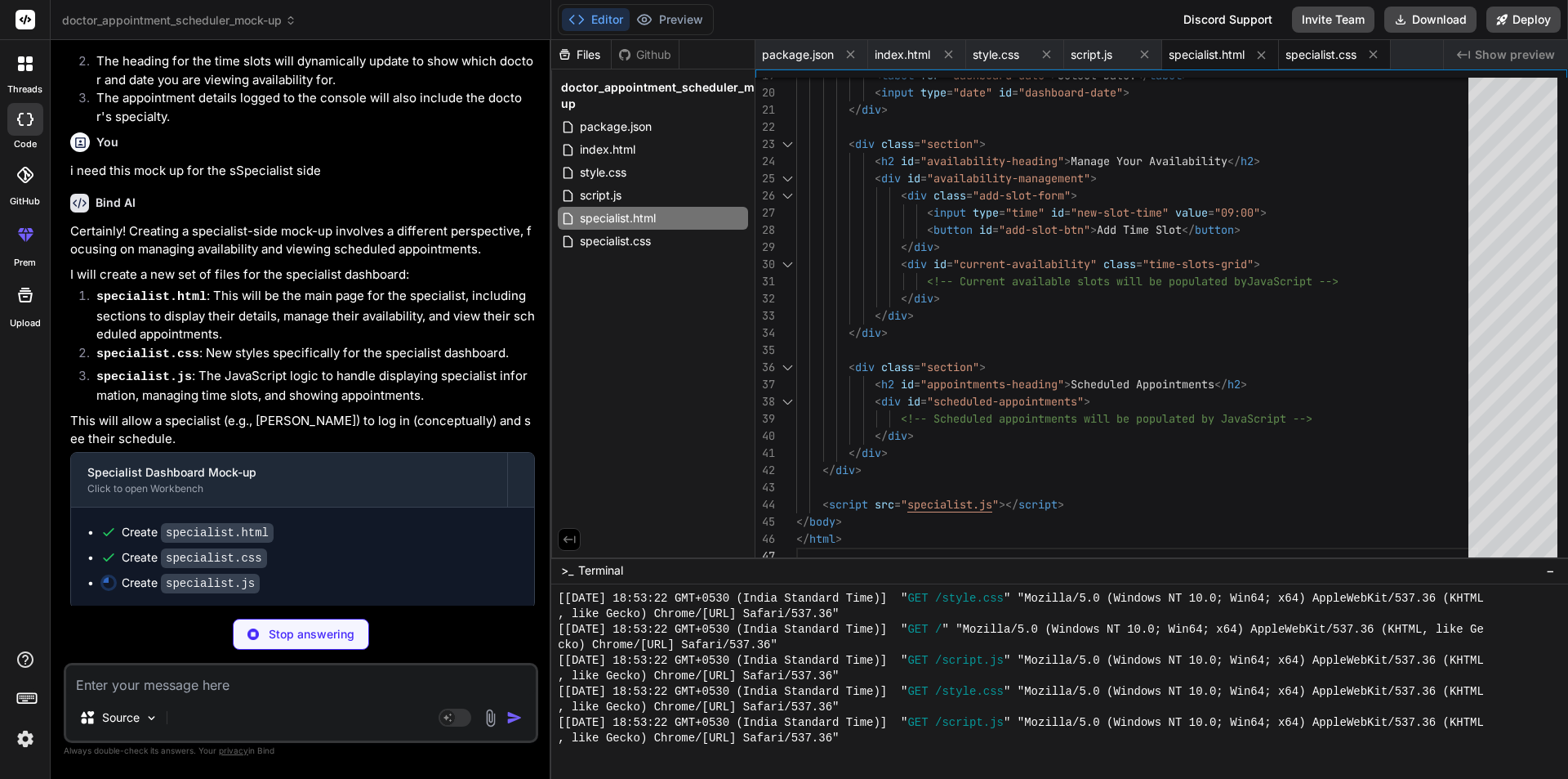
click at [1331, 54] on span "specialist.css" at bounding box center [1321, 55] width 71 height 16
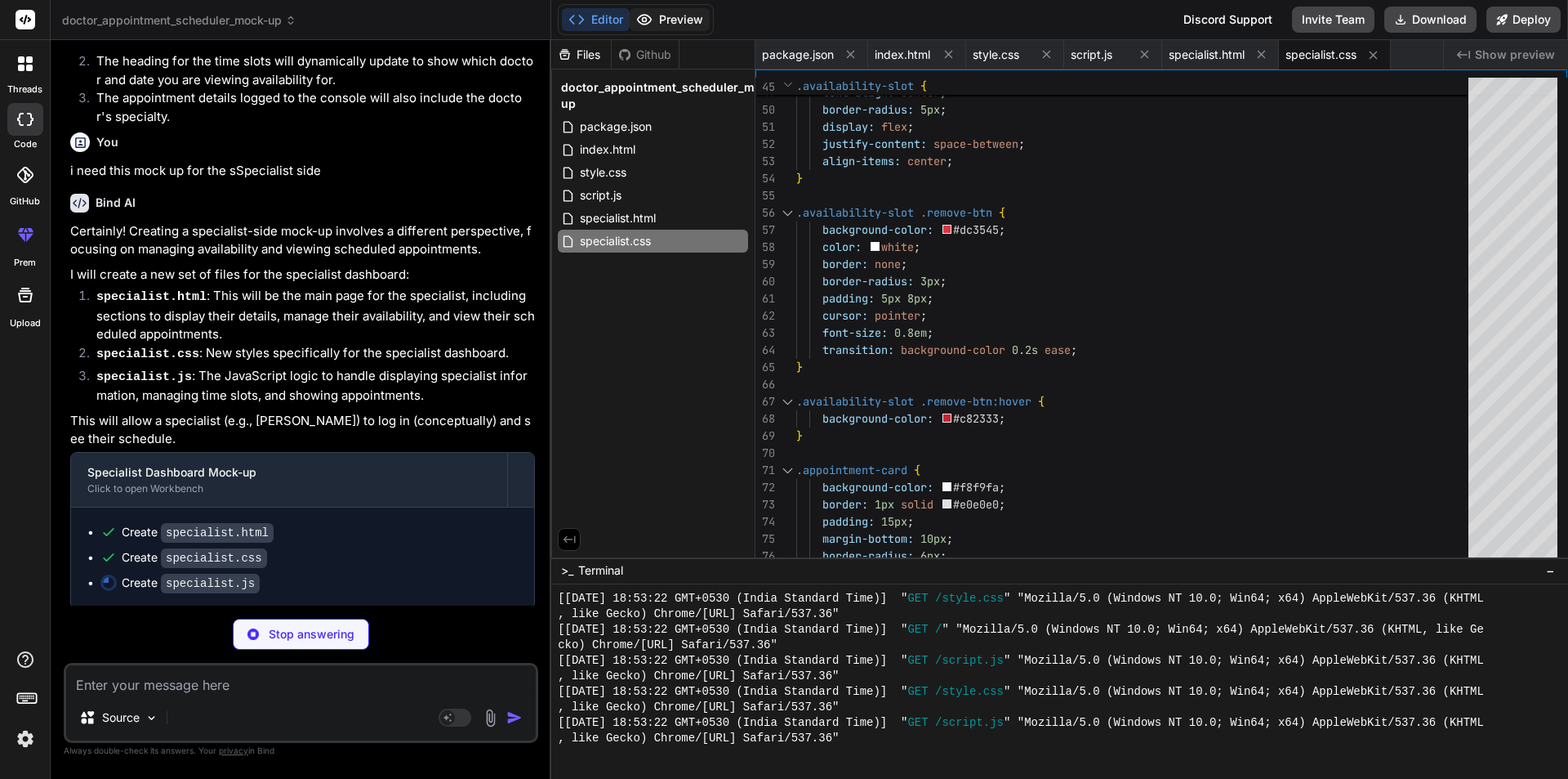
click at [662, 18] on button "Preview" at bounding box center [670, 20] width 80 height 23
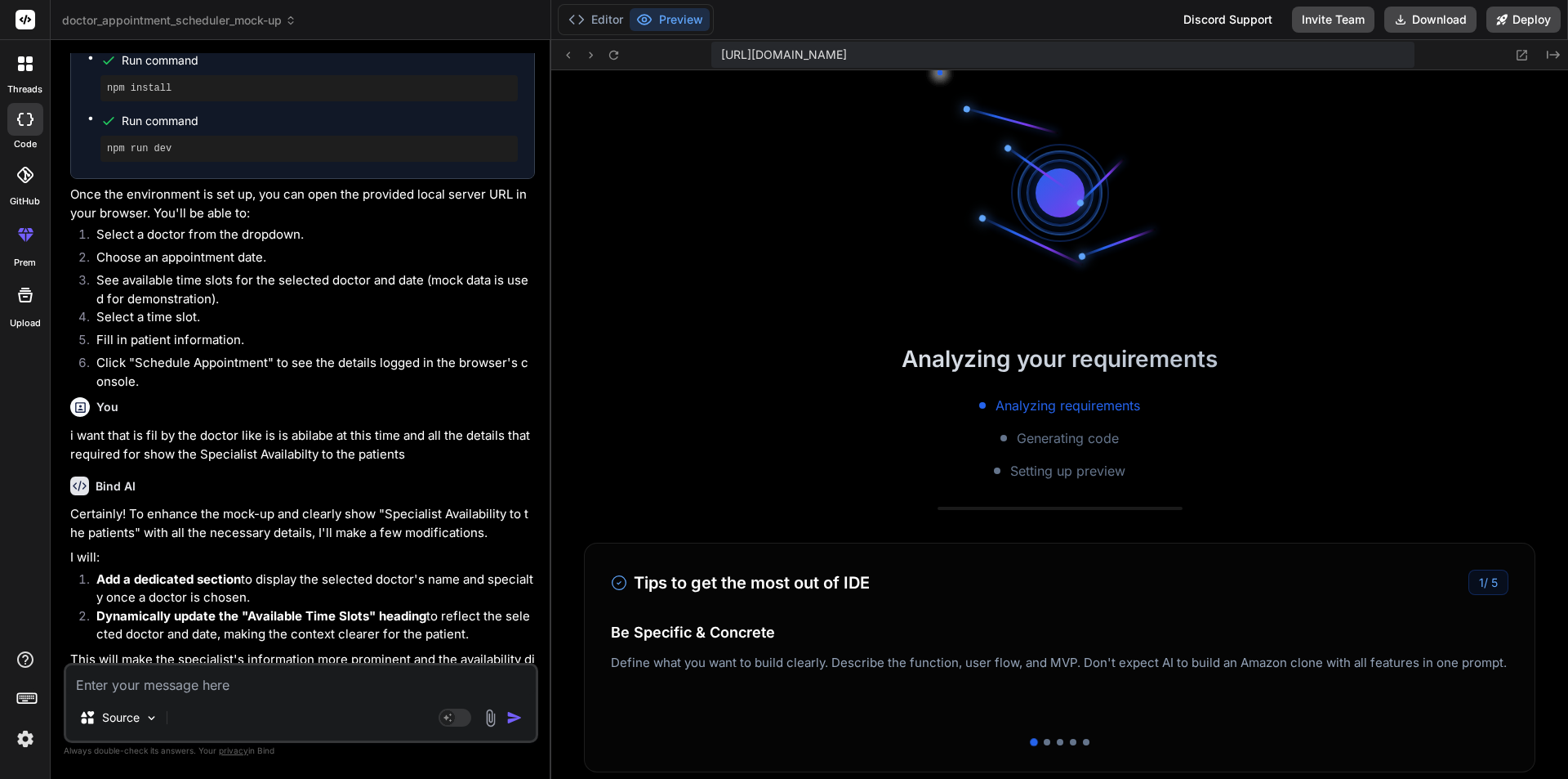
scroll to position [5402, 0]
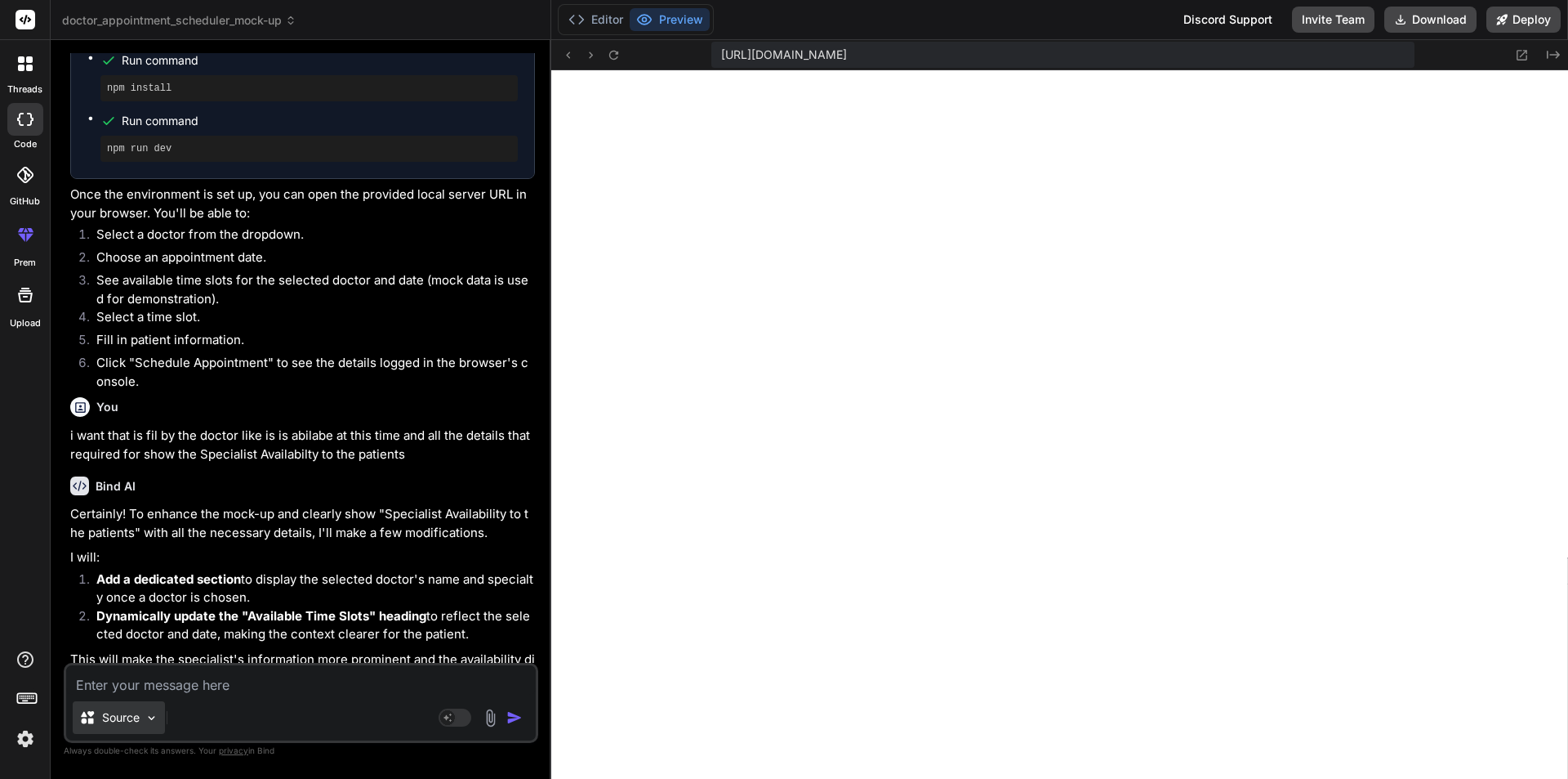
click at [160, 714] on div "Source" at bounding box center [119, 718] width 92 height 33
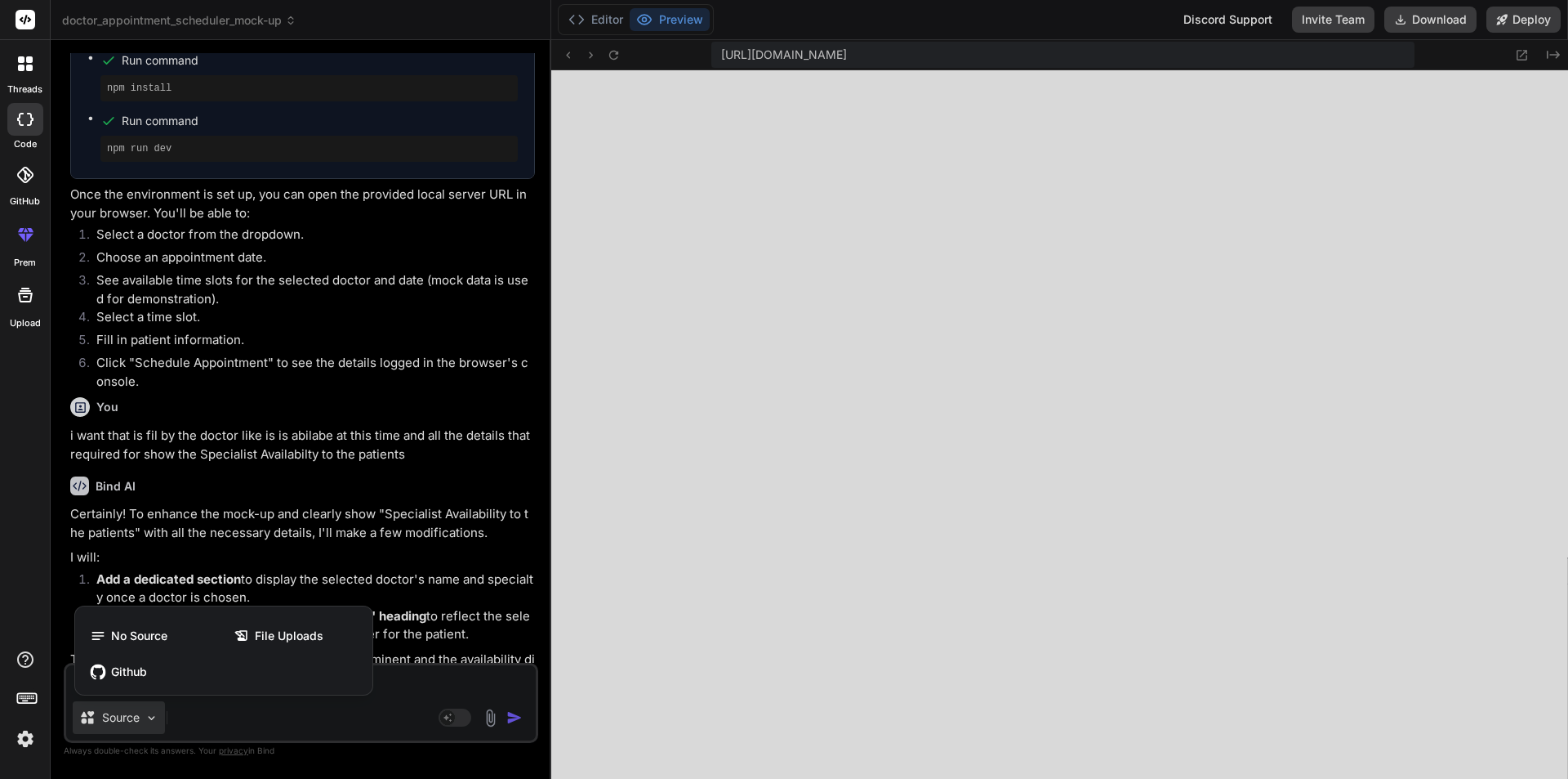
click at [400, 695] on div at bounding box center [784, 389] width 1568 height 779
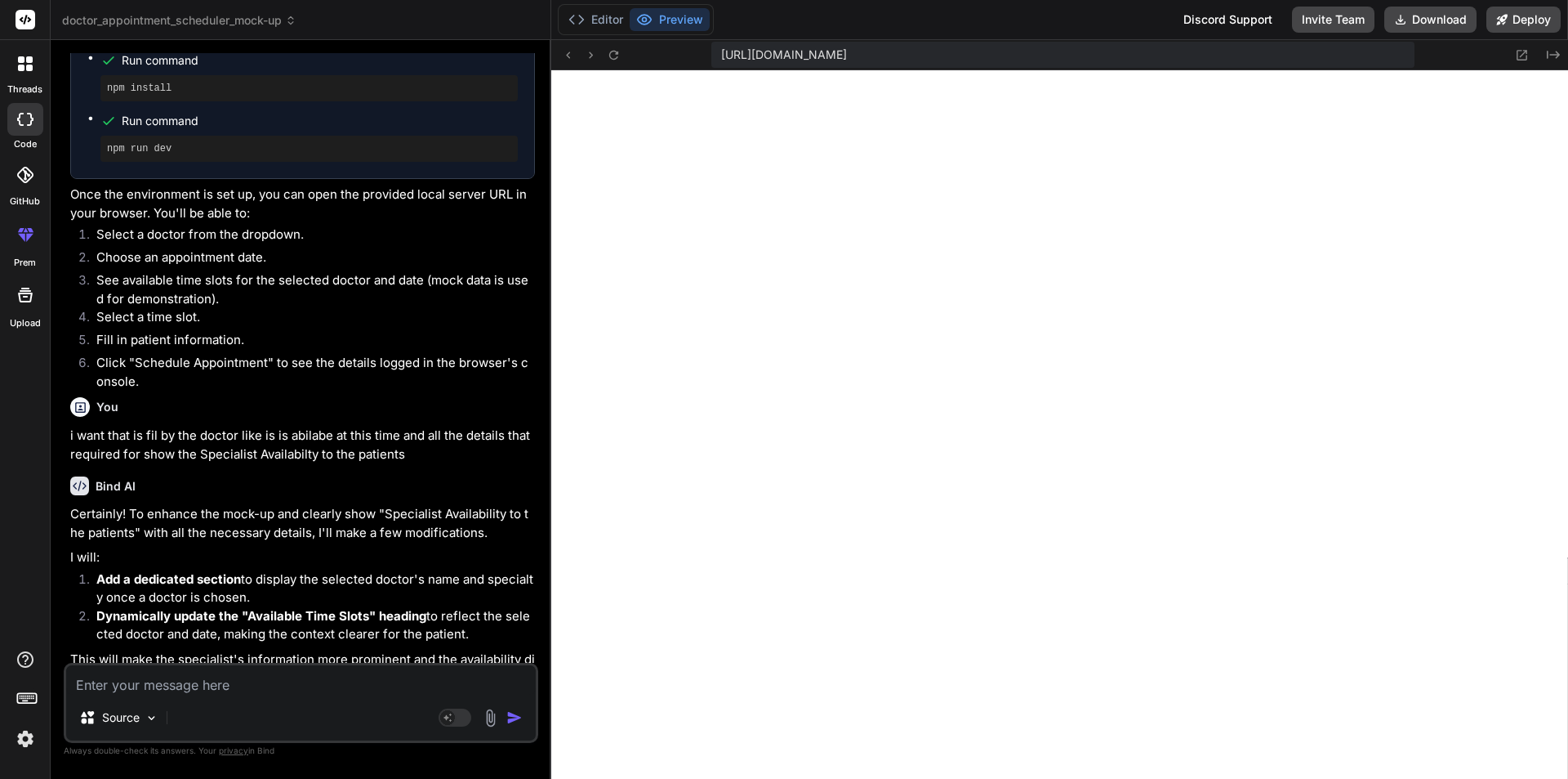
click at [332, 687] on textarea at bounding box center [301, 679] width 469 height 30
click at [140, 713] on p "Source" at bounding box center [121, 717] width 37 height 16
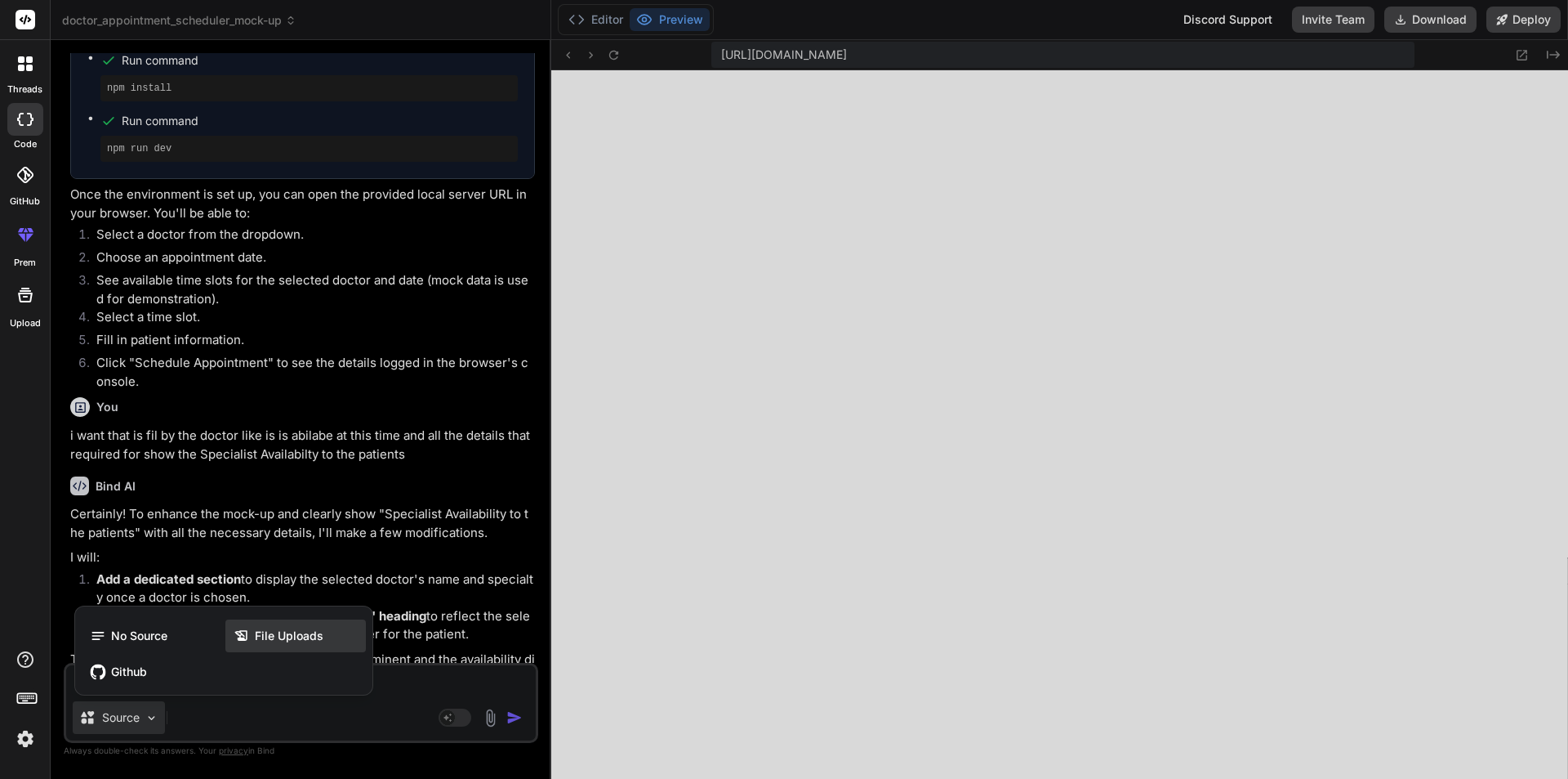
click at [258, 641] on span "File Uploads" at bounding box center [289, 635] width 69 height 16
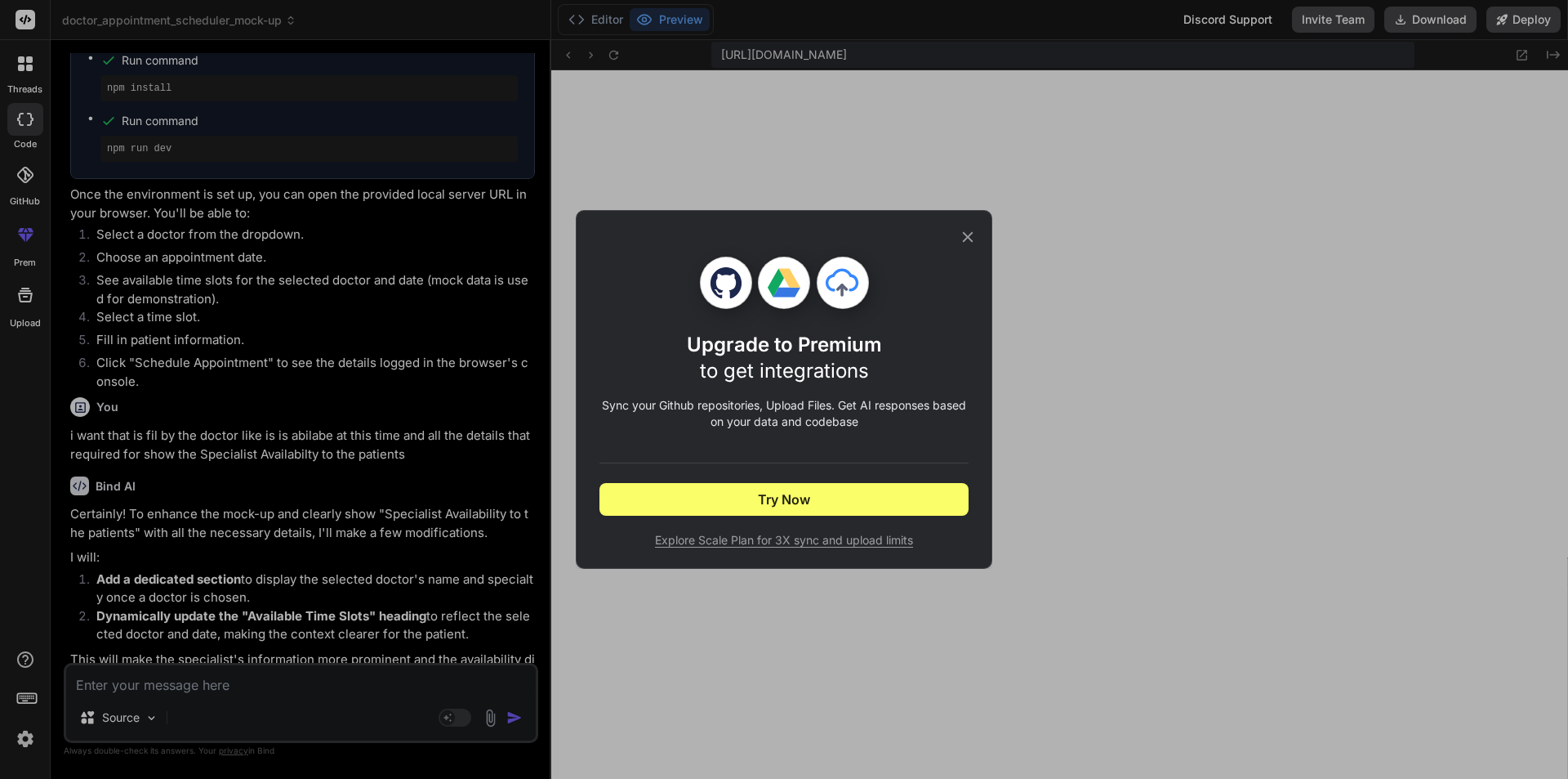
click at [967, 227] on div "Upgrade to Premium to get integrations Sync your Github repositories, Upload Fi…" at bounding box center [784, 389] width 369 height 357
click at [967, 235] on icon at bounding box center [967, 237] width 18 height 18
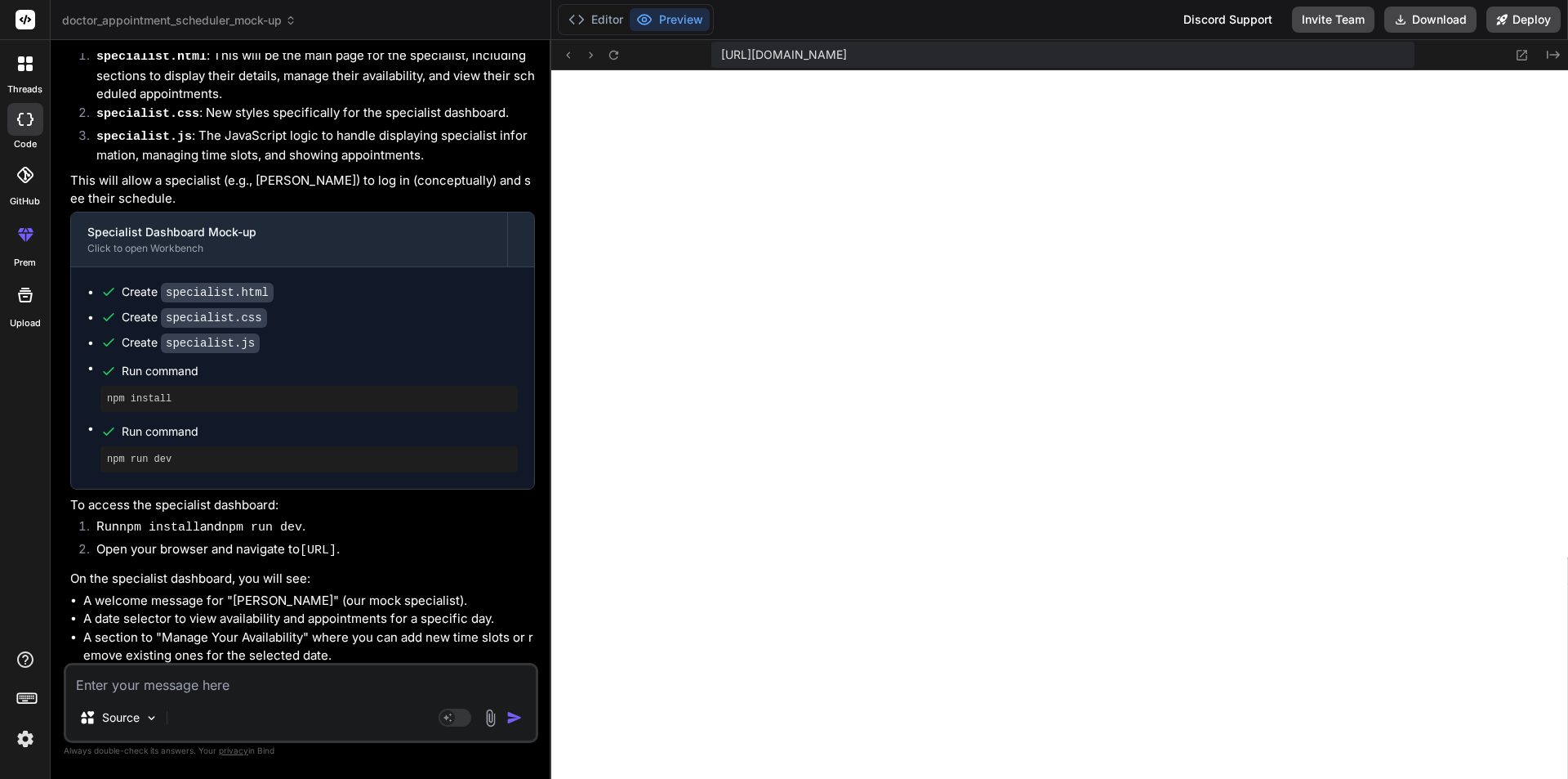
scroll to position [1630, 0]
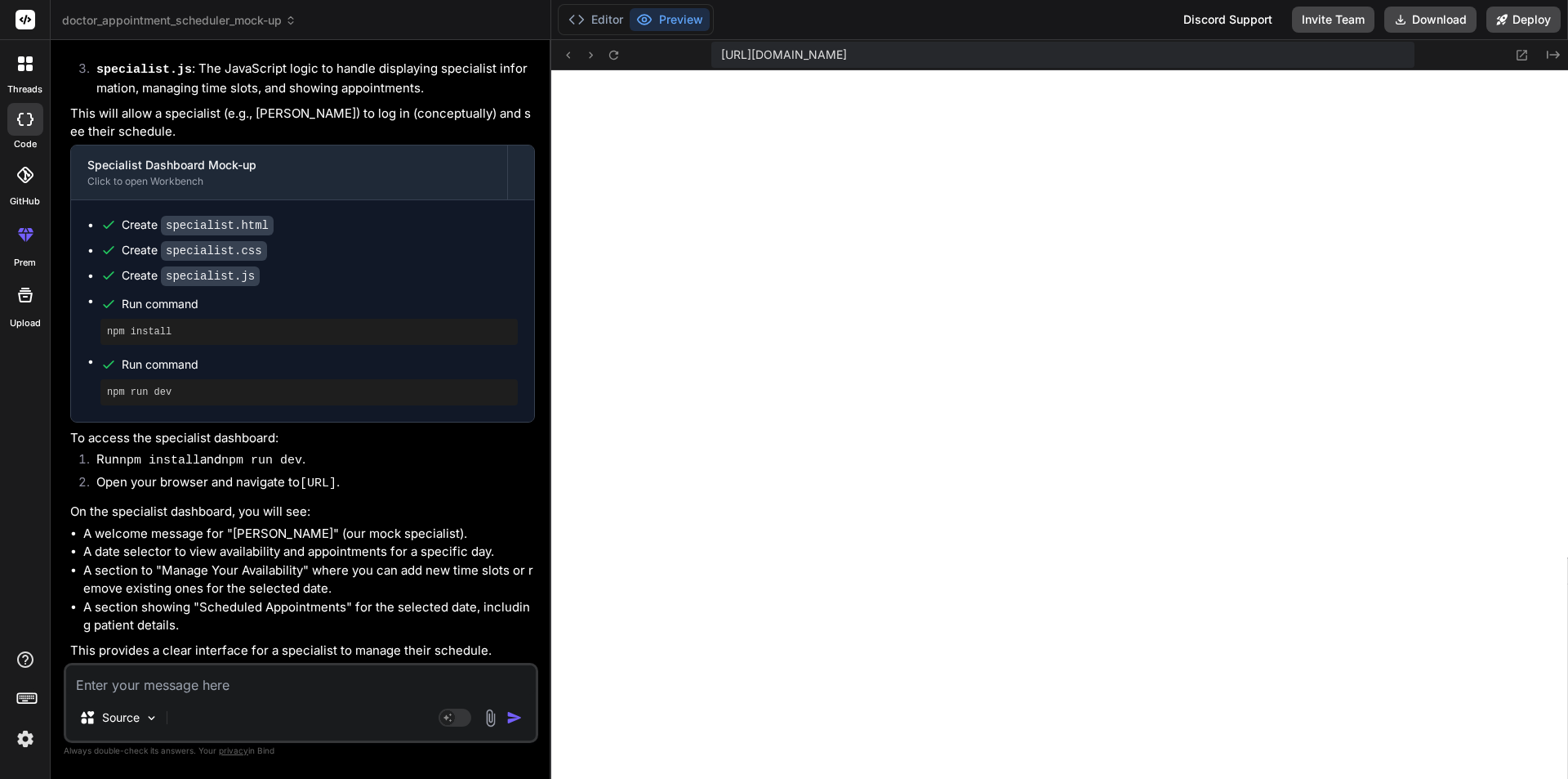
click at [21, 90] on label "threads" at bounding box center [25, 89] width 35 height 13
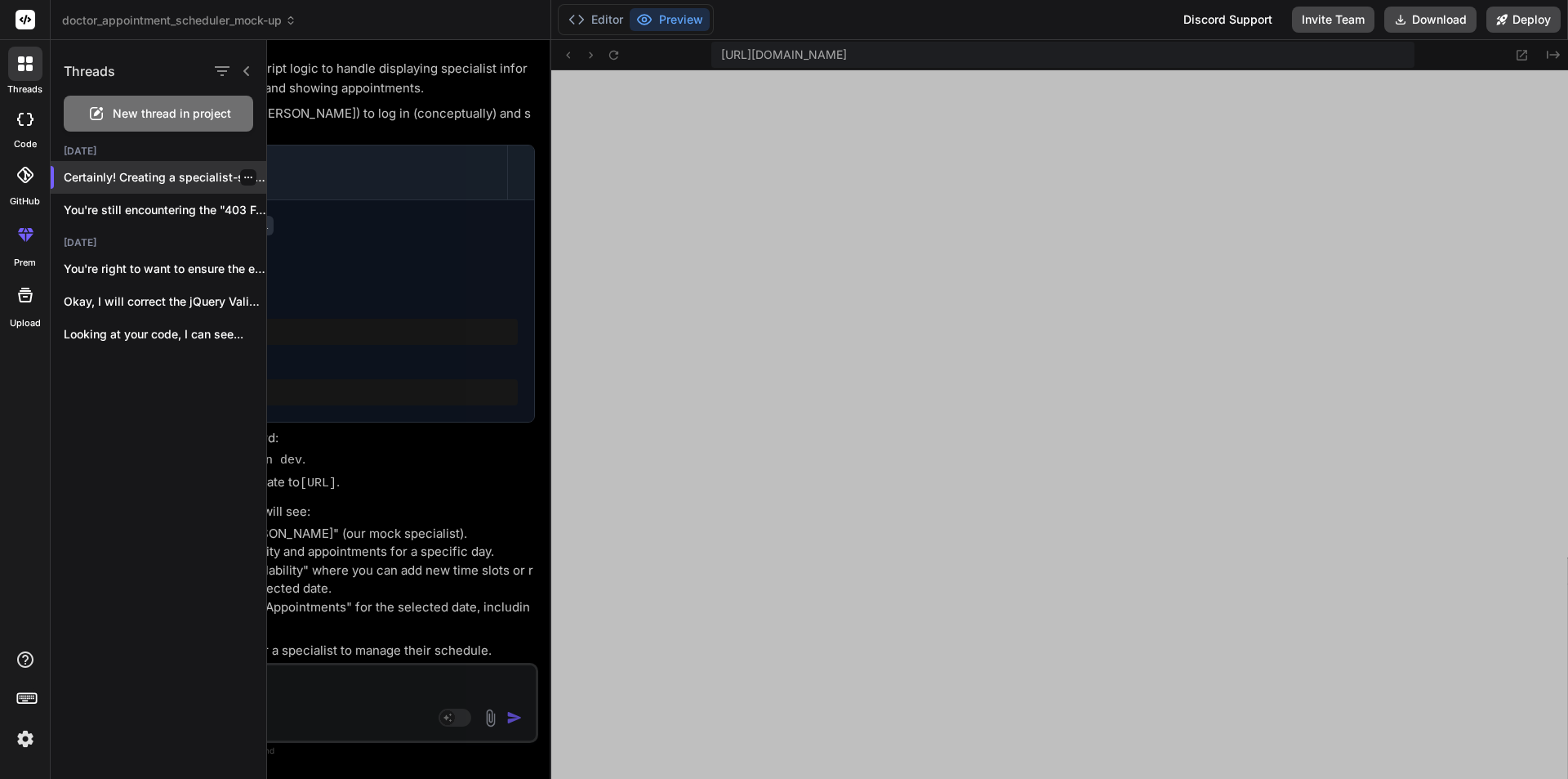
click at [243, 172] on icon "button" at bounding box center [248, 177] width 10 height 10
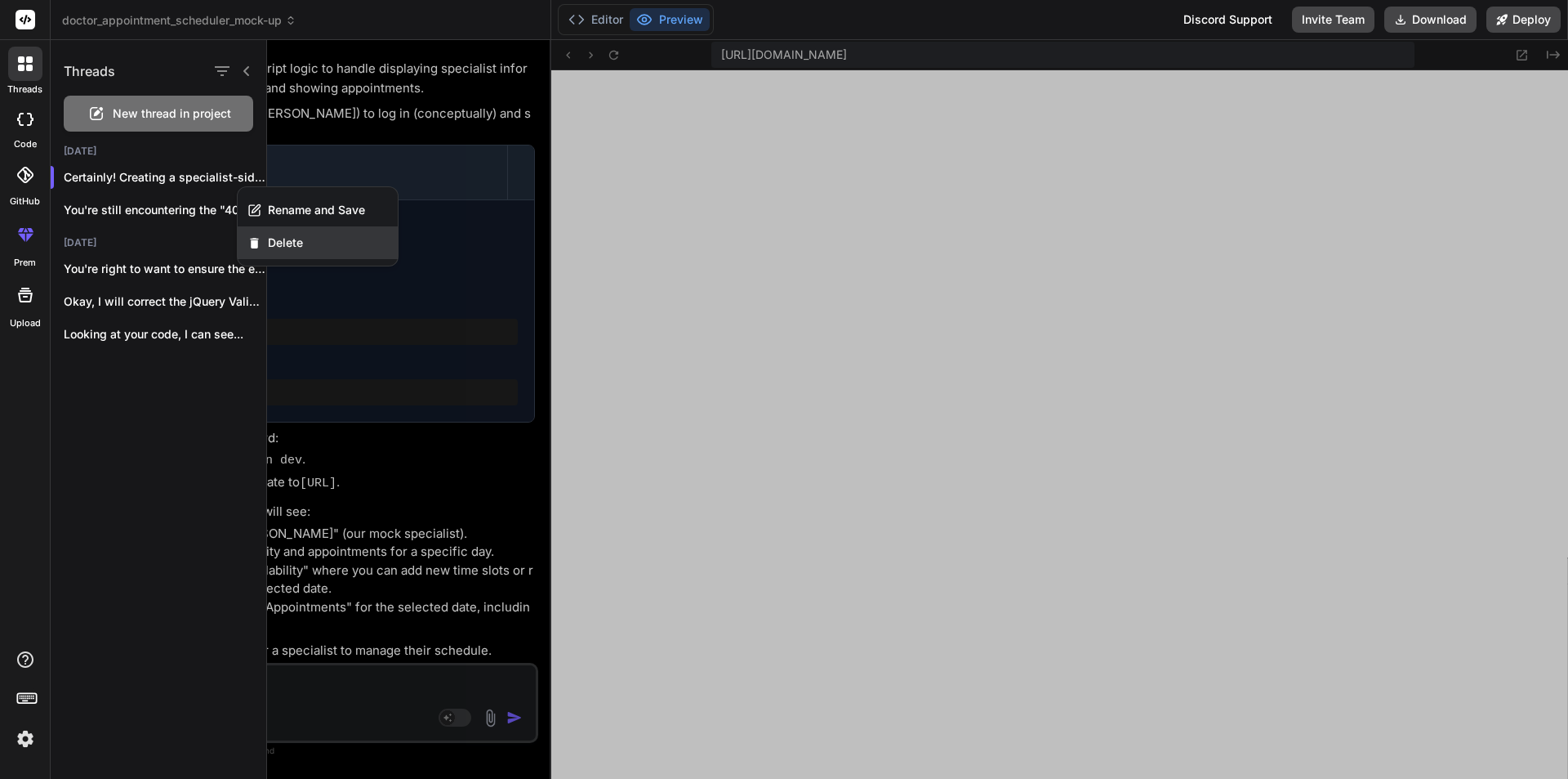
click at [279, 243] on span "Delete" at bounding box center [285, 242] width 35 height 16
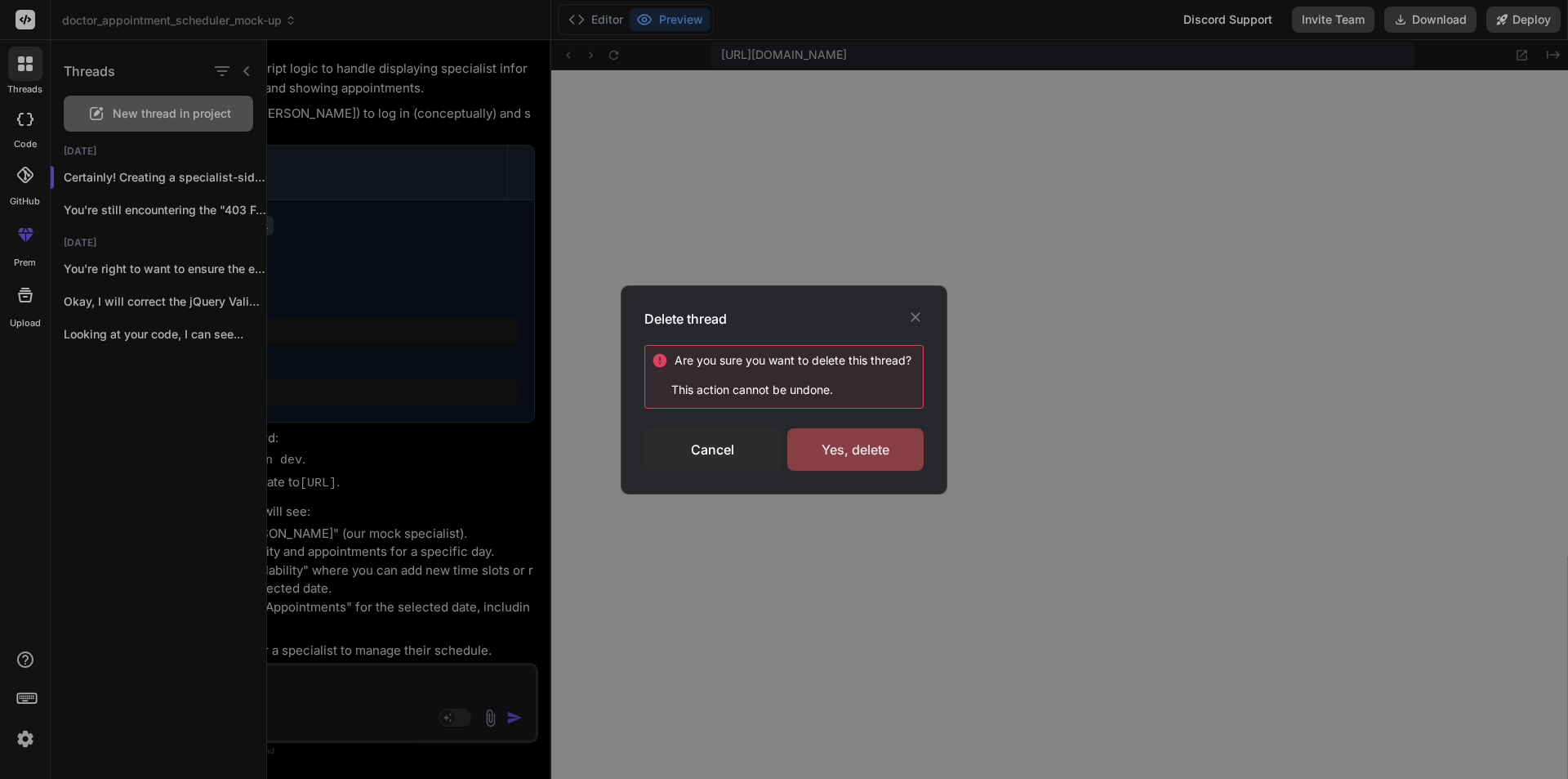
click at [853, 458] on div "Yes, delete" at bounding box center [855, 449] width 136 height 42
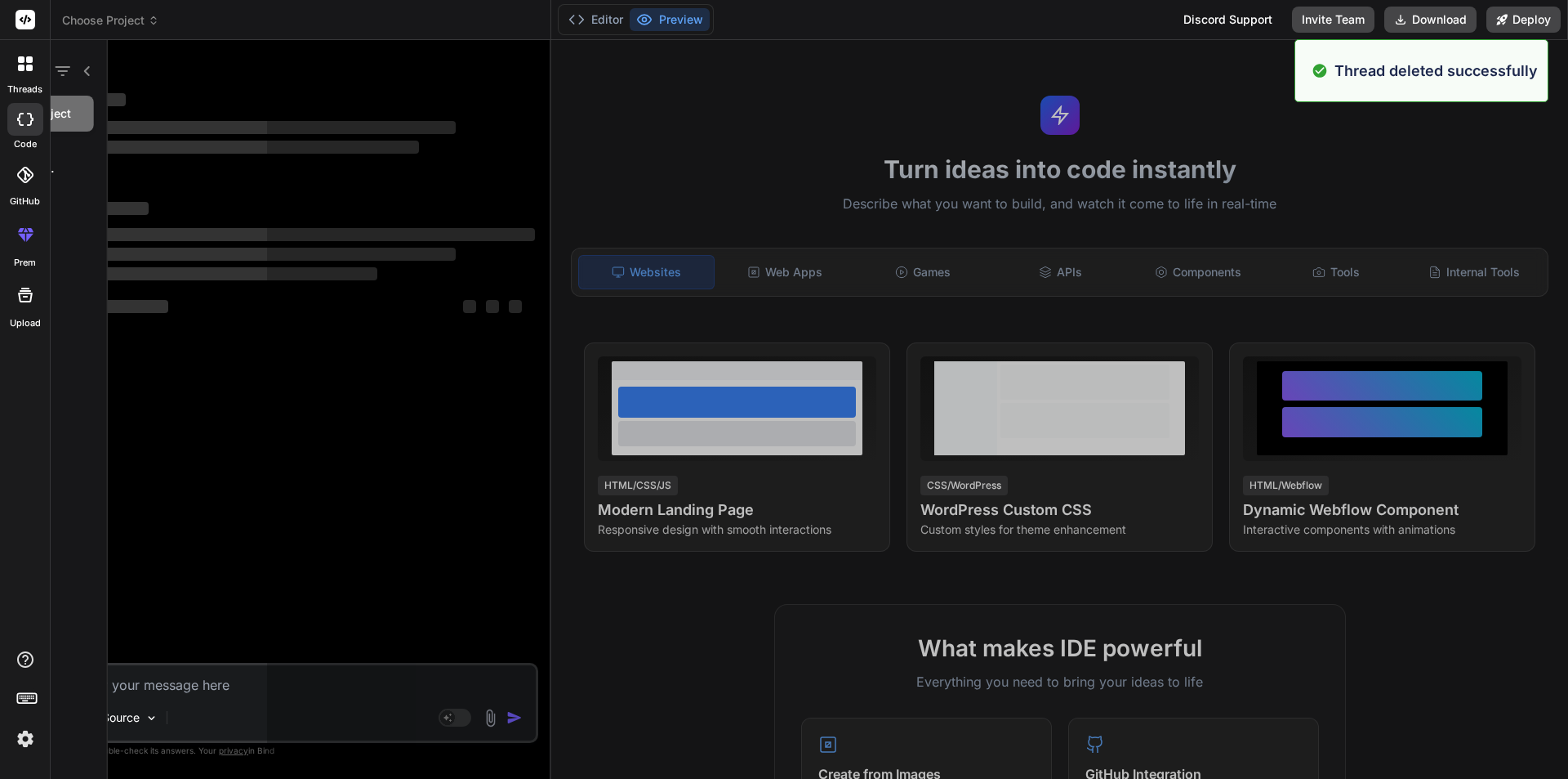
scroll to position [5480, 0]
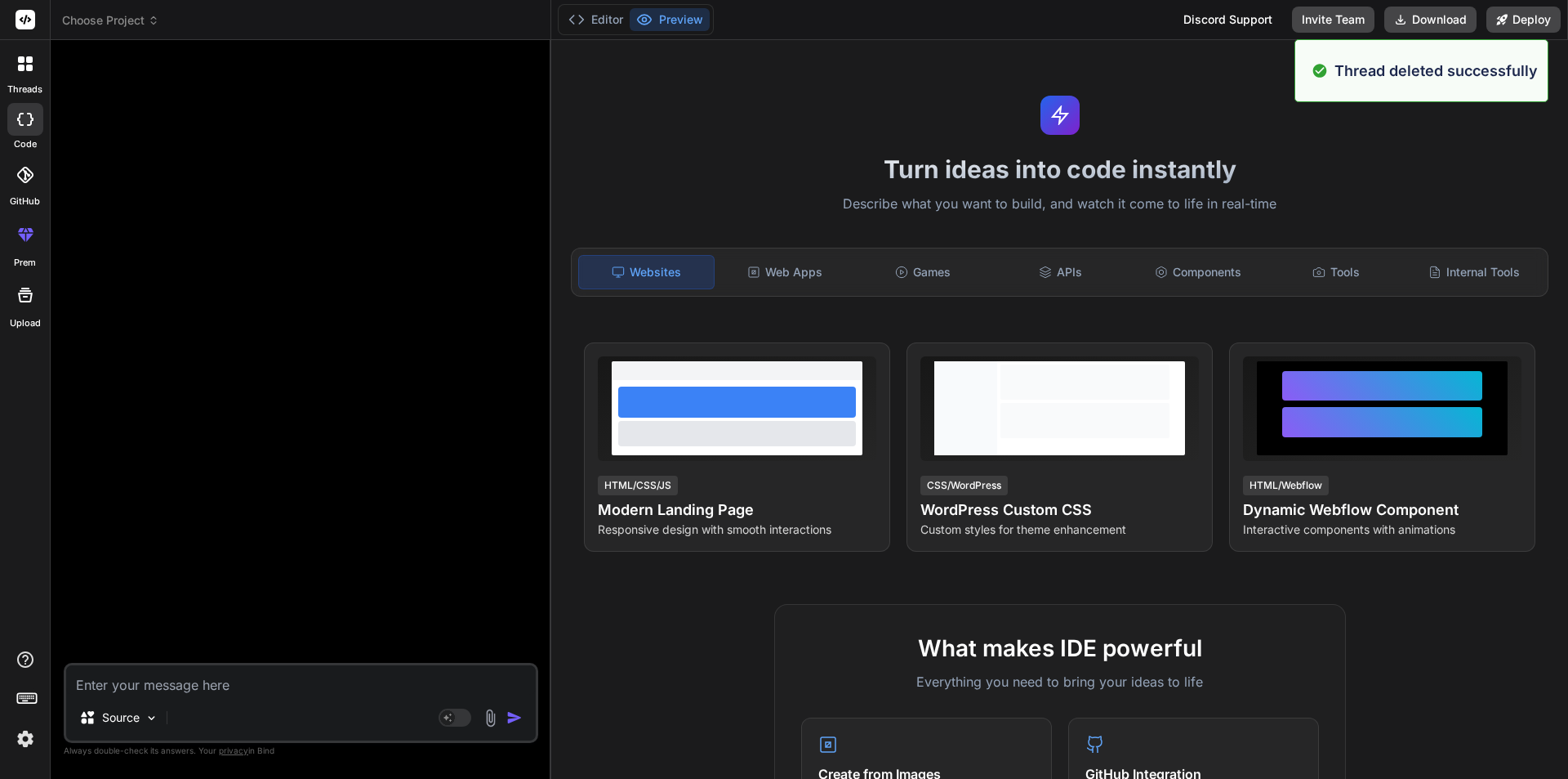
click at [37, 75] on div at bounding box center [26, 64] width 34 height 34
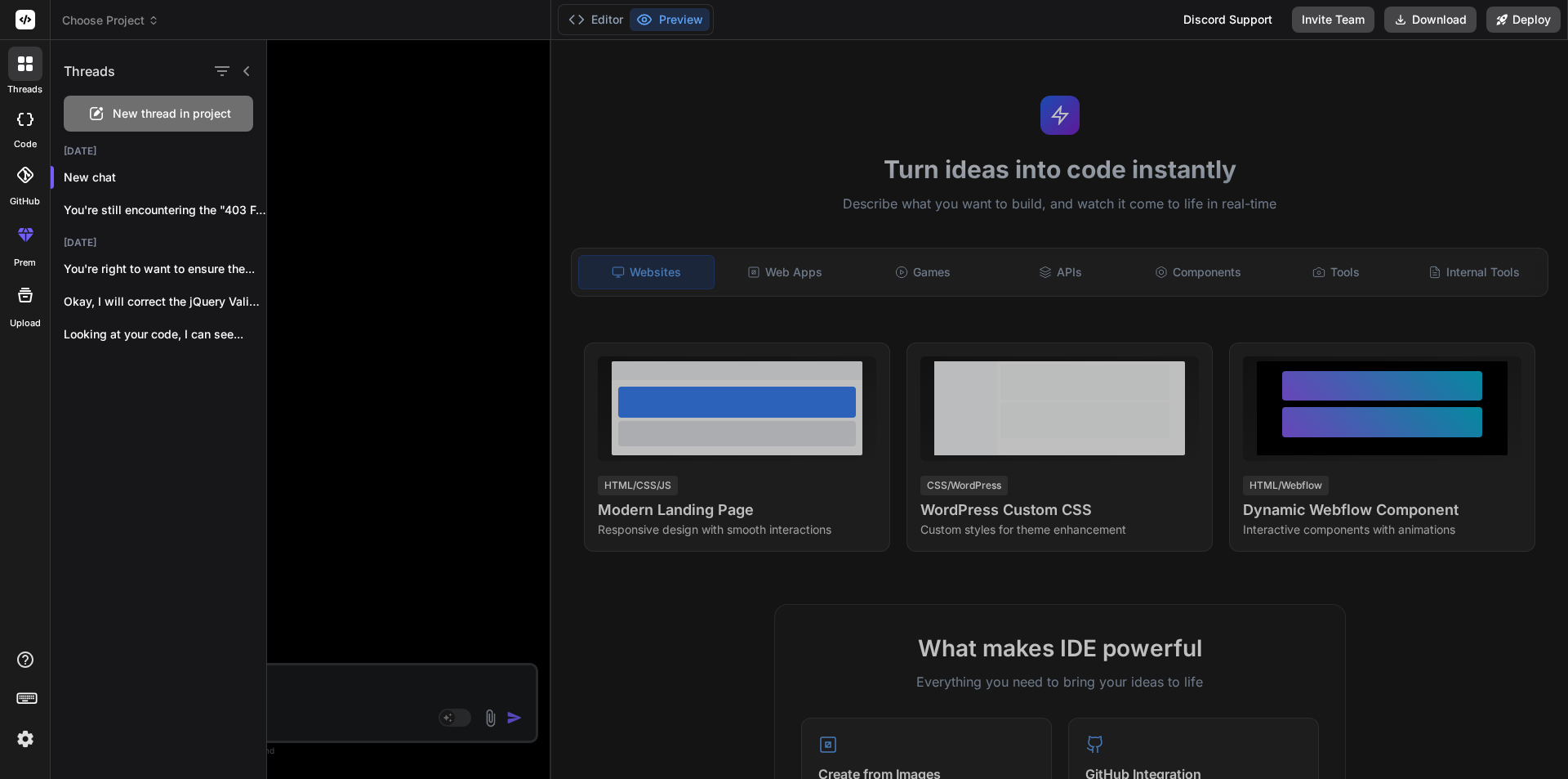
click at [107, 109] on div "New thread in project" at bounding box center [159, 114] width 190 height 36
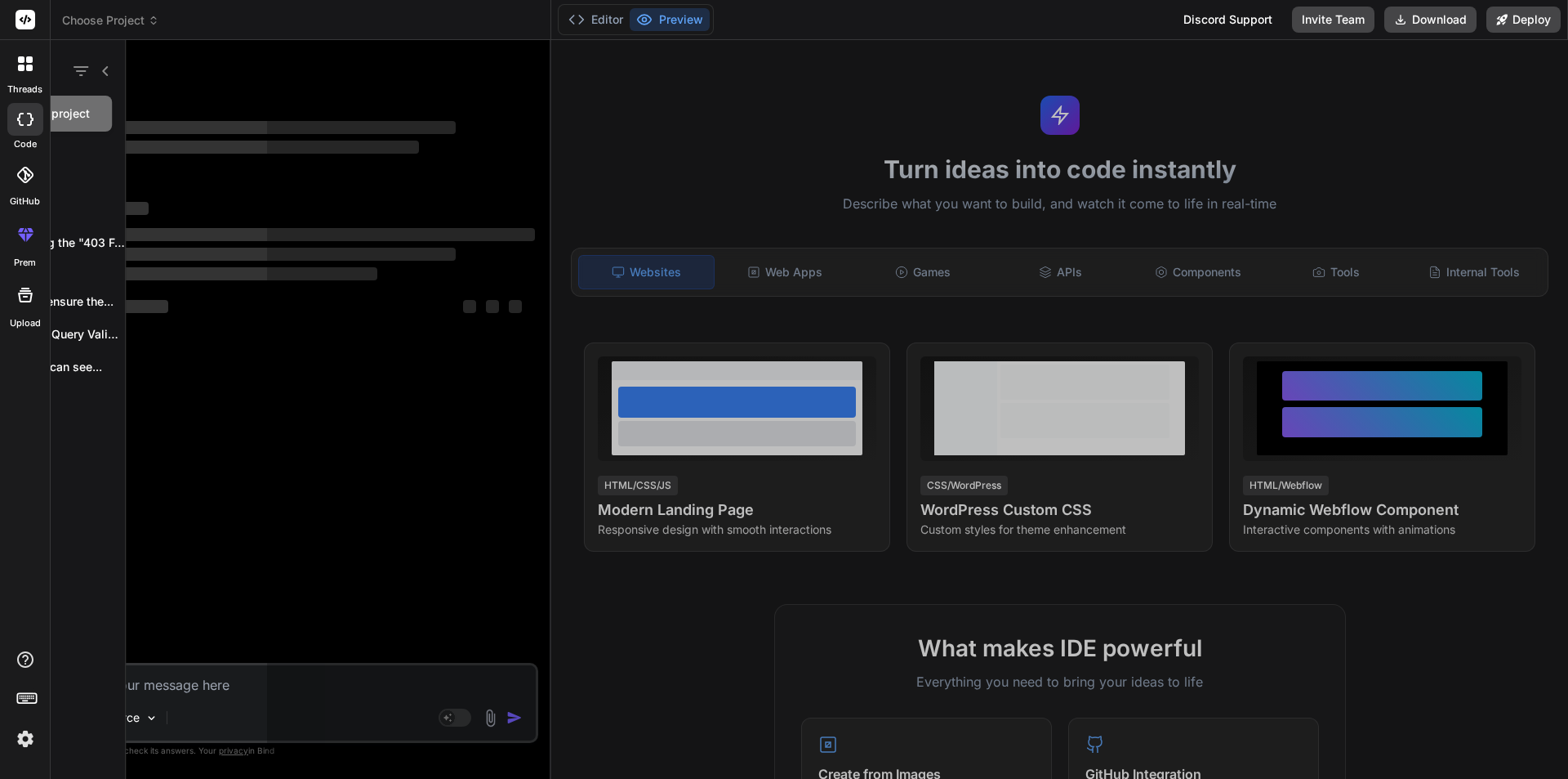
scroll to position [5542, 0]
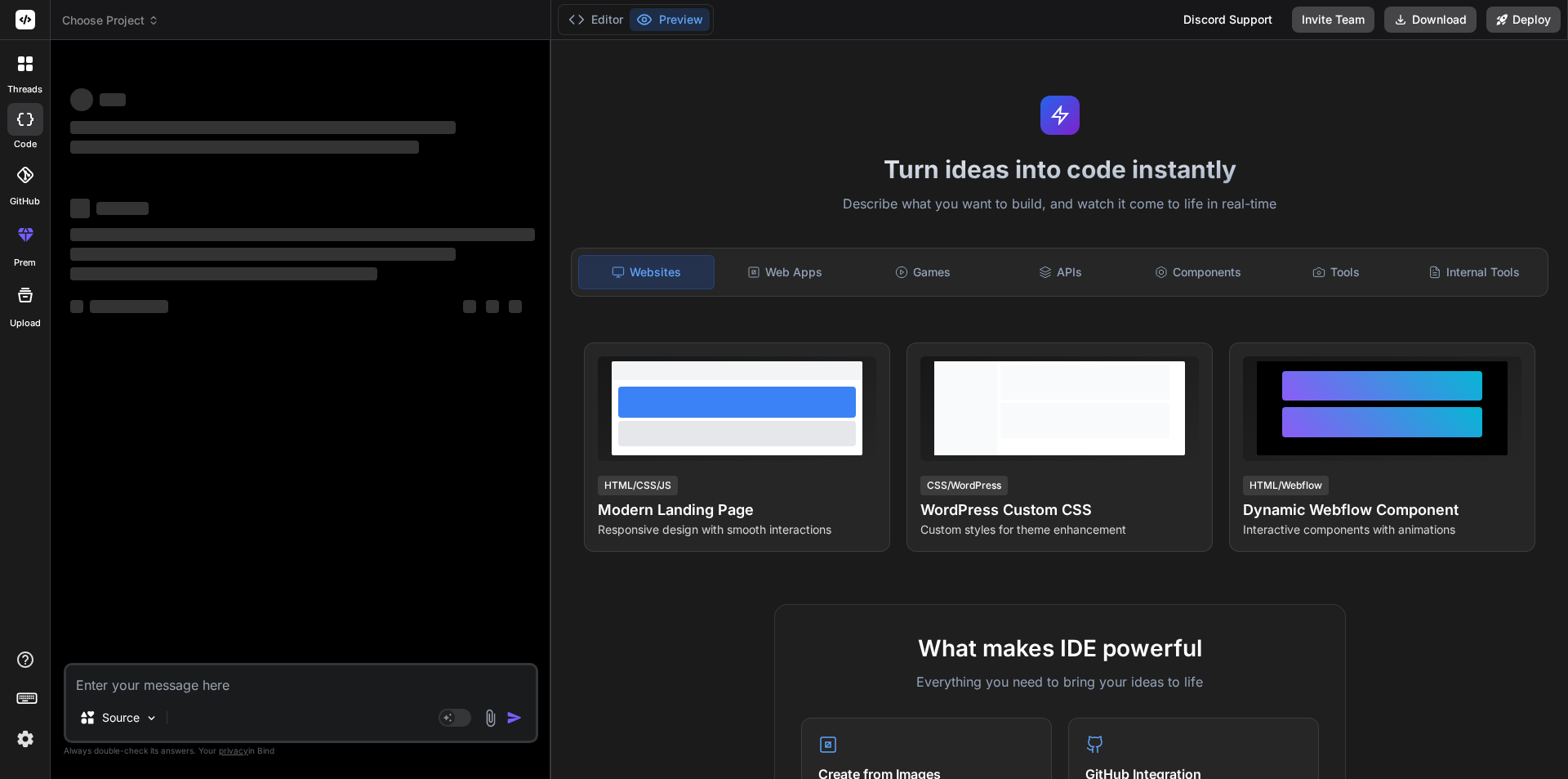
click at [337, 684] on textarea at bounding box center [301, 679] width 469 height 30
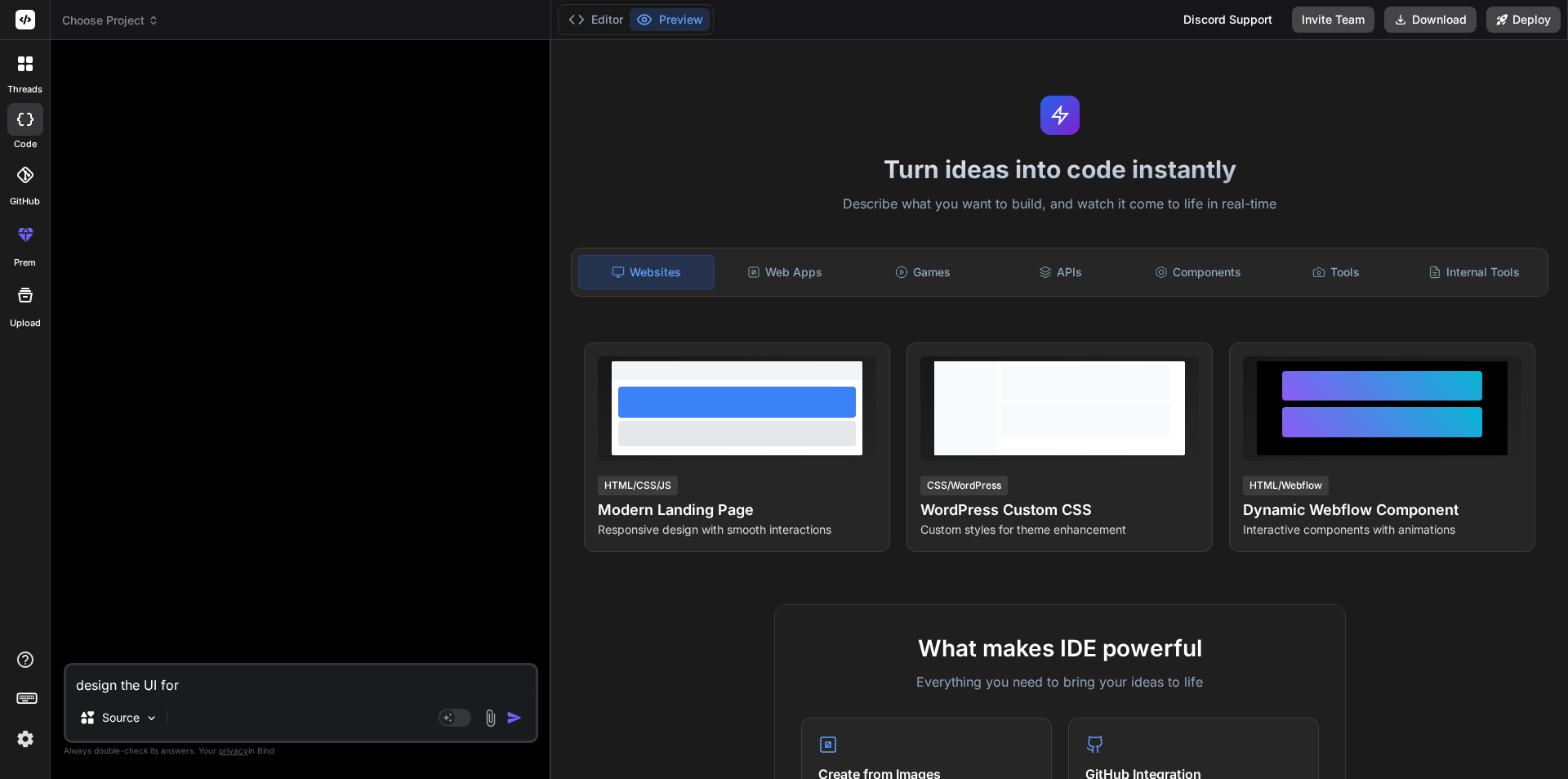
paste textarea
paste textarea "Specialist Availabilty"
click at [280, 686] on textarea "design the UI for Specialist Availabilty" at bounding box center [301, 679] width 469 height 30
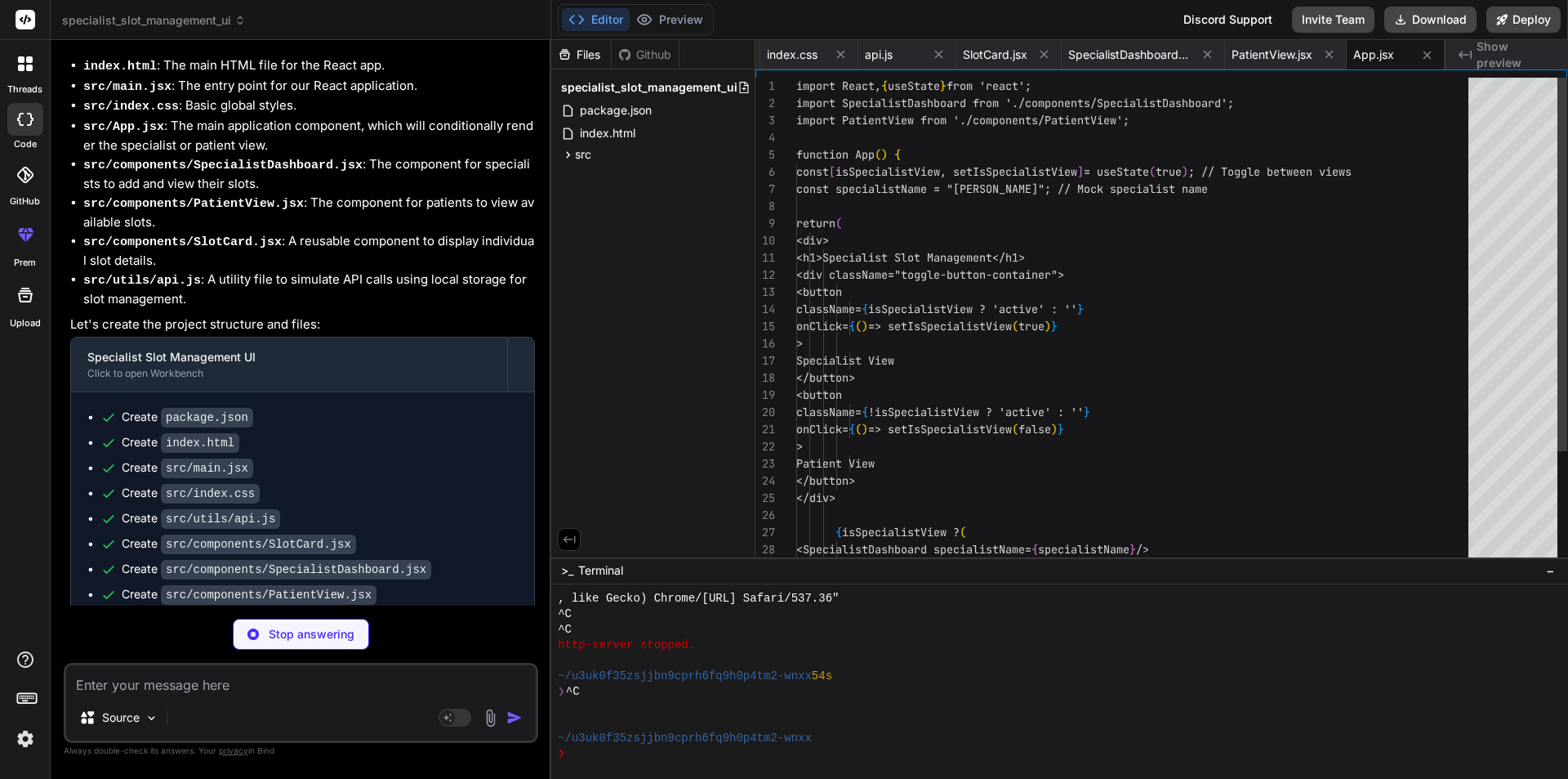
scroll to position [5620, 0]
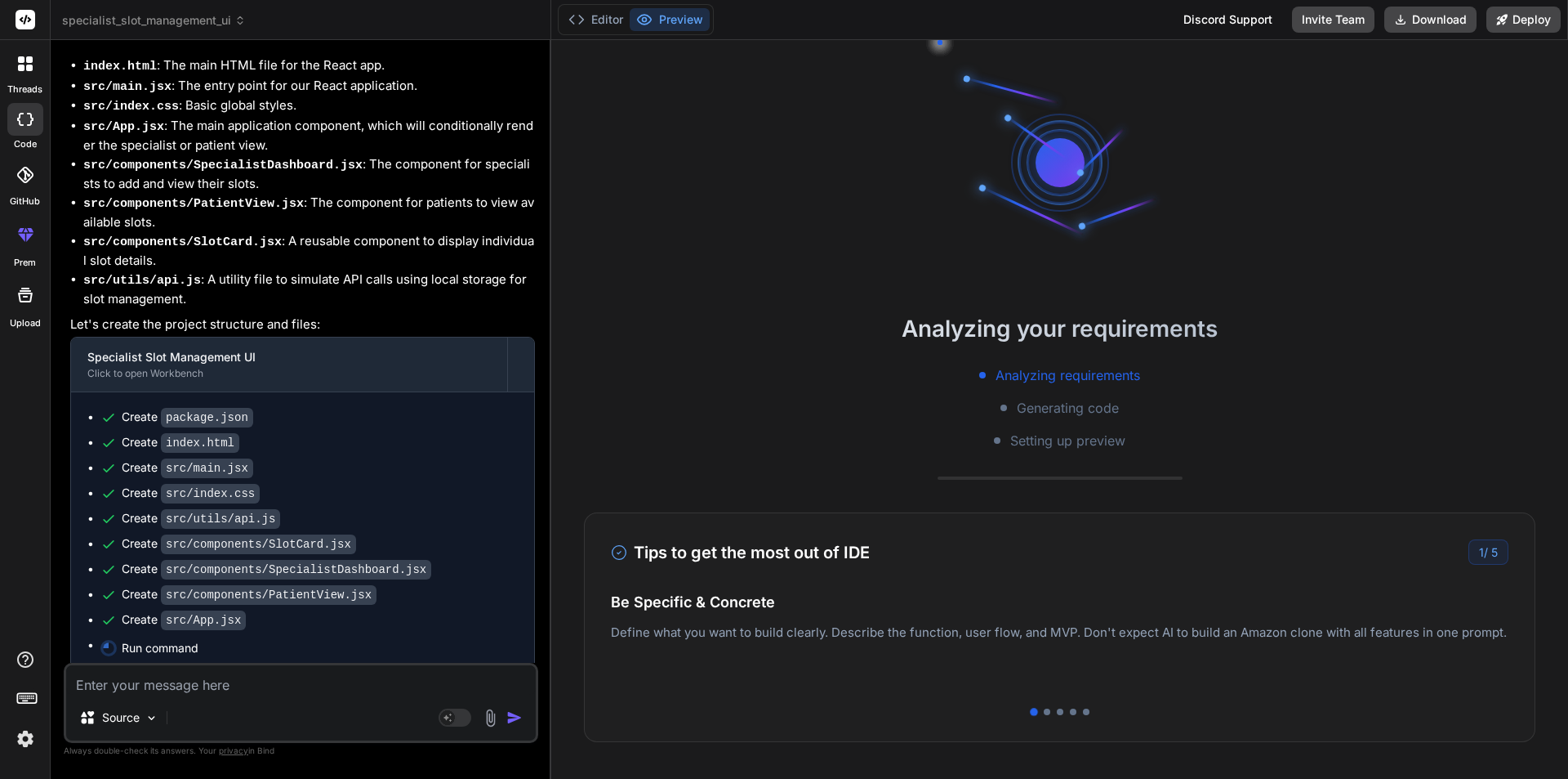
click at [668, 26] on button "Preview" at bounding box center [670, 20] width 80 height 23
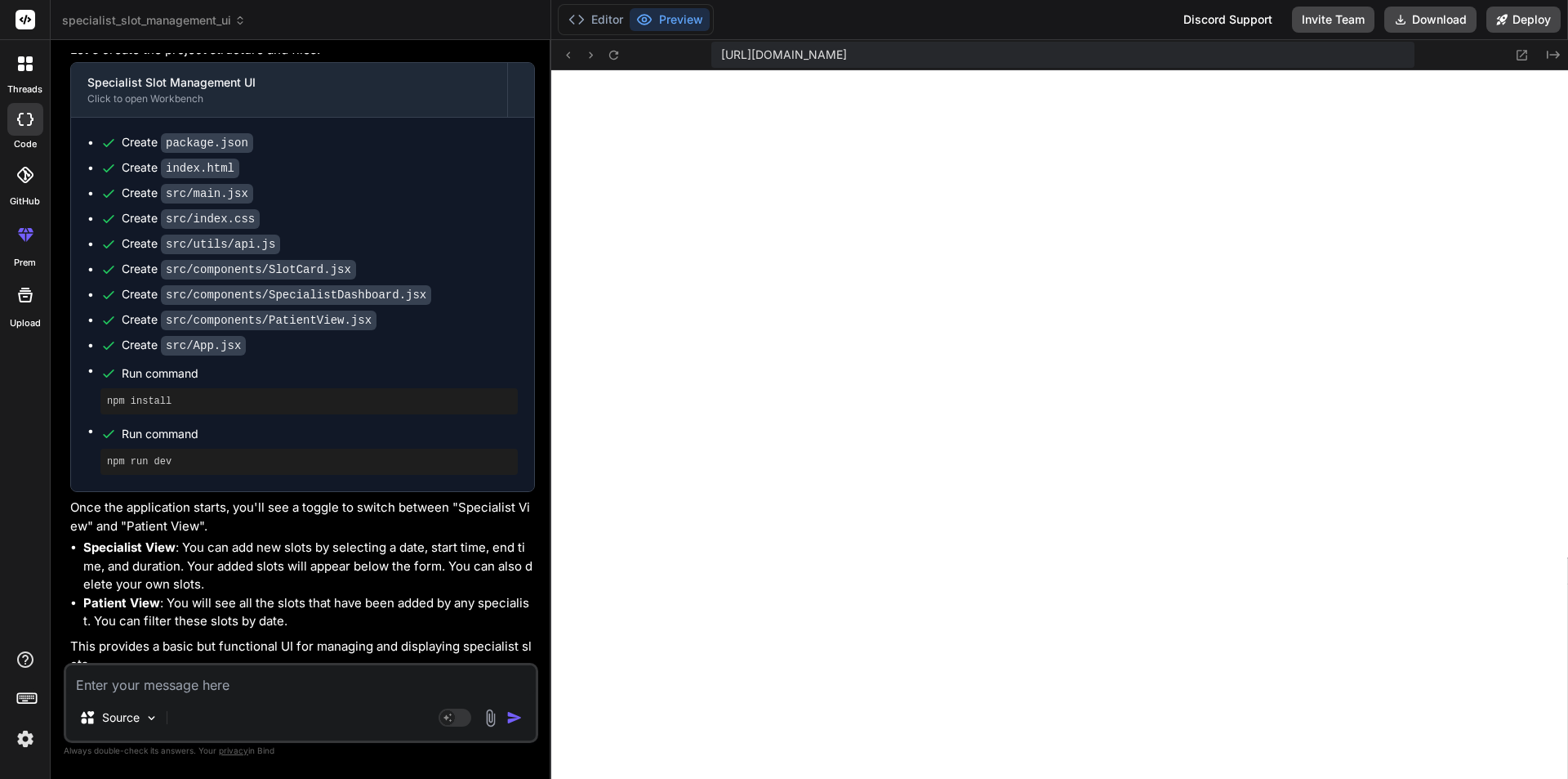
scroll to position [6116, 0]
drag, startPoint x: 367, startPoint y: 685, endPoint x: 376, endPoint y: 673, distance: 15.0
click at [365, 685] on textarea at bounding box center [301, 679] width 469 height 30
click at [500, 687] on textarea "could you add more details and simplify in the health care project" at bounding box center [301, 679] width 469 height 30
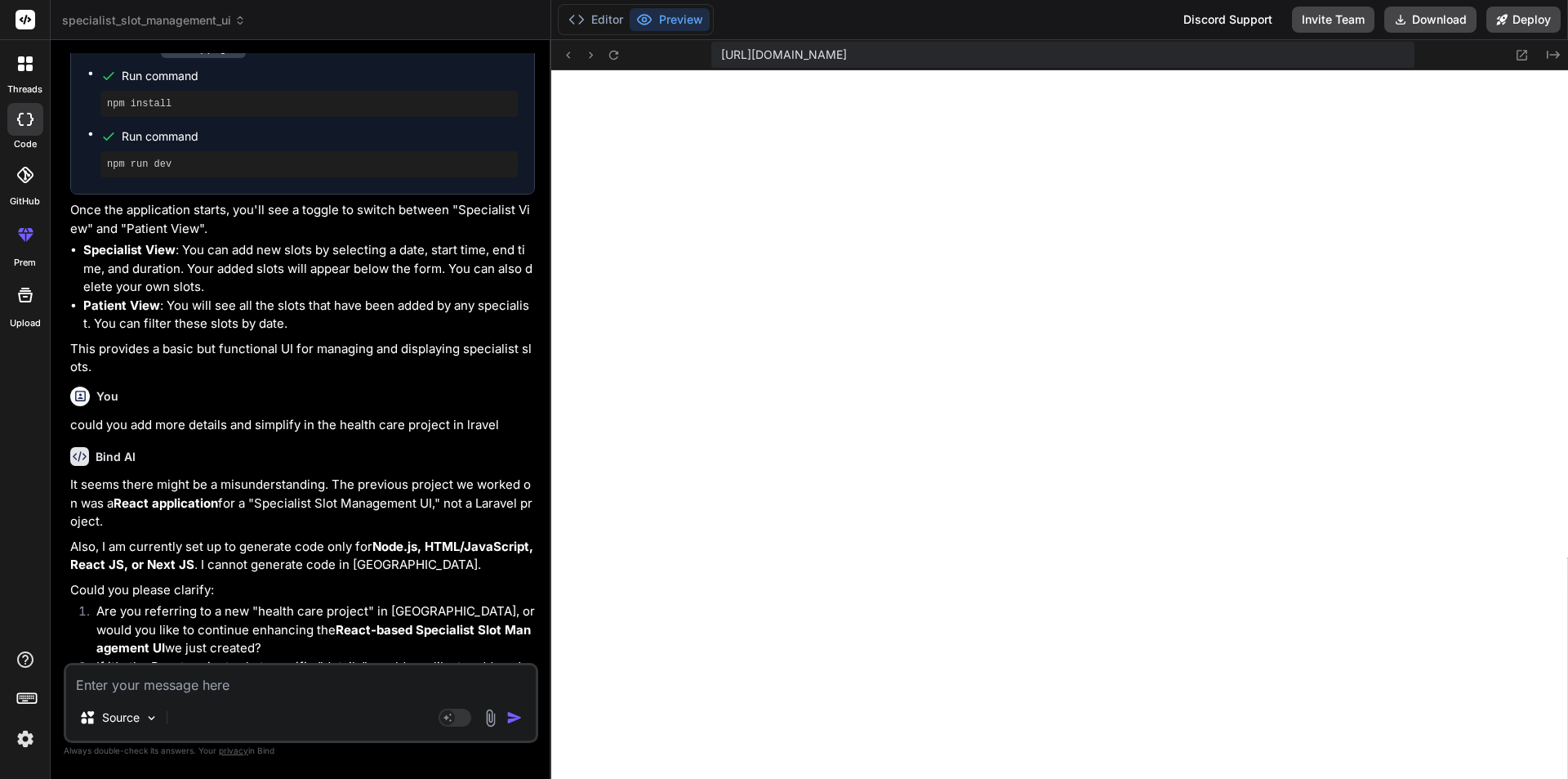
scroll to position [949, 0]
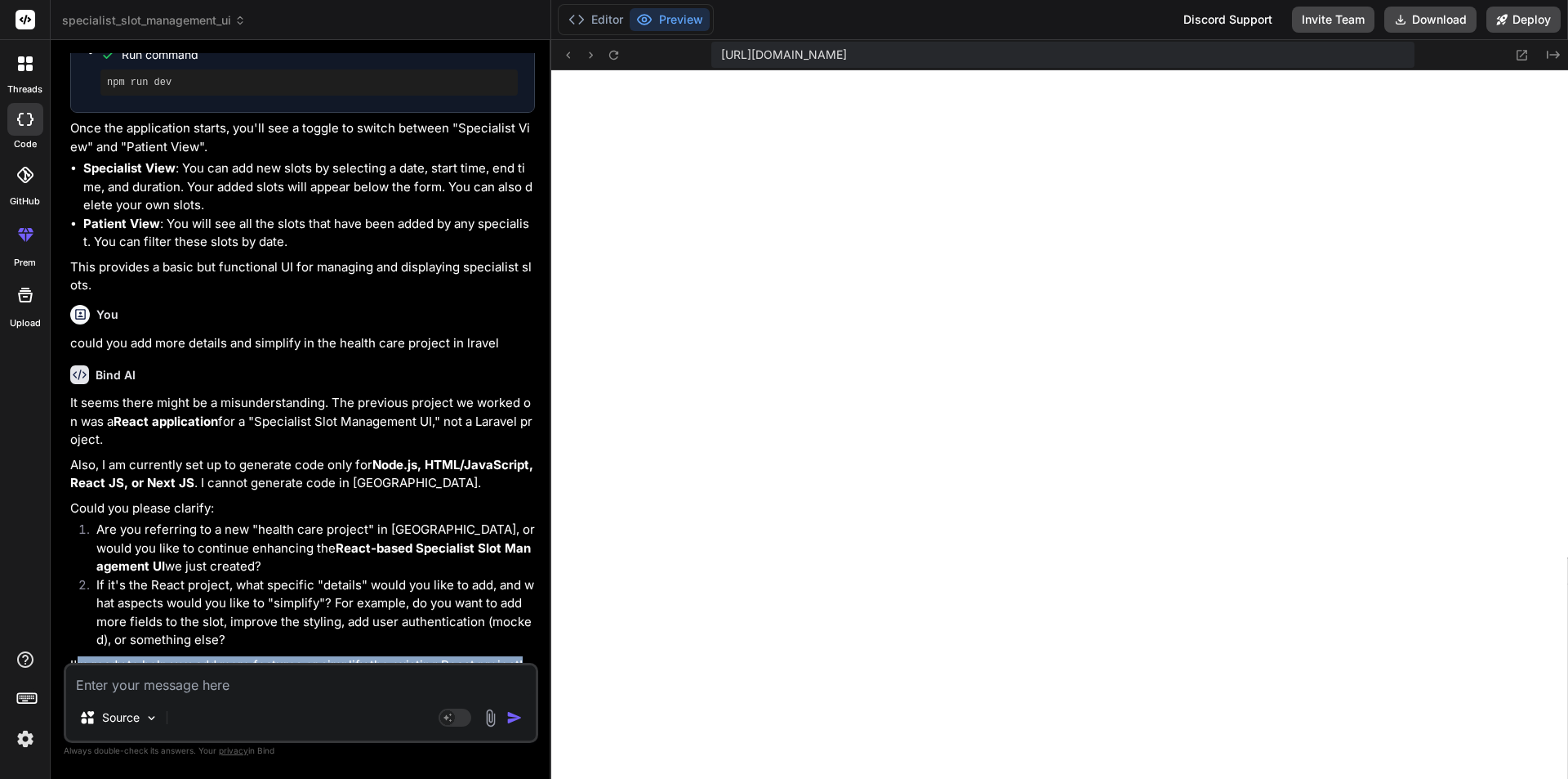
drag, startPoint x: 521, startPoint y: 651, endPoint x: 81, endPoint y: 646, distance: 440.0
click at [81, 656] on p "I'm ready to help you add more features or simplify the existing React project!" at bounding box center [302, 666] width 465 height 19
click at [204, 679] on textarea at bounding box center [301, 679] width 469 height 30
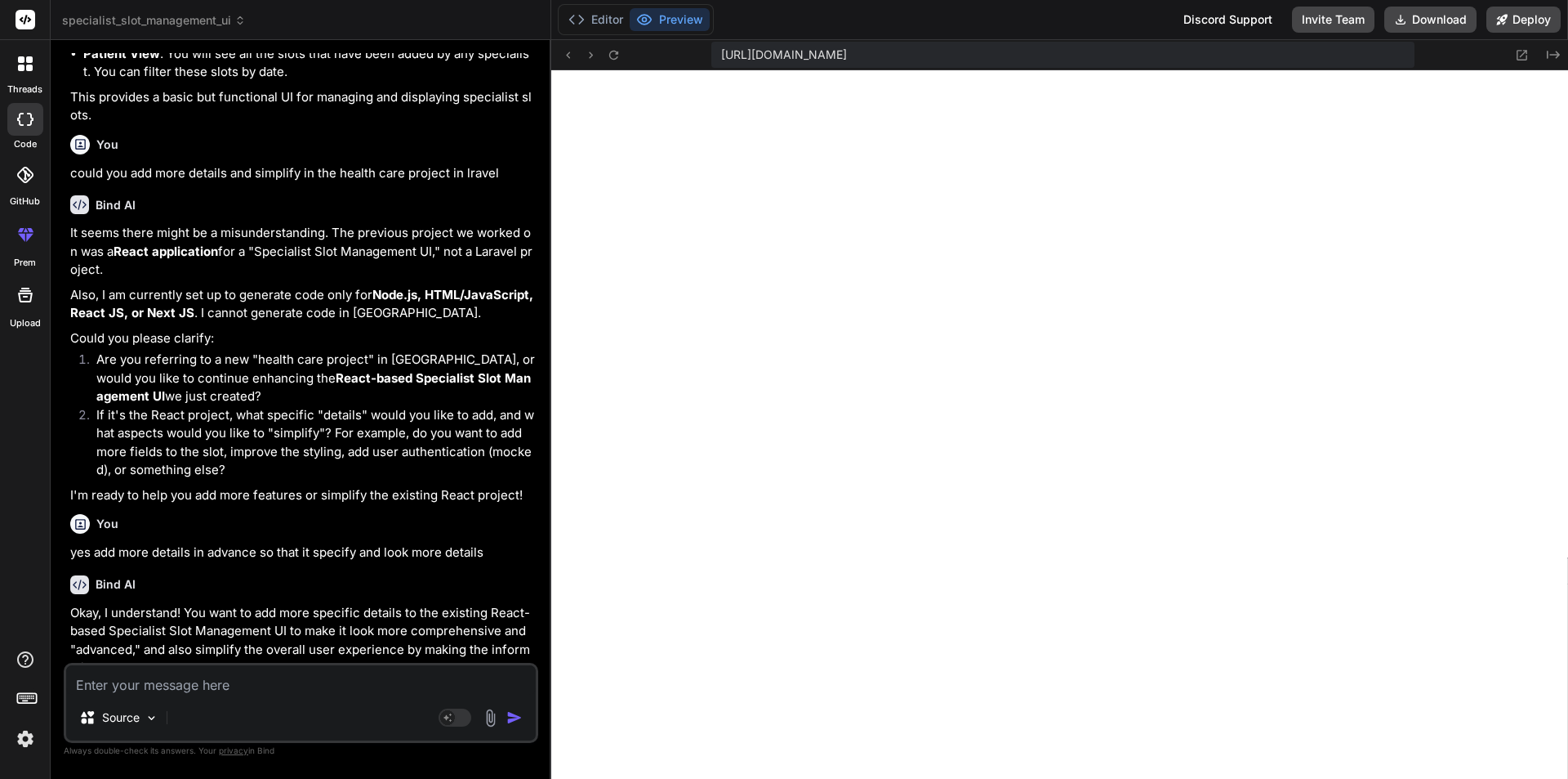
scroll to position [6722, 0]
click at [289, 684] on textarea at bounding box center [301, 679] width 469 height 30
click at [483, 685] on textarea "could you add more like schedule for any week month to month" at bounding box center [301, 679] width 469 height 30
click at [275, 686] on textarea "could you add more like schedule for any week month to month , lunch time other…" at bounding box center [301, 670] width 469 height 49
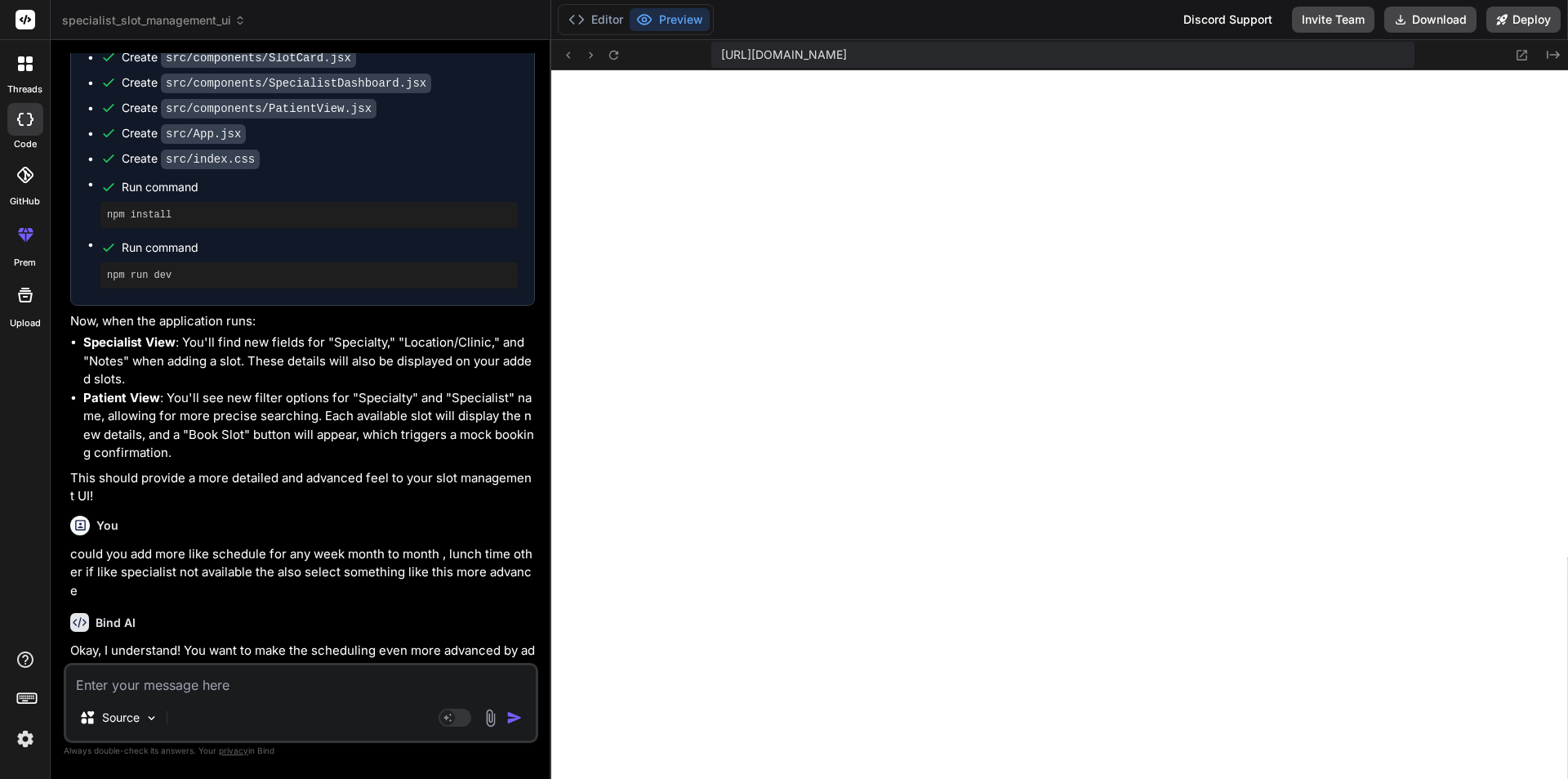
scroll to position [7312, 0]
click at [415, 667] on textarea at bounding box center [301, 679] width 469 height 30
paste textarea "Add New Slot"
click at [337, 677] on textarea "In Add New Slot" at bounding box center [301, 679] width 469 height 30
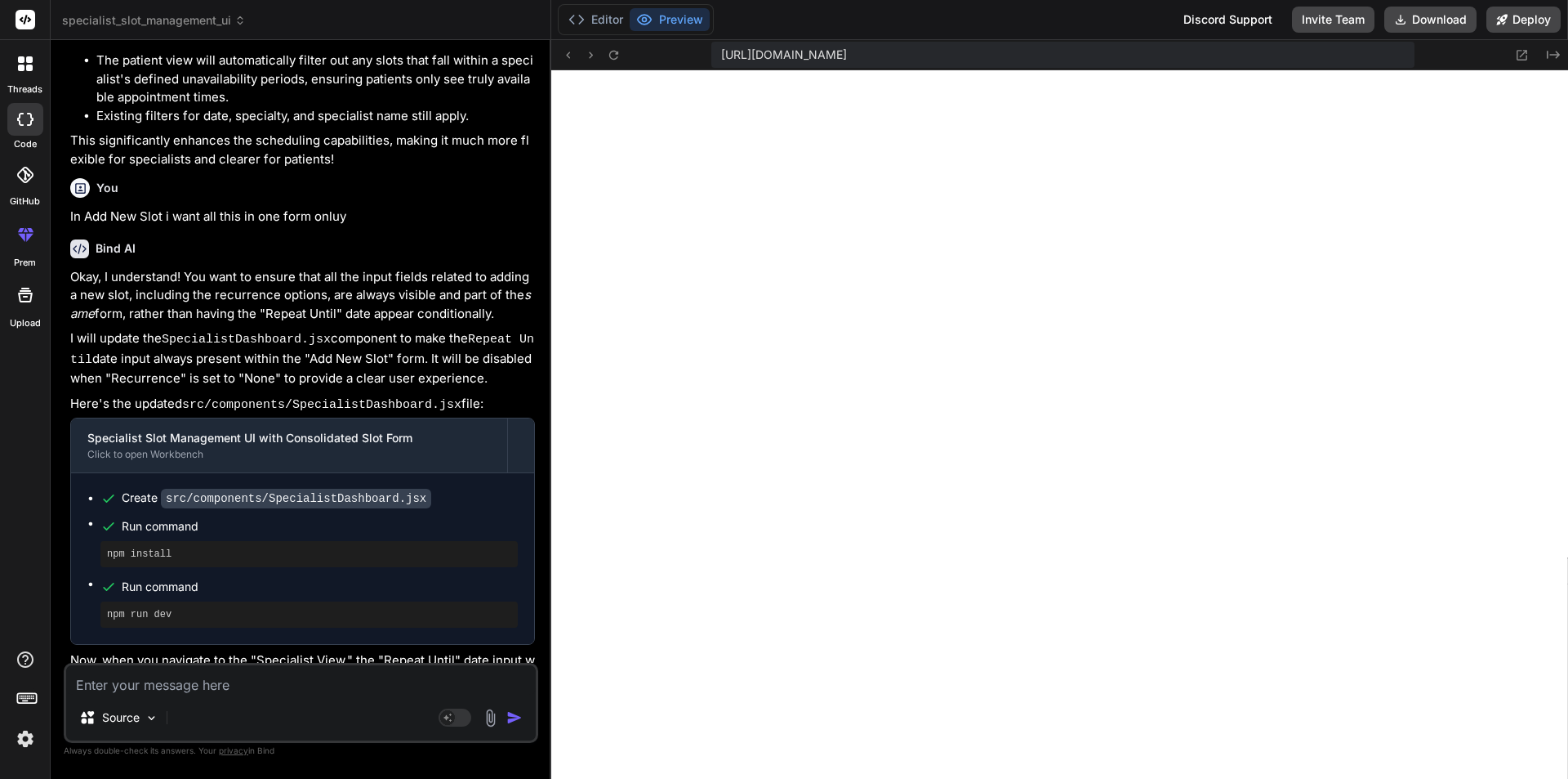
scroll to position [3956, 0]
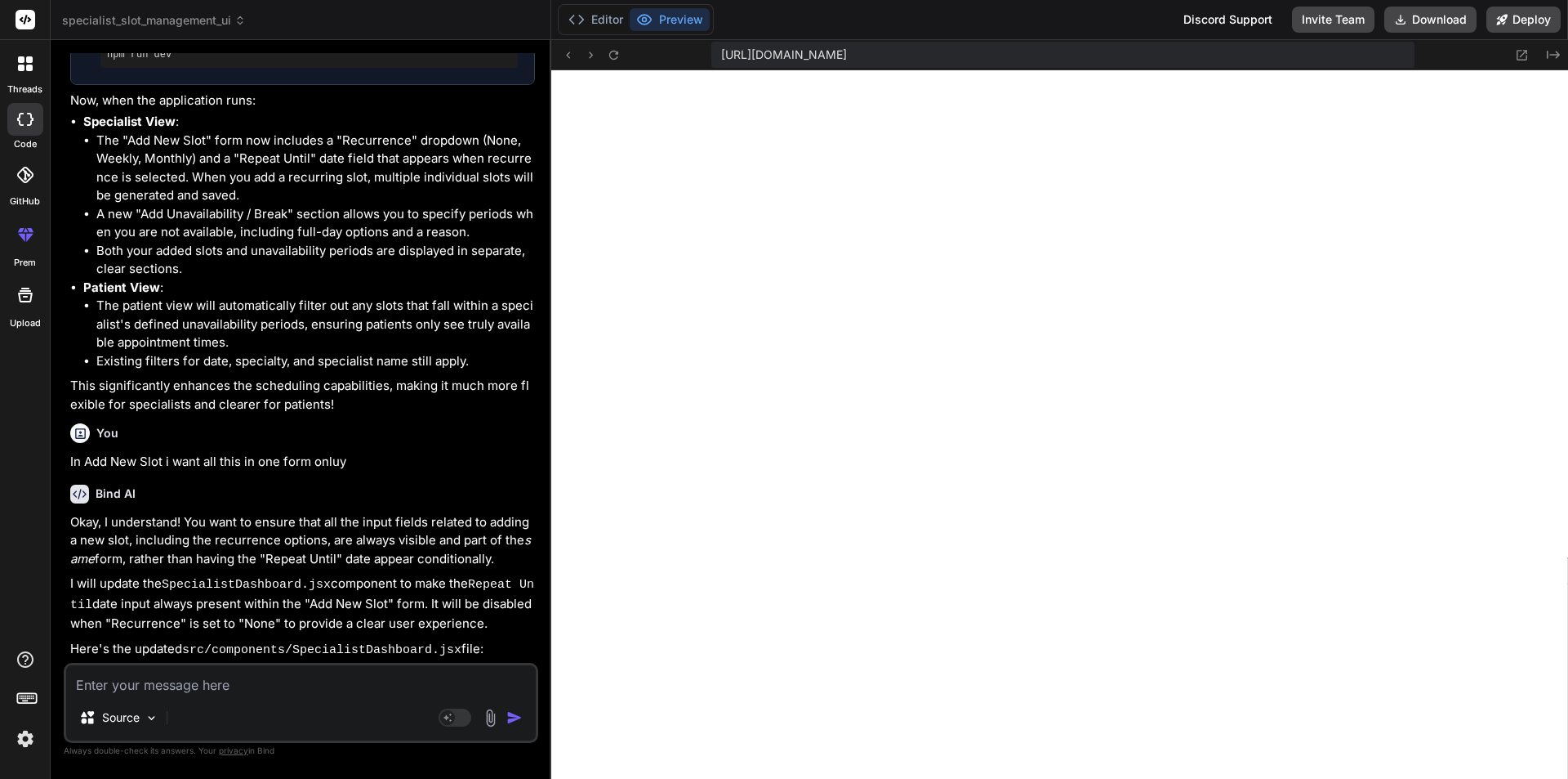
click at [316, 686] on textarea at bounding box center [301, 679] width 469 height 30
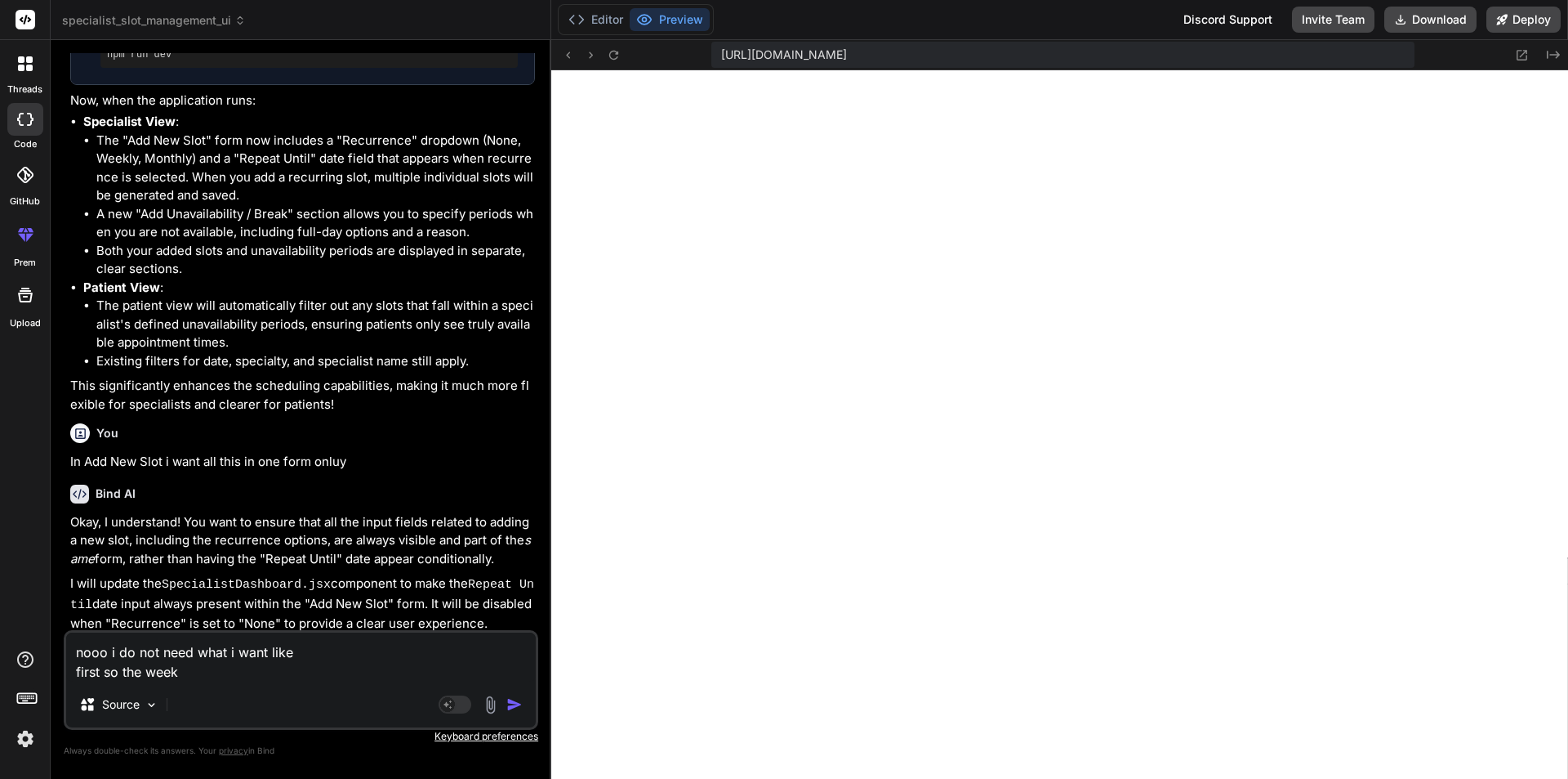
click at [256, 671] on textarea "nooo i do not need what i want like first so the week" at bounding box center [301, 656] width 469 height 49
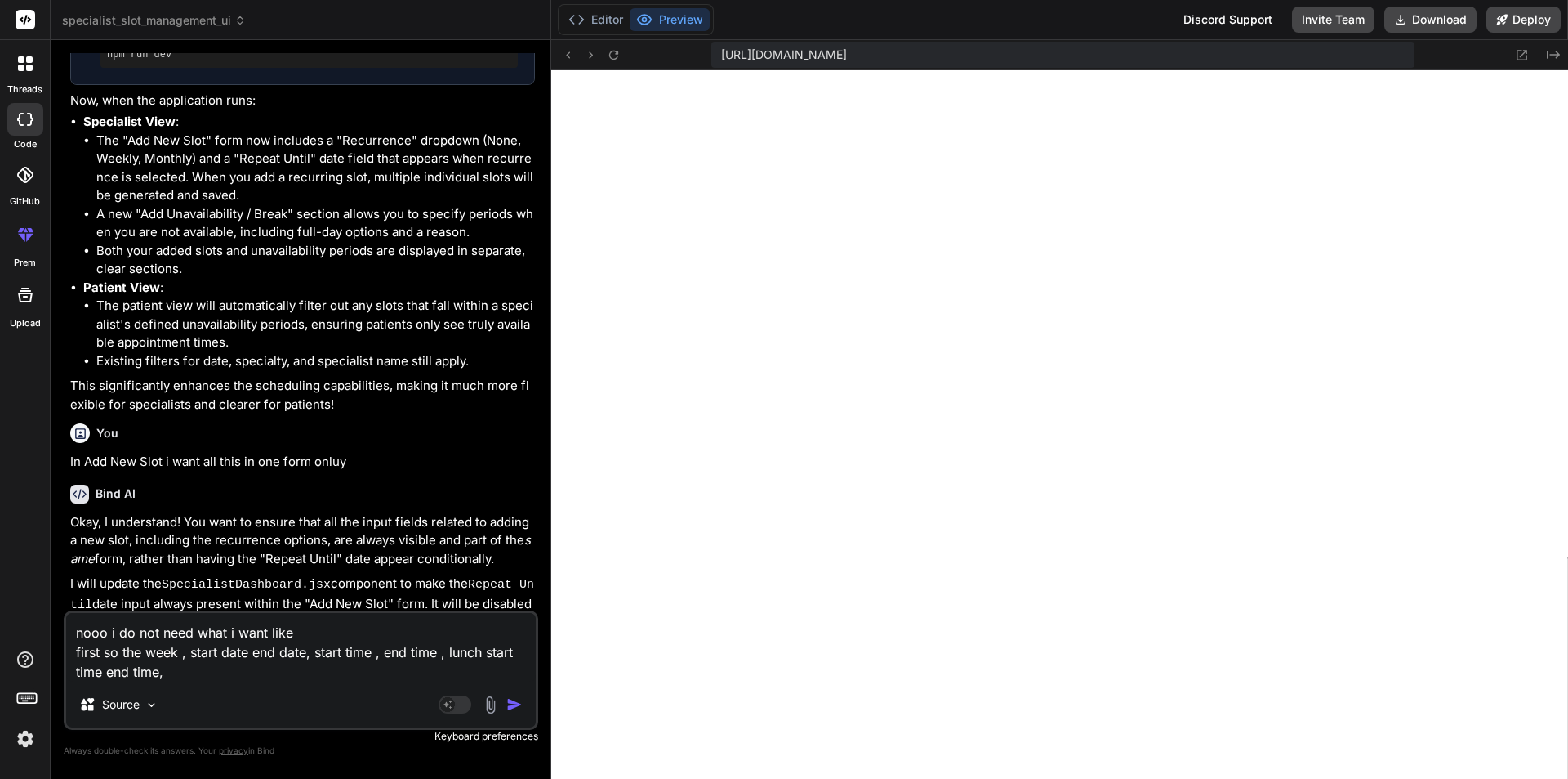
click at [192, 657] on textarea "nooo i do not need what i want like first so the week , start date end date, st…" at bounding box center [301, 648] width 469 height 69
click at [217, 651] on textarea "nooo i do not need what i want like first so the week , meeting start date end …" at bounding box center [301, 648] width 469 height 69
click at [315, 653] on textarea "nooo i do not need what i want like first so the week , start date end date, st…" at bounding box center [301, 648] width 469 height 69
paste textarea "meeting"
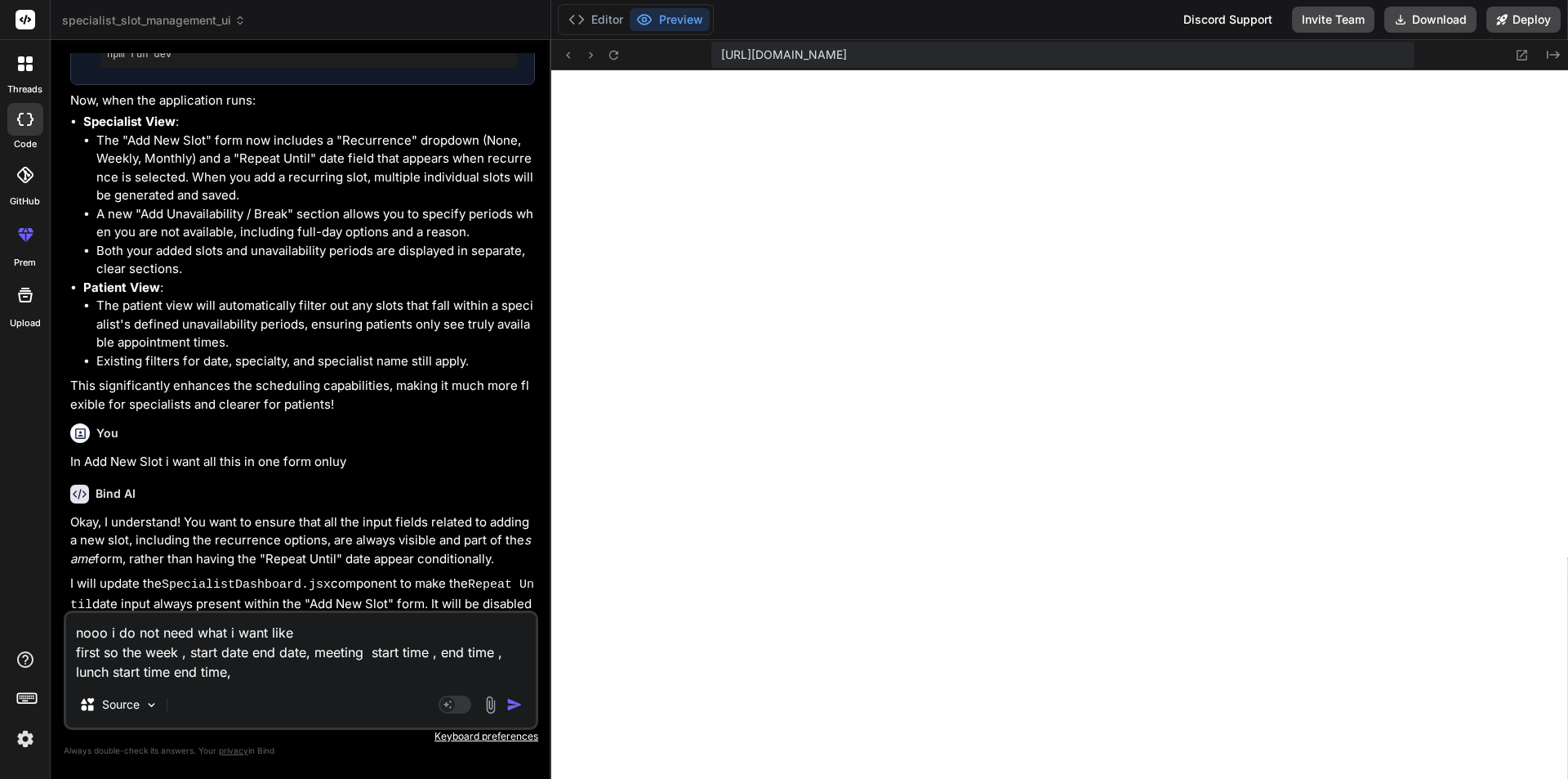
click at [443, 657] on textarea "nooo i do not need what i want like first so the week , start date end date, me…" at bounding box center [301, 648] width 469 height 69
paste textarea "meeting"
click at [184, 658] on textarea "nooo i do not need what i want like first so the week , start date end date, me…" at bounding box center [301, 648] width 469 height 69
click at [315, 652] on textarea "nooo i do not need what i want like first so the week , start date end date, me…" at bounding box center [301, 648] width 469 height 69
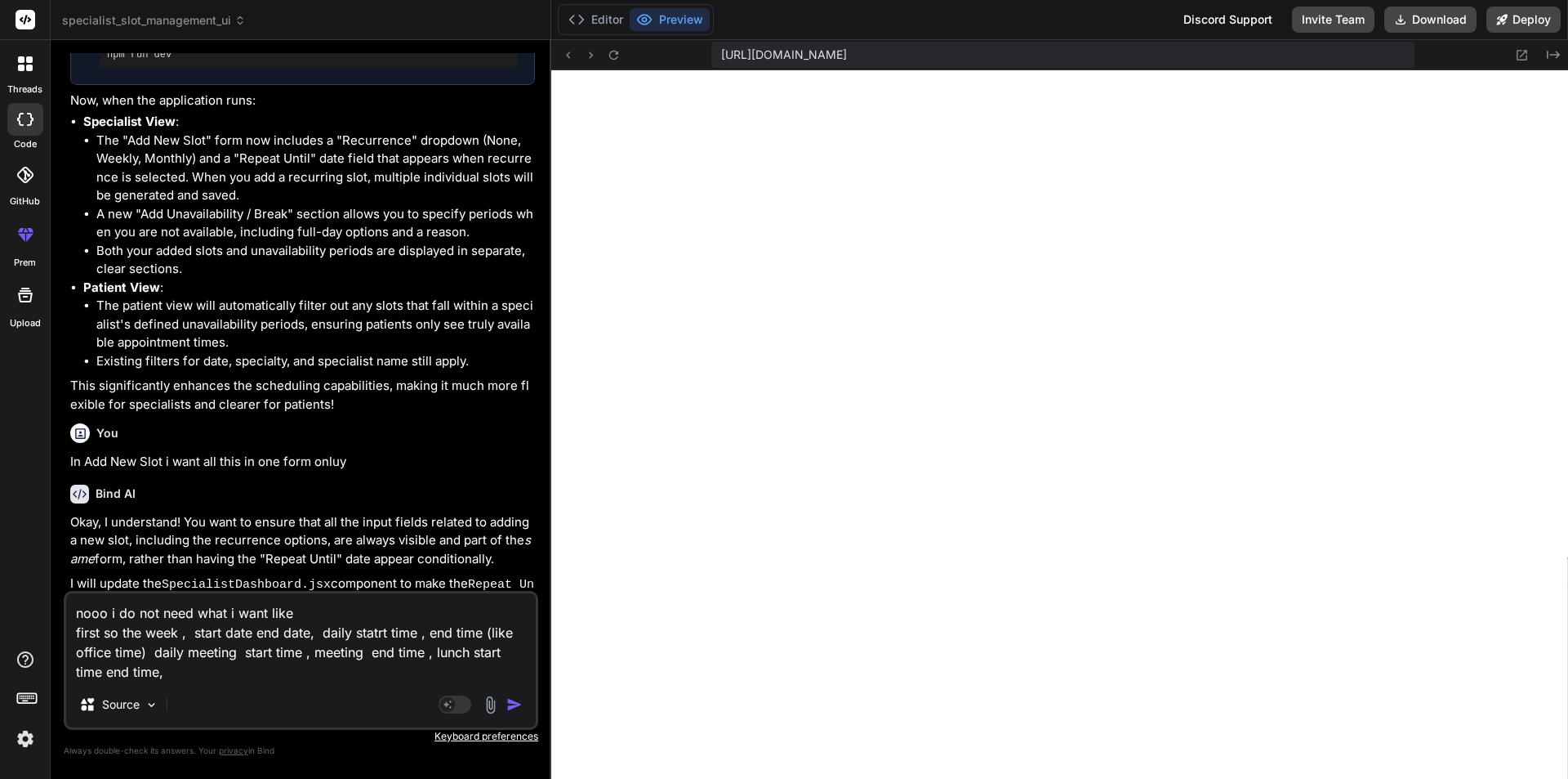
click at [191, 679] on textarea "nooo i do not need what i want like first so the week , start date end date, da…" at bounding box center [301, 637] width 469 height 88
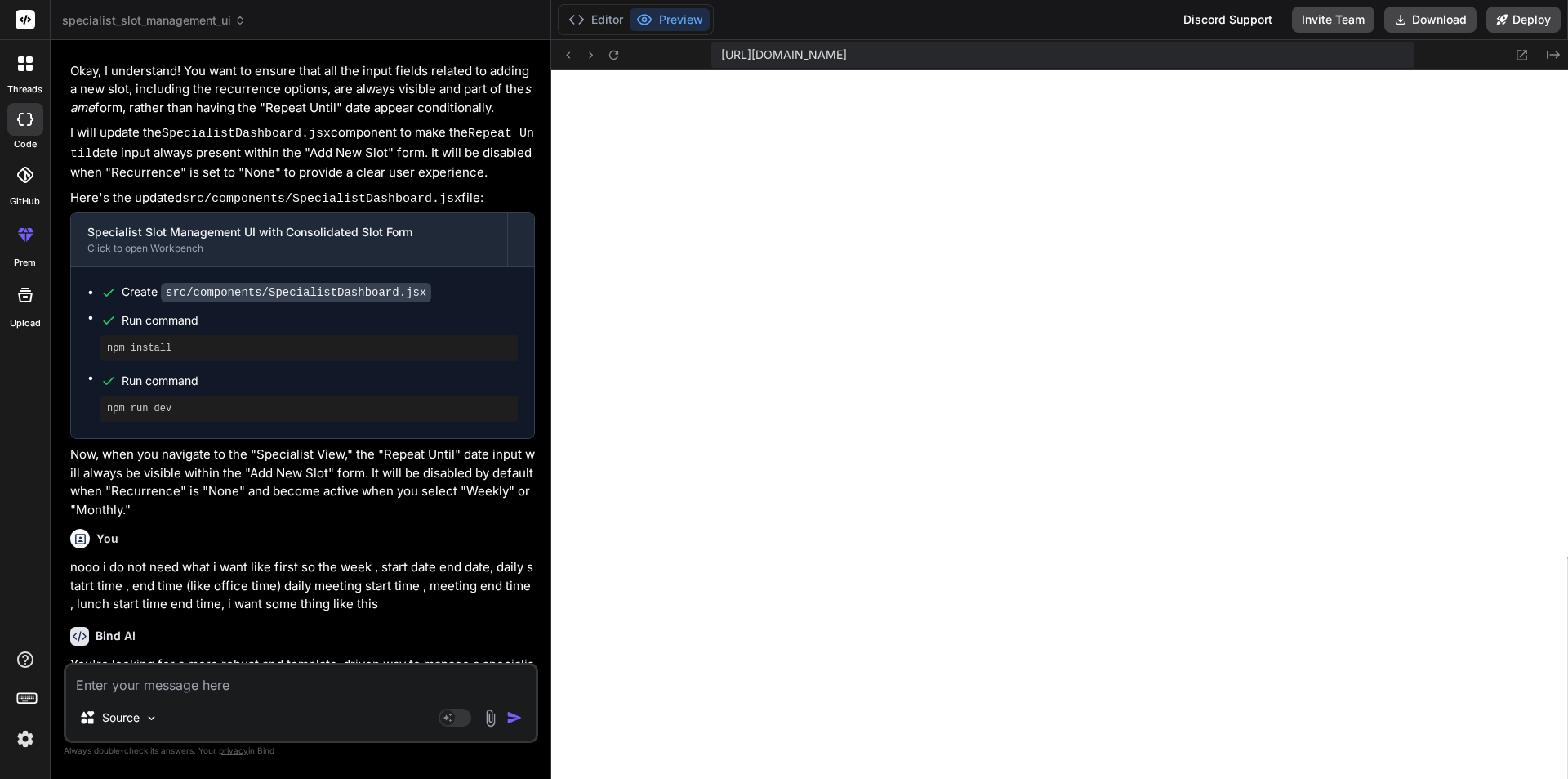
scroll to position [8429, 0]
click at [343, 686] on textarea at bounding box center [301, 679] width 469 height 30
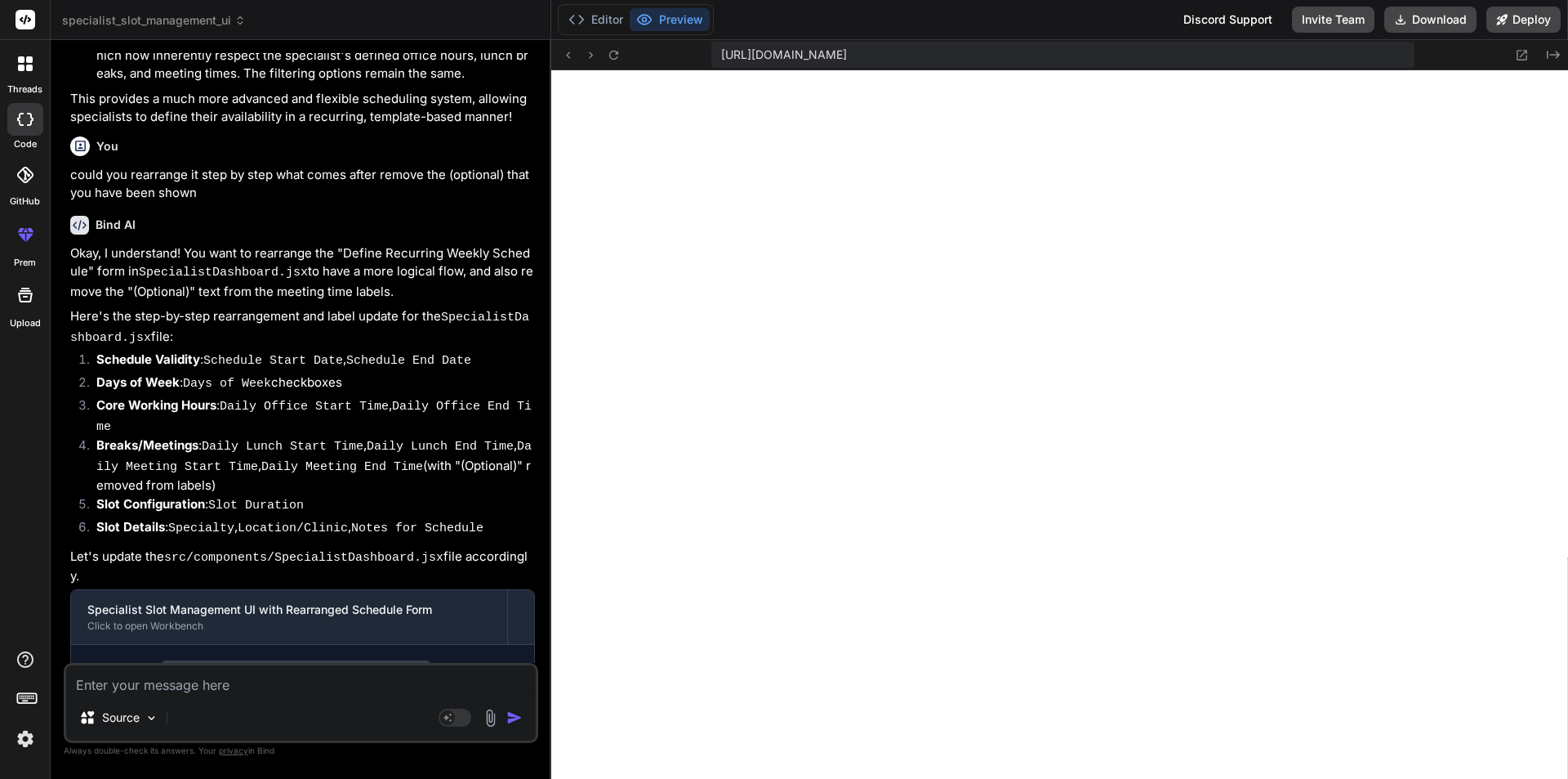
scroll to position [6799, 0]
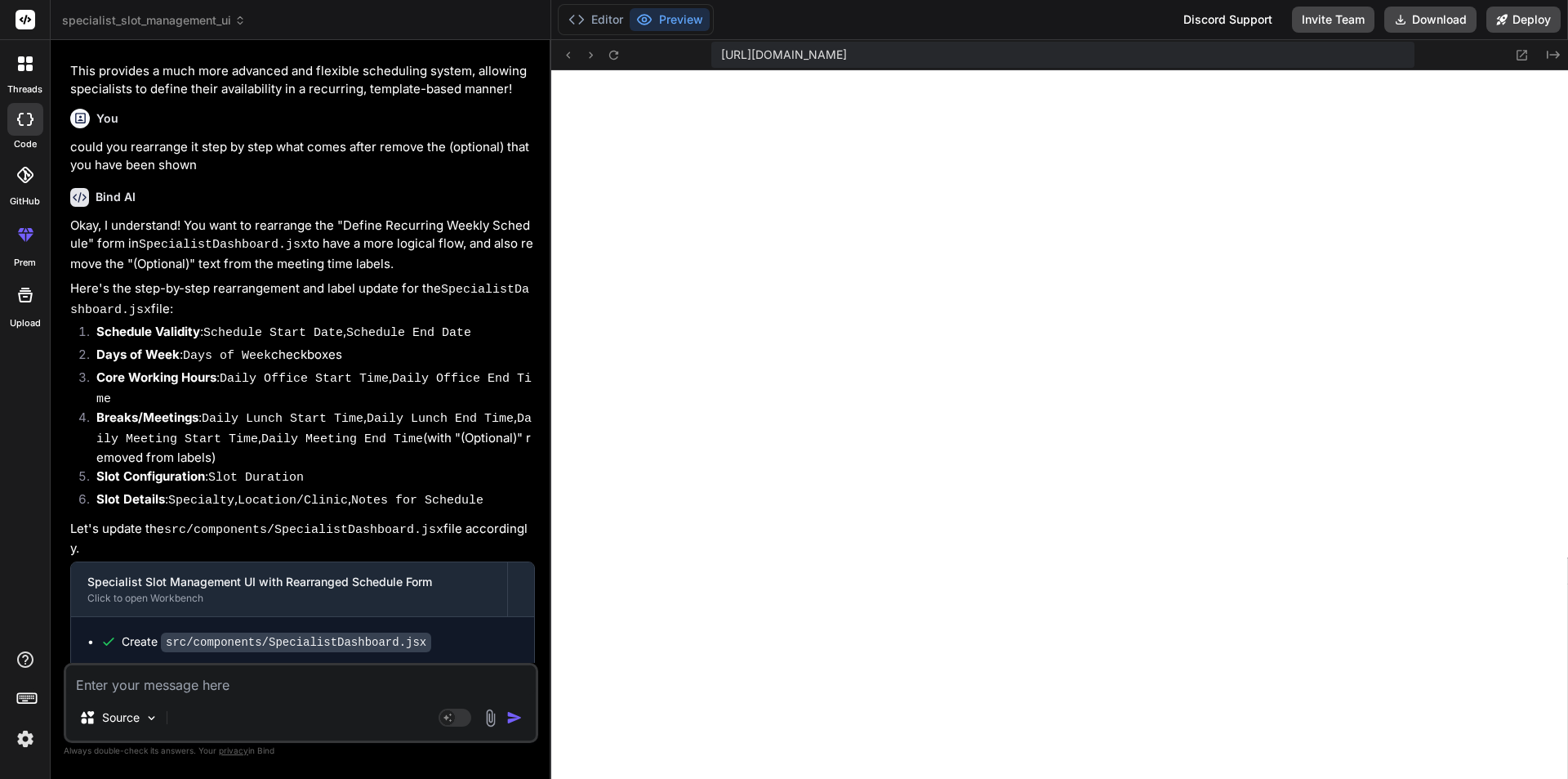
click at [148, 688] on textarea at bounding box center [301, 679] width 469 height 30
paste textarea "The last name field is required."
click at [235, 685] on textarea "ciuld you move" at bounding box center [301, 679] width 469 height 30
paste textarea "Days of Week:"
click at [86, 687] on textarea "ciuld you move Days of Week: on the top" at bounding box center [301, 679] width 469 height 30
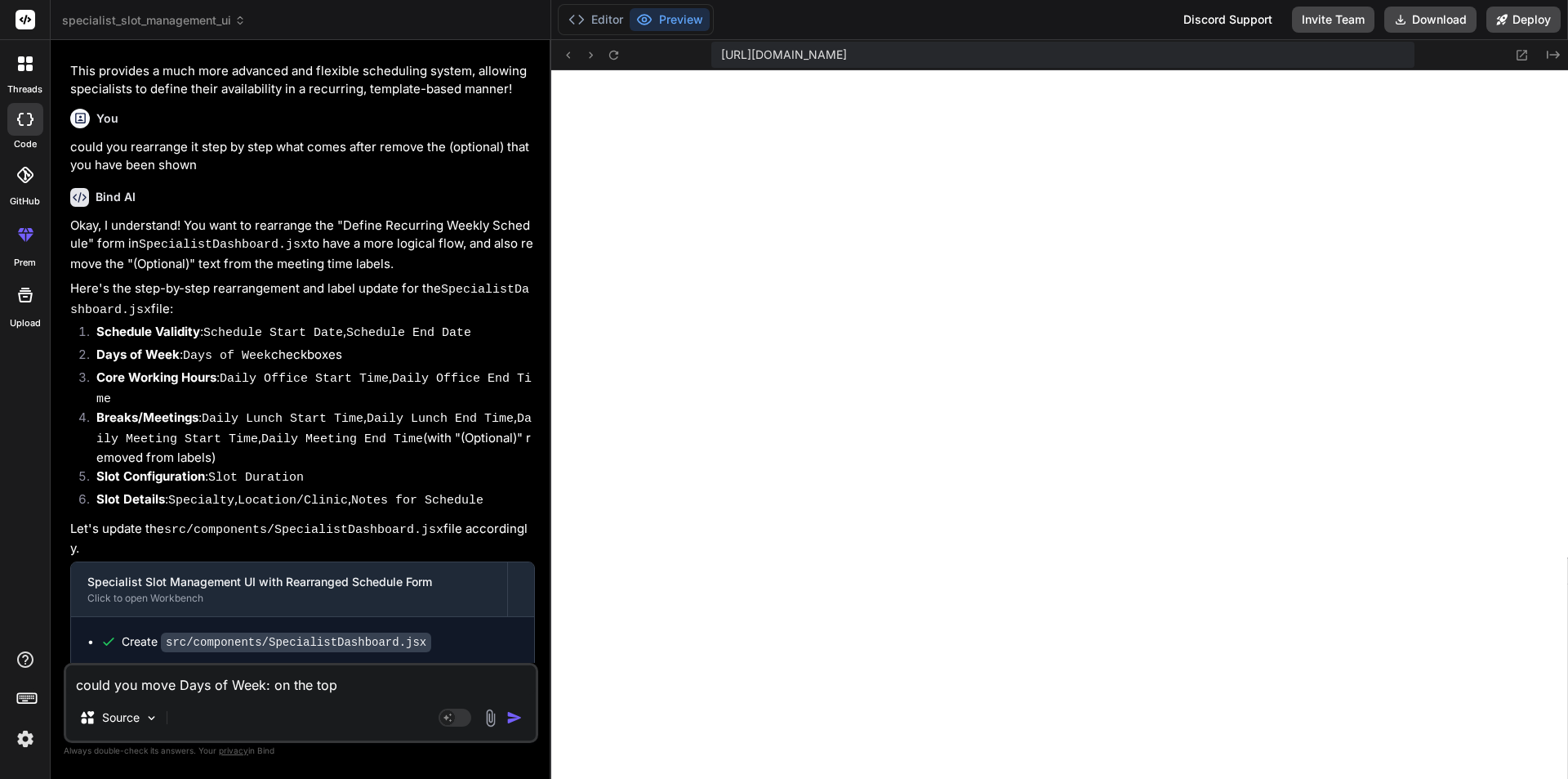
click at [386, 676] on textarea "could you move Days of Week: on the top" at bounding box center [301, 679] width 469 height 30
drag, startPoint x: 446, startPoint y: 687, endPoint x: 414, endPoint y: 669, distance: 36.7
click at [414, 669] on textarea "could you move Days of Week: on the top and then other redatils" at bounding box center [301, 679] width 469 height 30
click at [455, 683] on textarea "could you move Days of Week: on the top and then other redatils" at bounding box center [301, 679] width 469 height 30
click at [455, 684] on textarea "could you move Days of Week: on the top and then other redatils" at bounding box center [301, 679] width 469 height 30
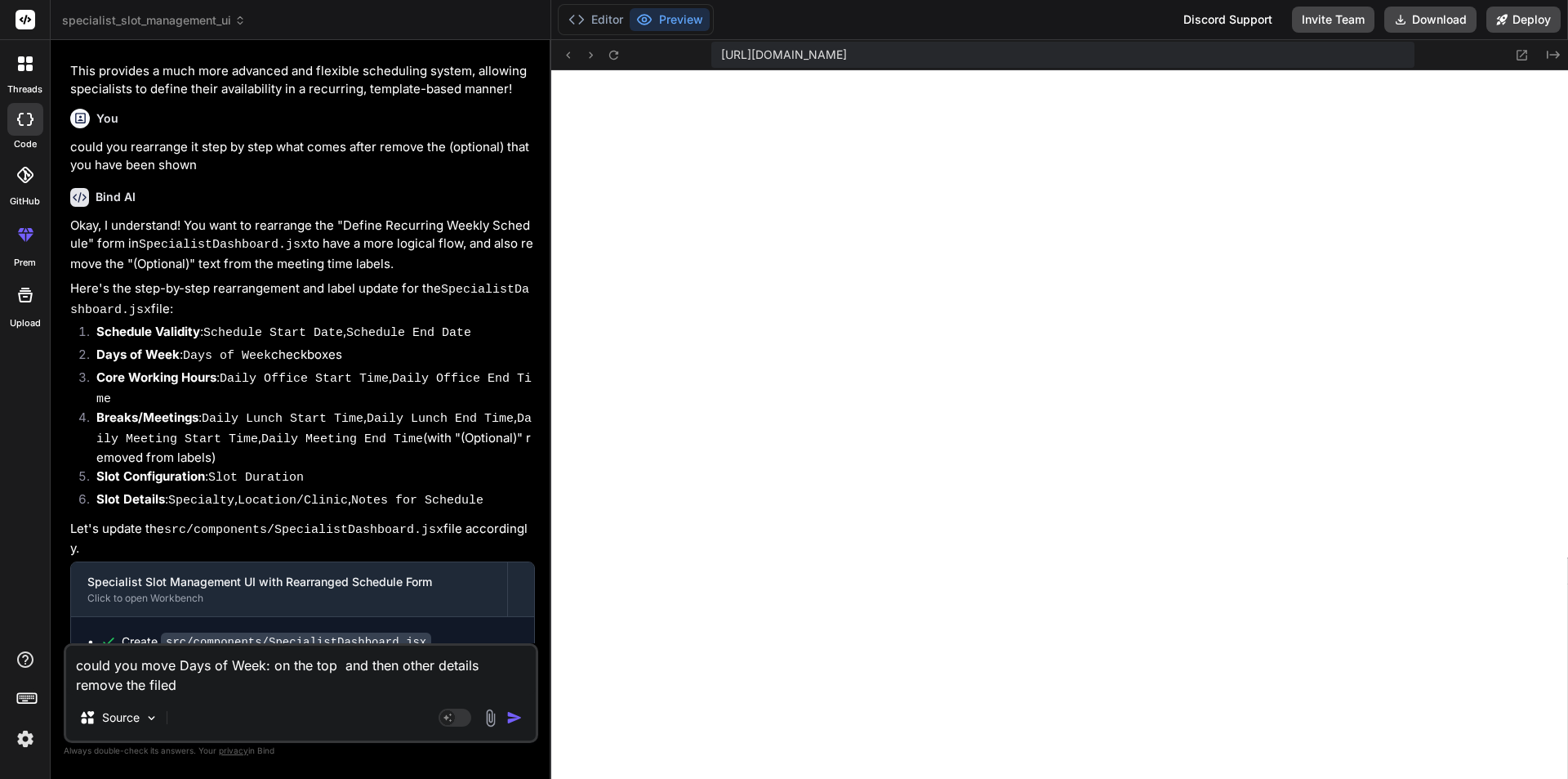
paste textarea "Specialty:"
click at [261, 678] on textarea "could you move Days of Week: on the top and then other details remove the filed…" at bounding box center [301, 670] width 469 height 49
paste textarea "Location/Clinic:"
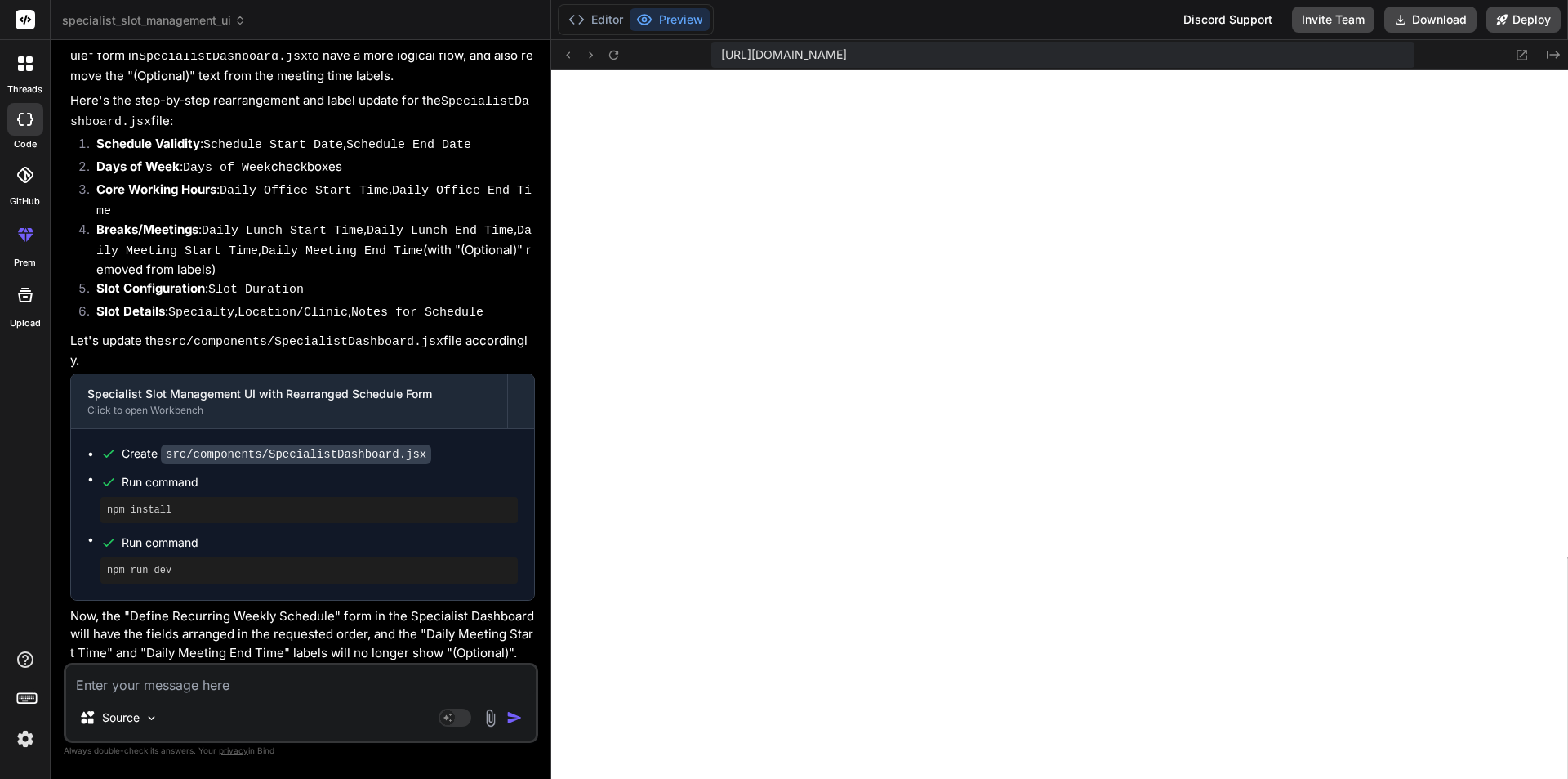
scroll to position [9190, 0]
click at [587, 21] on button "Editor" at bounding box center [596, 20] width 68 height 23
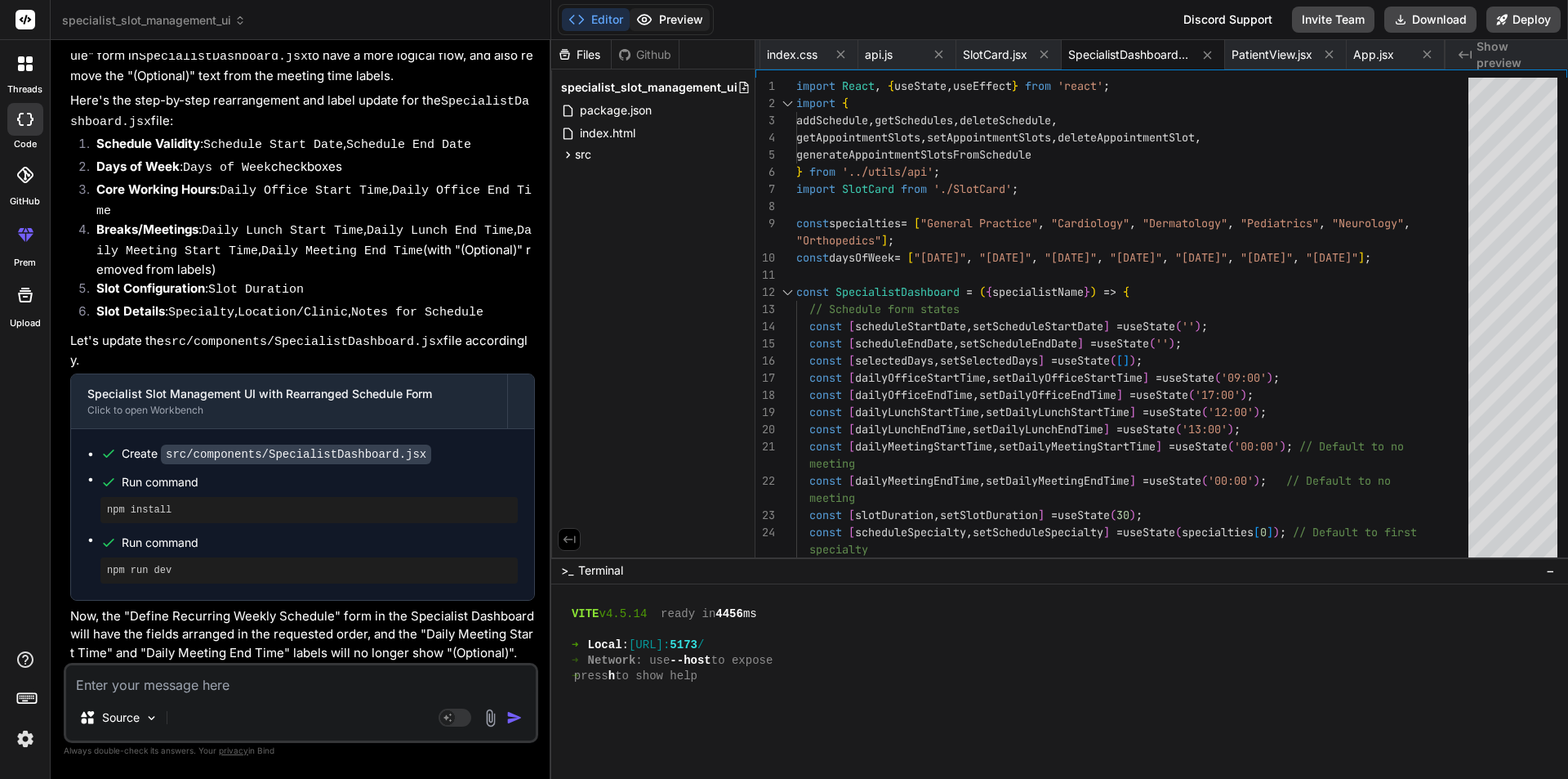
click at [672, 21] on button "Preview" at bounding box center [670, 20] width 80 height 23
